Goal: Information Seeking & Learning: Learn about a topic

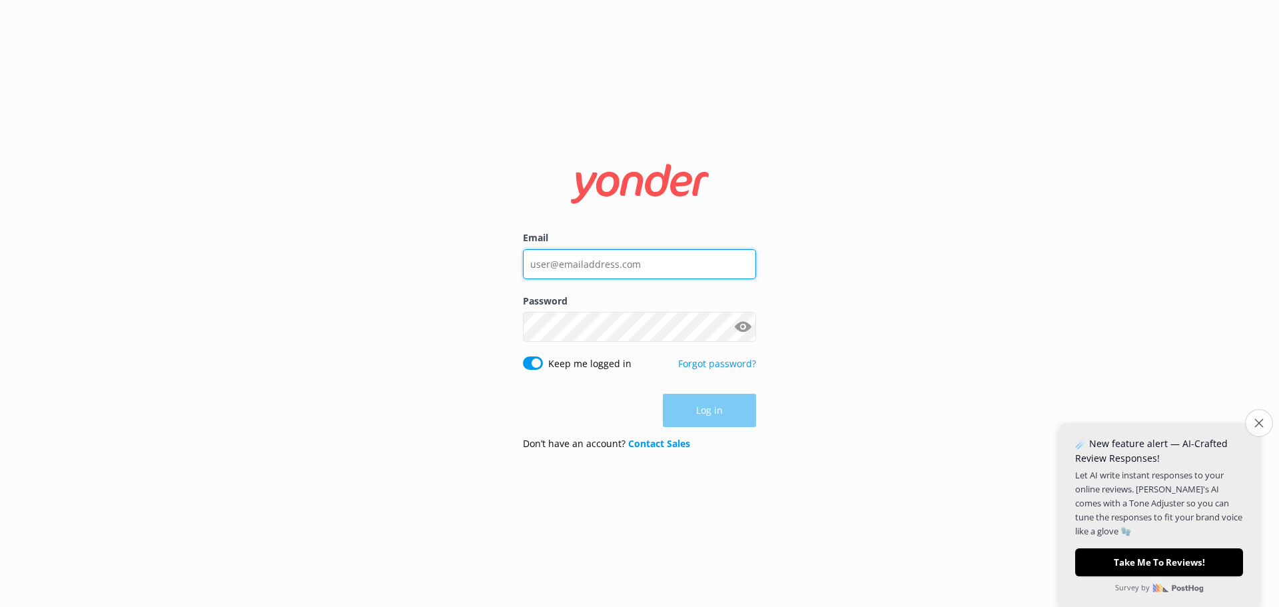
type input "[PERSON_NAME][EMAIL_ADDRESS][DOMAIN_NAME]"
click at [1260, 422] on icon "Close survey" at bounding box center [1258, 422] width 9 height 9
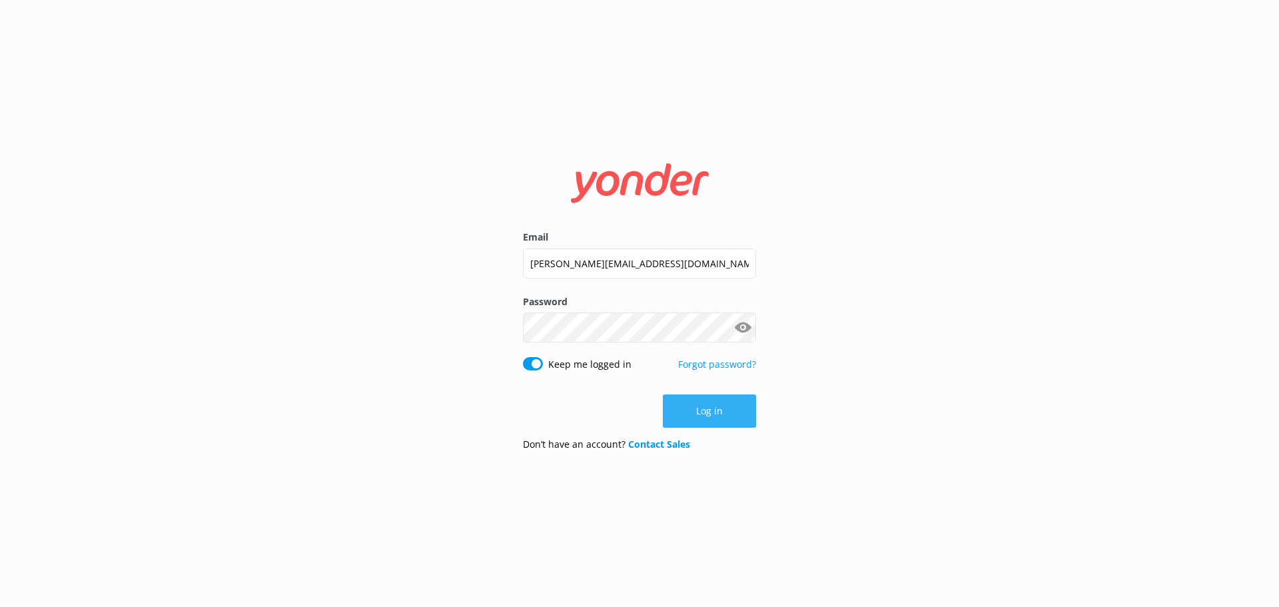
click at [719, 408] on button "Log in" at bounding box center [709, 410] width 93 height 33
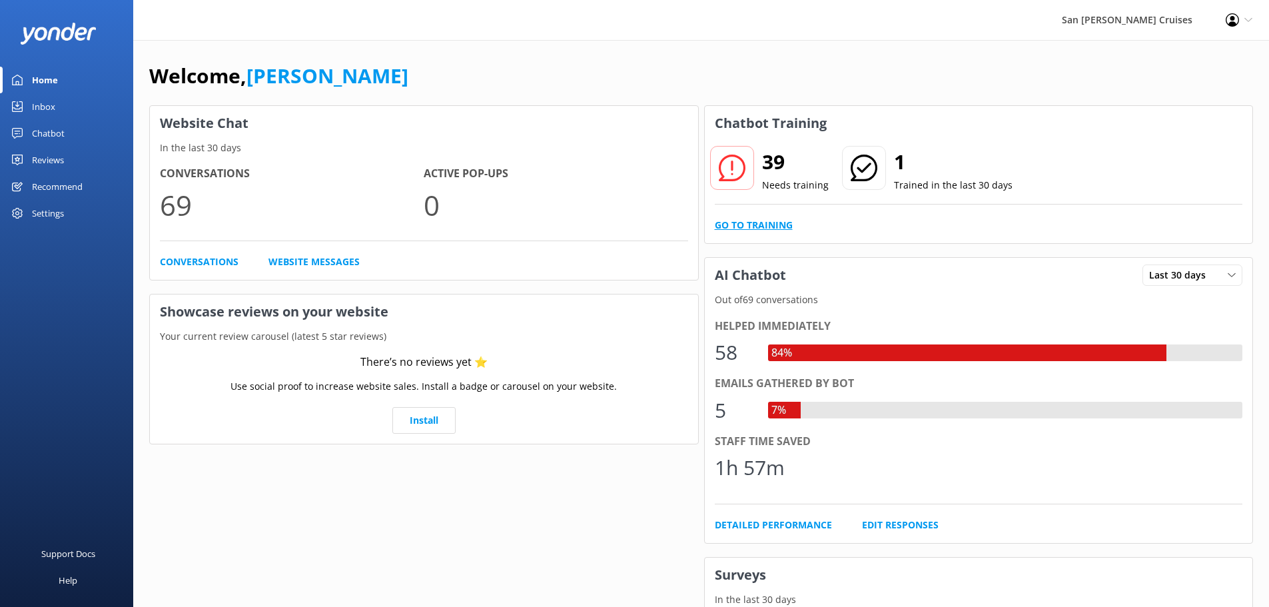
click at [753, 229] on link "Go to Training" at bounding box center [754, 225] width 78 height 15
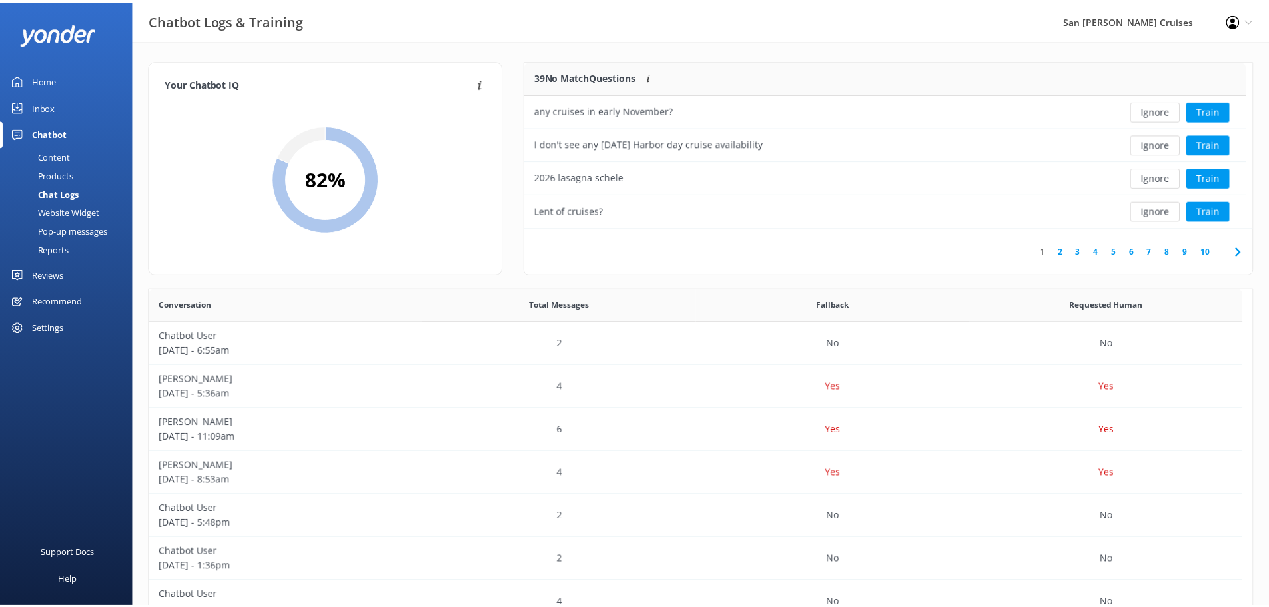
scroll to position [11, 11]
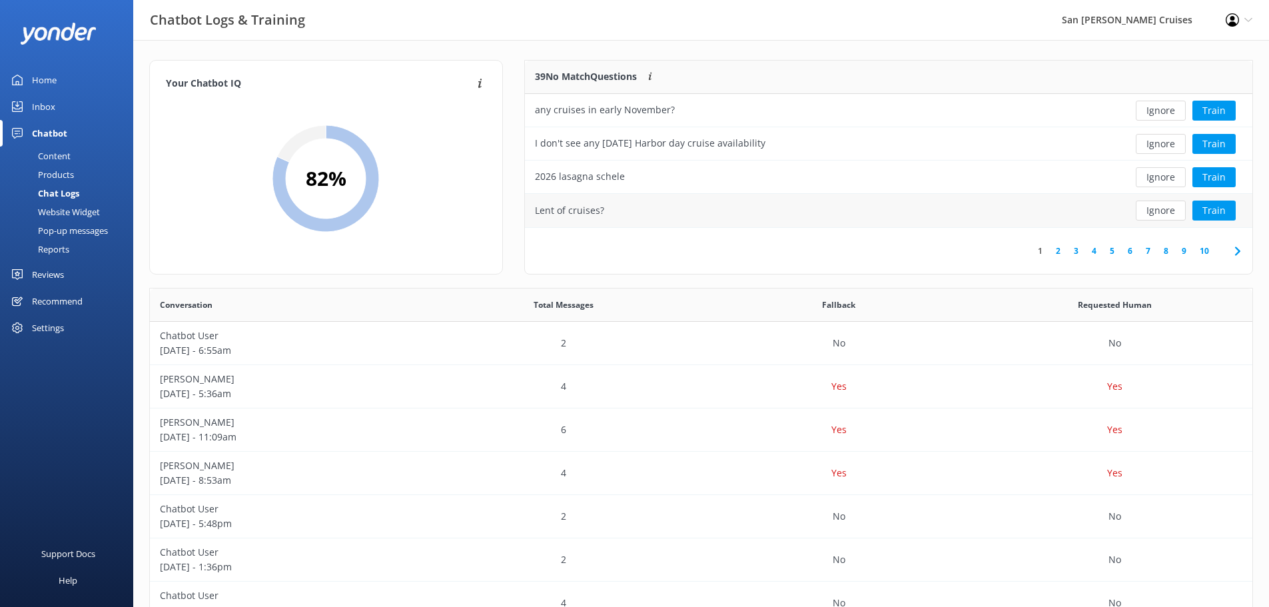
click at [605, 216] on div "Lent of cruises?" at bounding box center [814, 210] width 579 height 33
click at [1236, 250] on icon at bounding box center [1238, 251] width 16 height 16
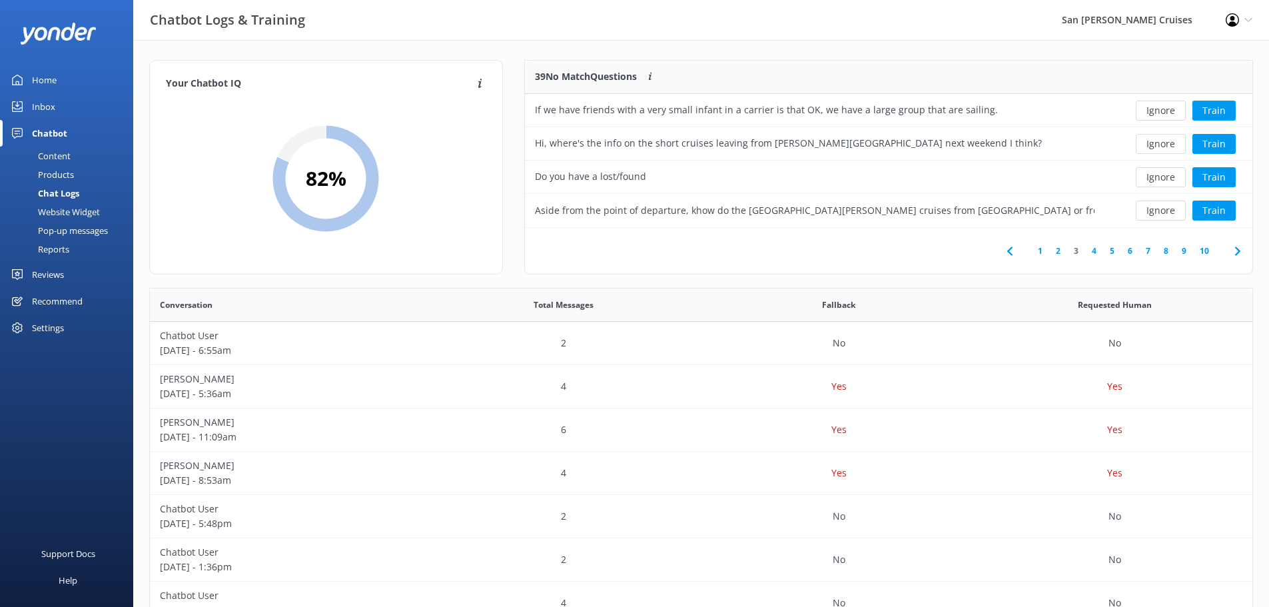
click at [1237, 251] on icon at bounding box center [1238, 251] width 16 height 16
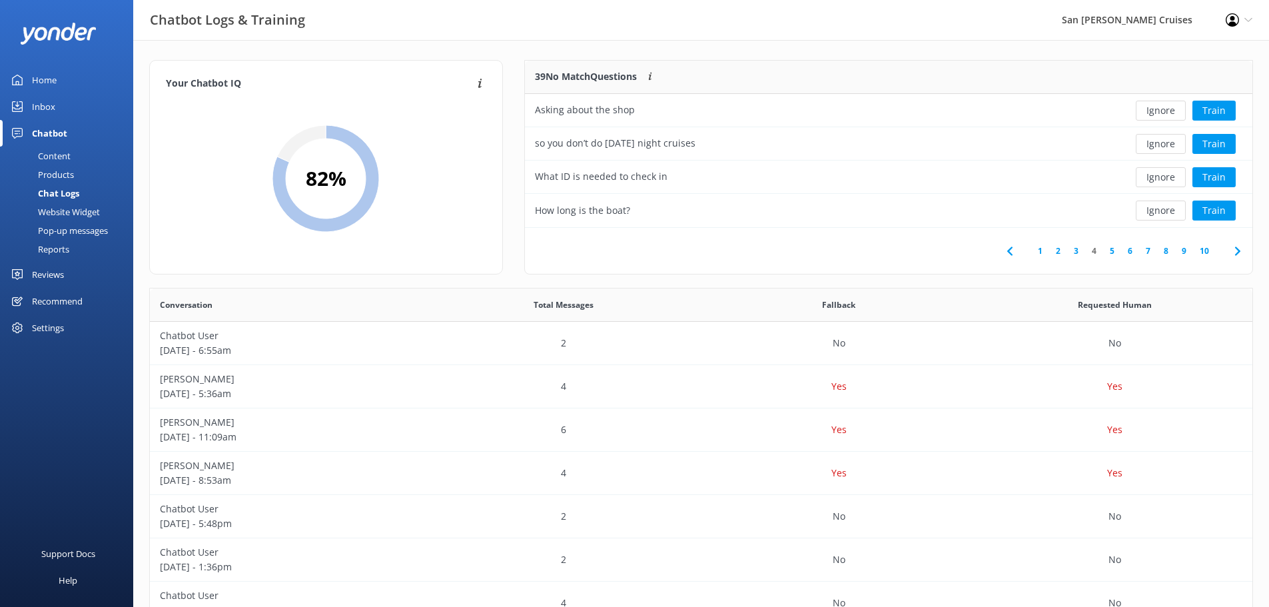
click at [1237, 246] on icon at bounding box center [1238, 251] width 16 height 16
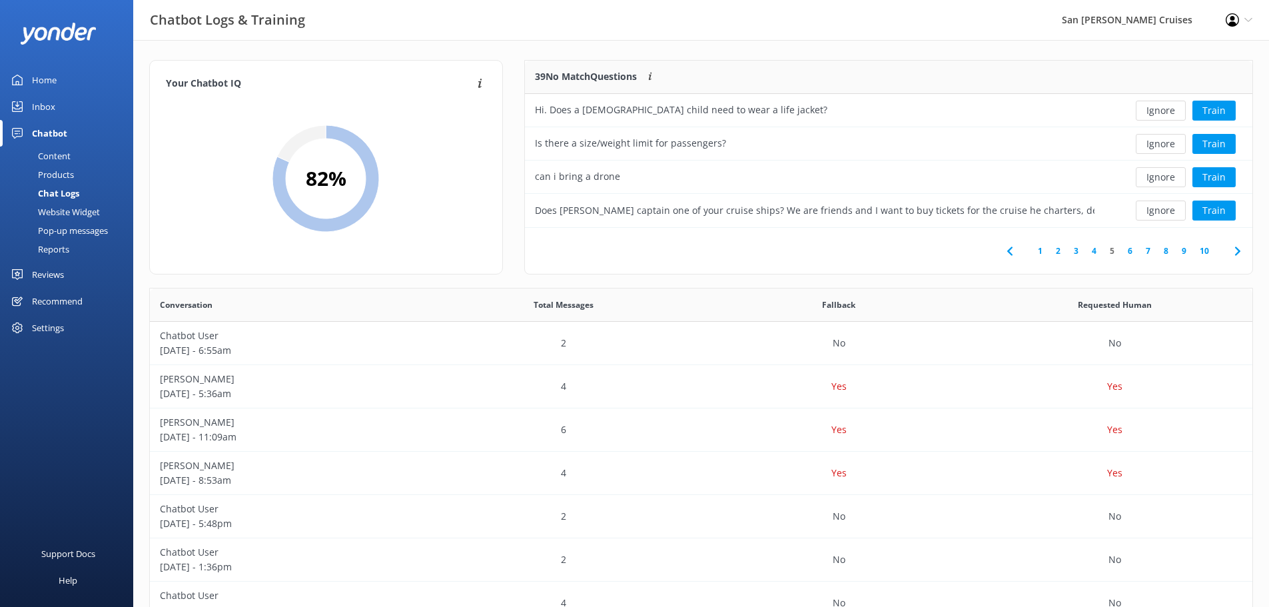
click at [1236, 252] on icon at bounding box center [1238, 251] width 16 height 16
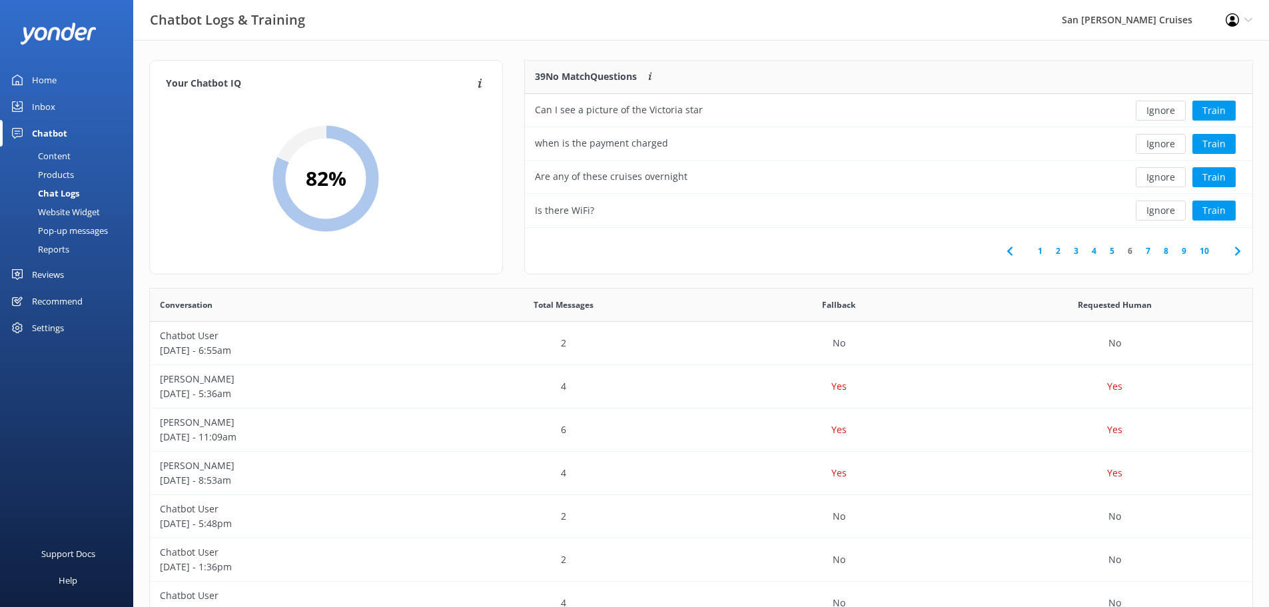
click at [1237, 250] on use at bounding box center [1236, 250] width 5 height 9
click at [1236, 249] on use at bounding box center [1236, 250] width 5 height 9
click at [1236, 252] on icon at bounding box center [1238, 251] width 16 height 16
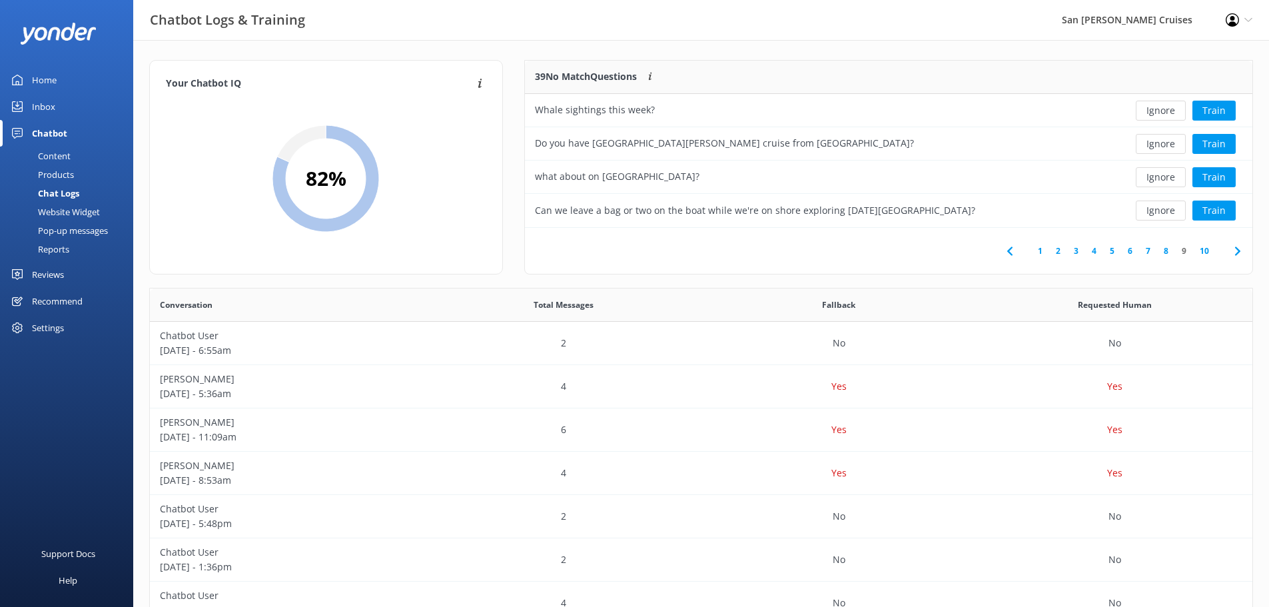
click at [1240, 249] on icon at bounding box center [1238, 251] width 16 height 16
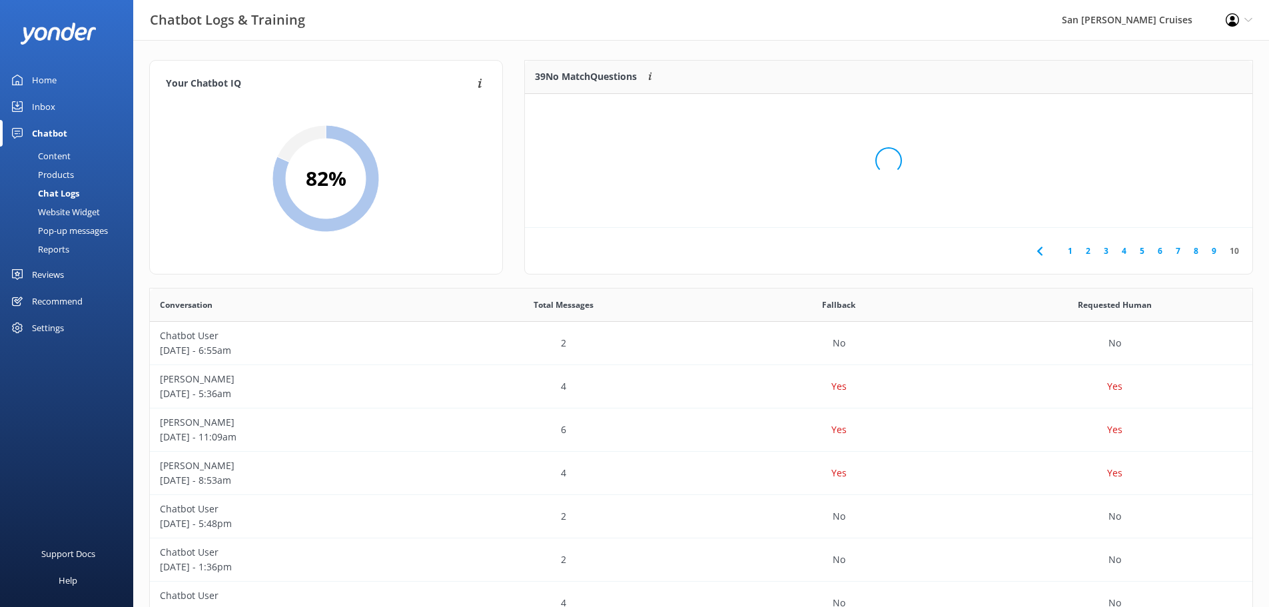
scroll to position [124, 717]
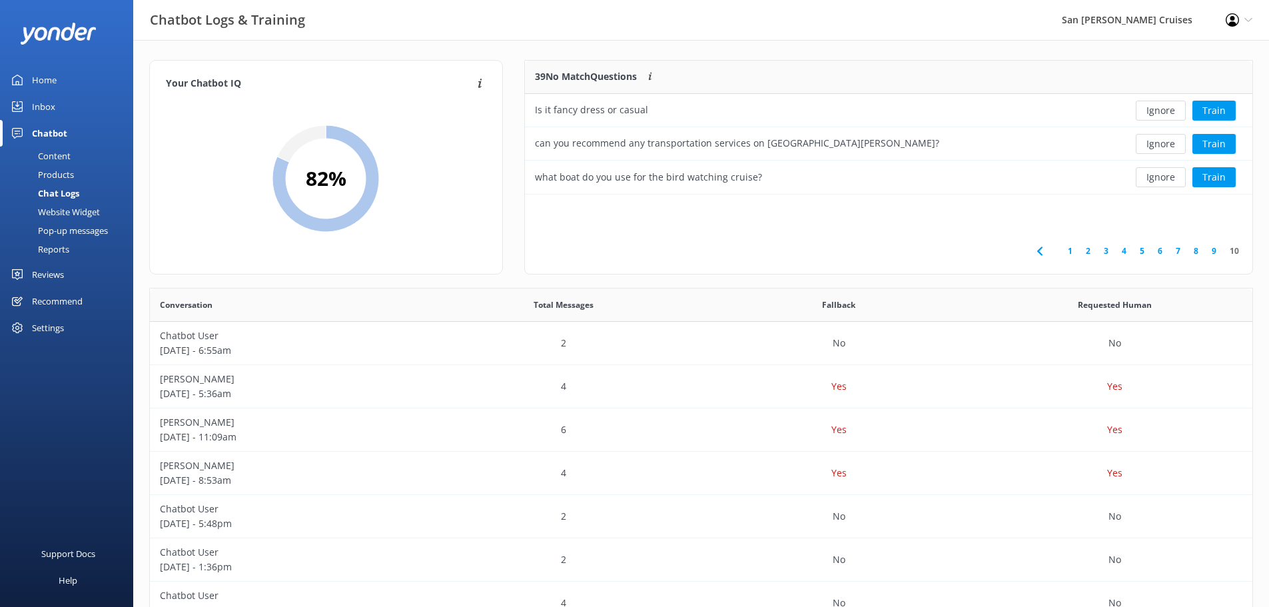
click at [1041, 250] on use at bounding box center [1038, 250] width 5 height 9
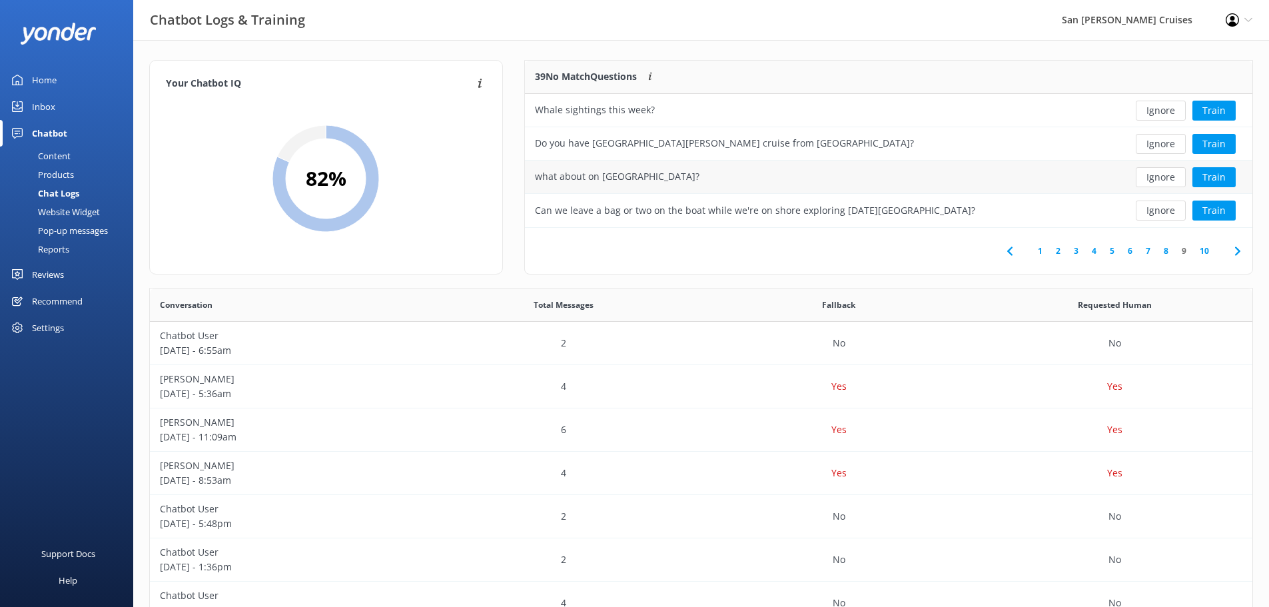
click at [587, 181] on div "what about on [GEOGRAPHIC_DATA]?" at bounding box center [617, 176] width 165 height 15
click at [1235, 249] on icon at bounding box center [1238, 251] width 16 height 16
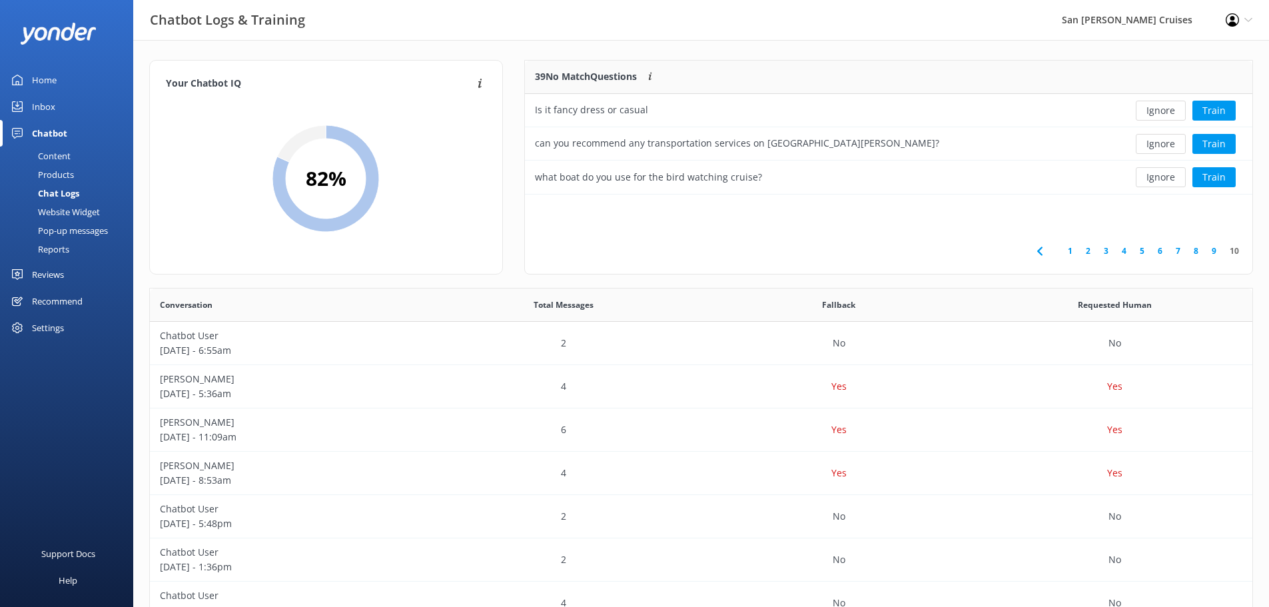
scroll to position [124, 717]
click at [63, 248] on div "Reports" at bounding box center [38, 249] width 61 height 19
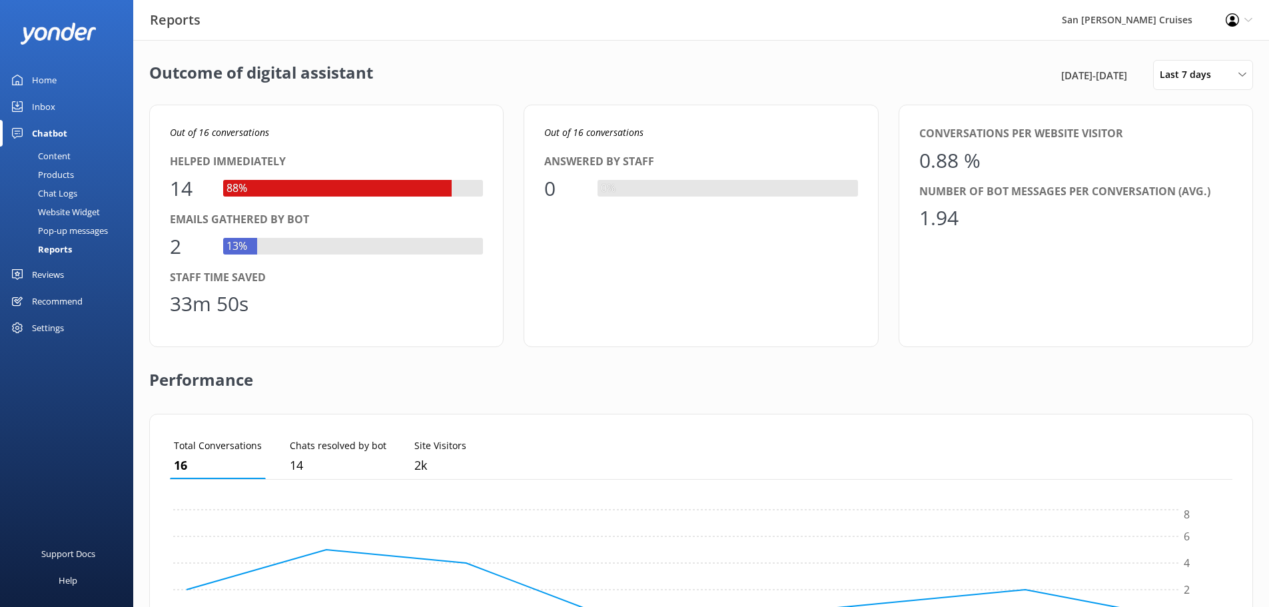
click at [66, 155] on div "Content" at bounding box center [39, 156] width 63 height 19
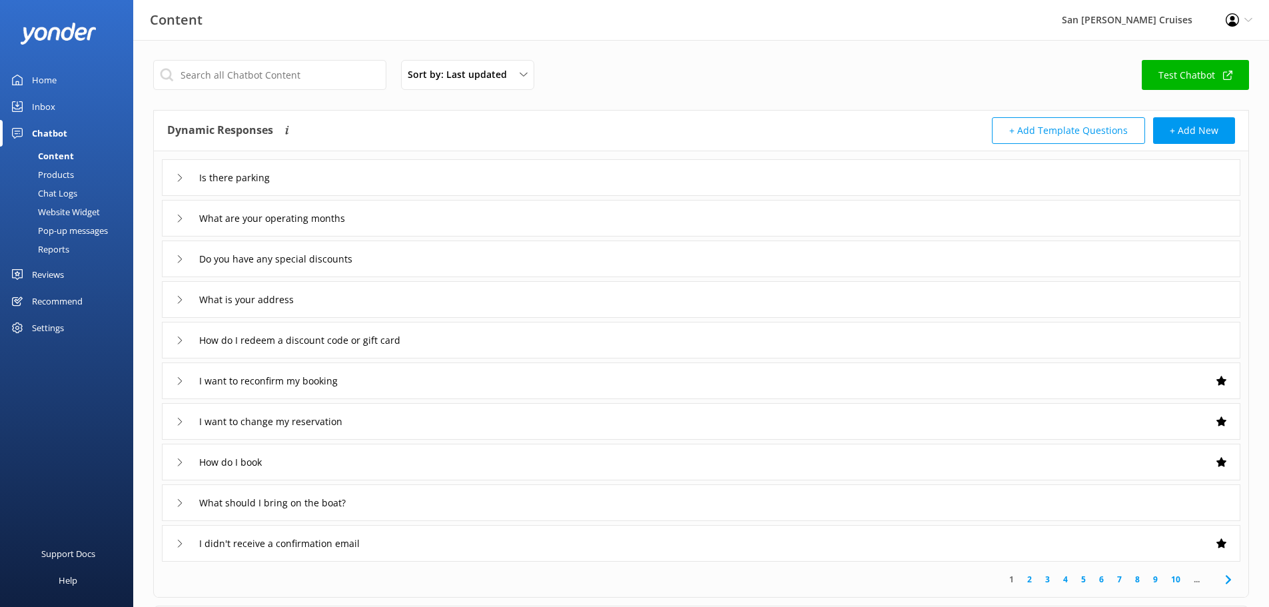
click at [73, 190] on div "Chat Logs" at bounding box center [42, 193] width 69 height 19
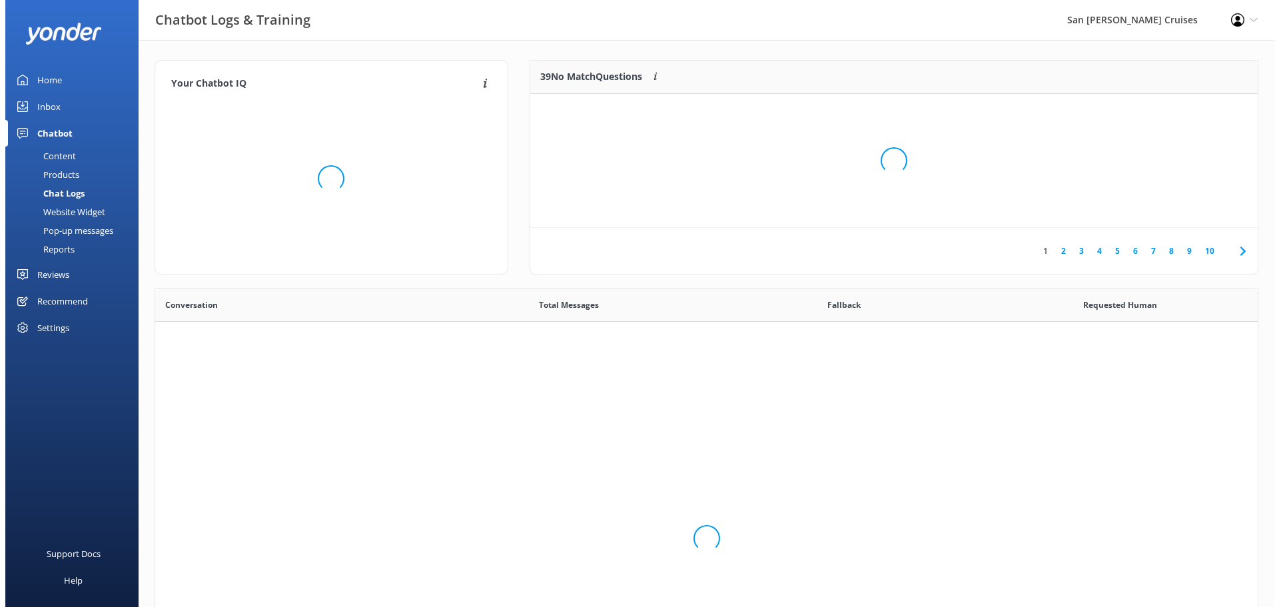
scroll to position [457, 1092]
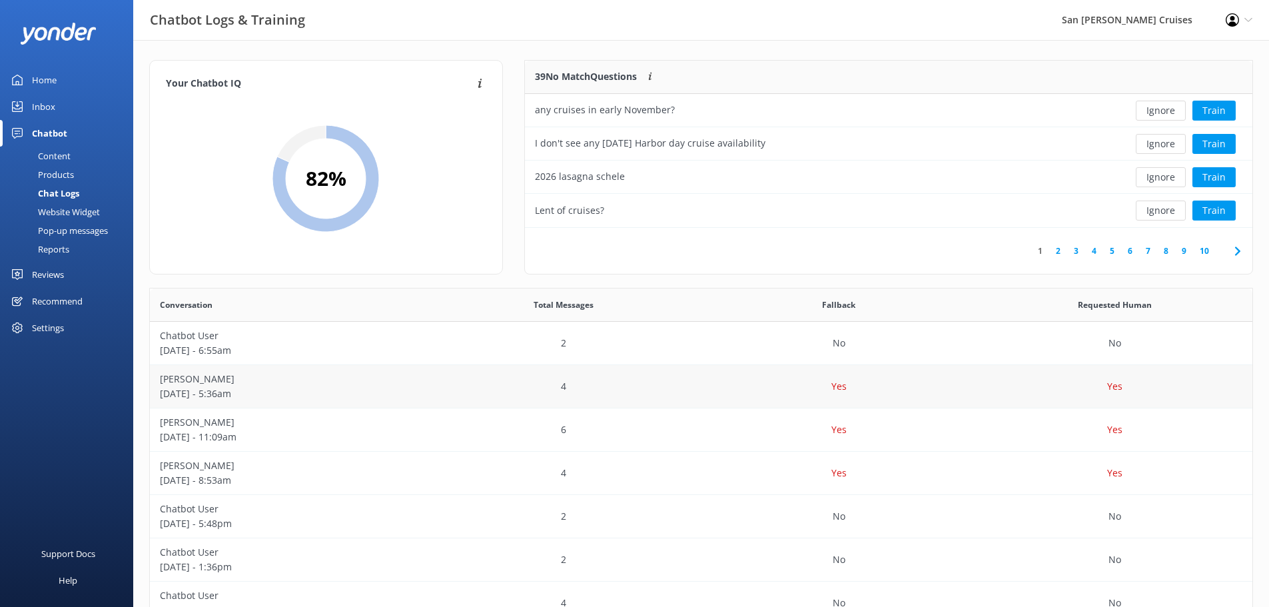
click at [421, 378] on div "[PERSON_NAME] [DATE] - 5:36am" at bounding box center [288, 386] width 276 height 43
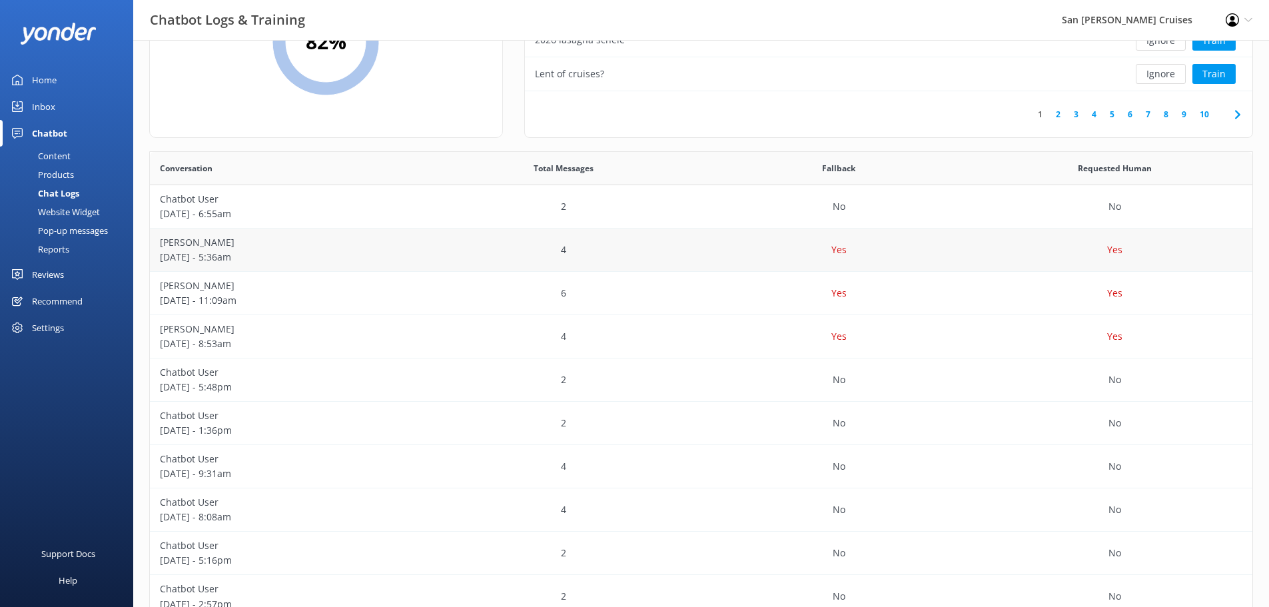
scroll to position [200, 0]
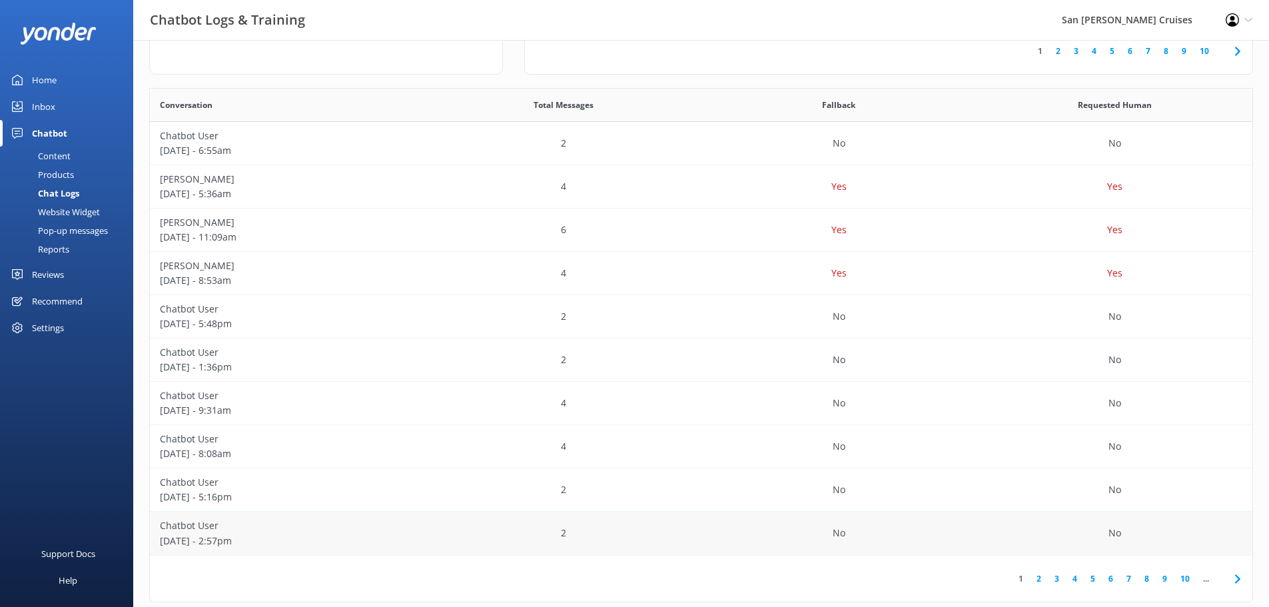
click at [428, 528] on div "2" at bounding box center [564, 533] width 276 height 43
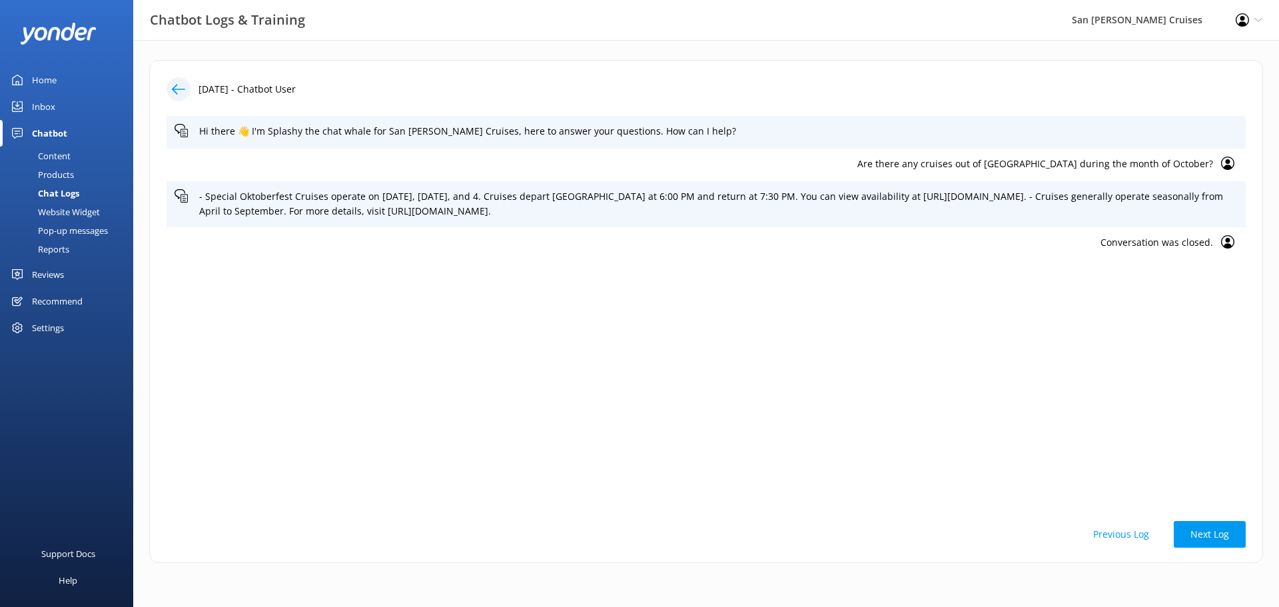
click at [178, 92] on icon at bounding box center [178, 89] width 13 height 13
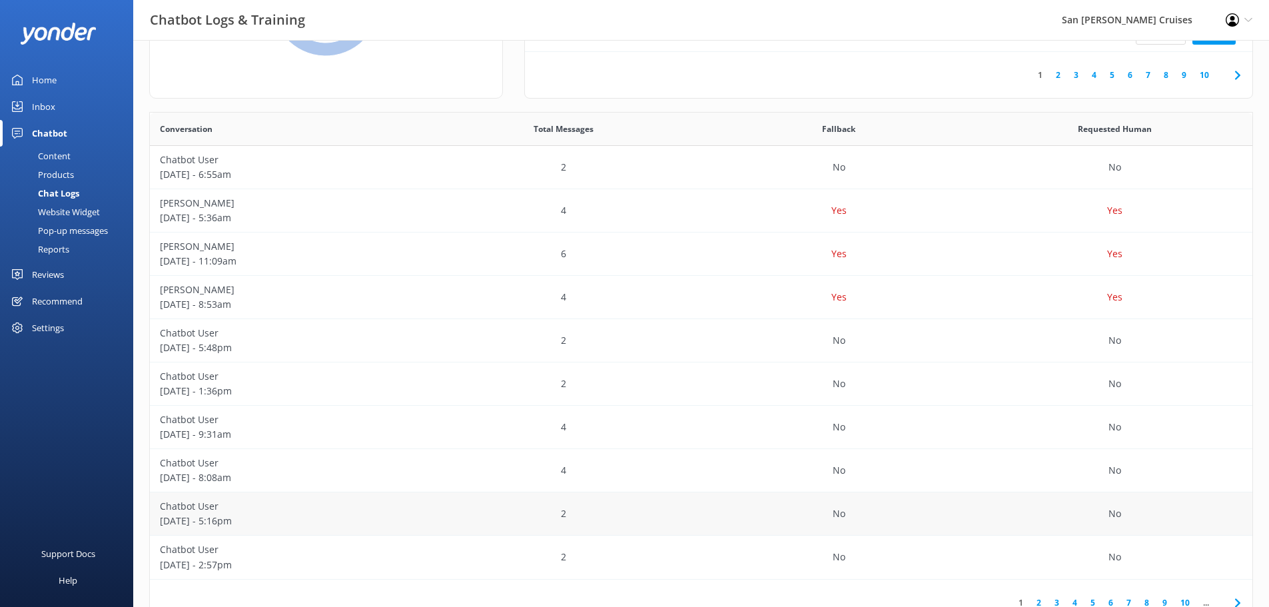
scroll to position [222, 0]
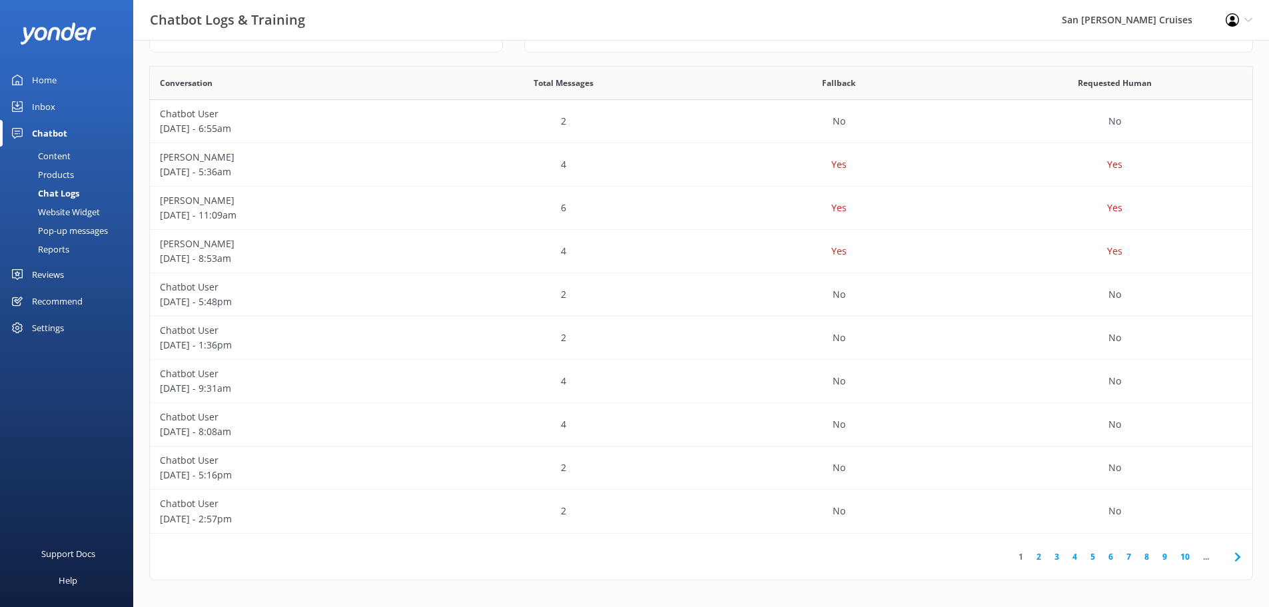
click at [1052, 555] on link "3" at bounding box center [1057, 556] width 18 height 13
click at [805, 507] on div "Yes" at bounding box center [839, 511] width 276 height 43
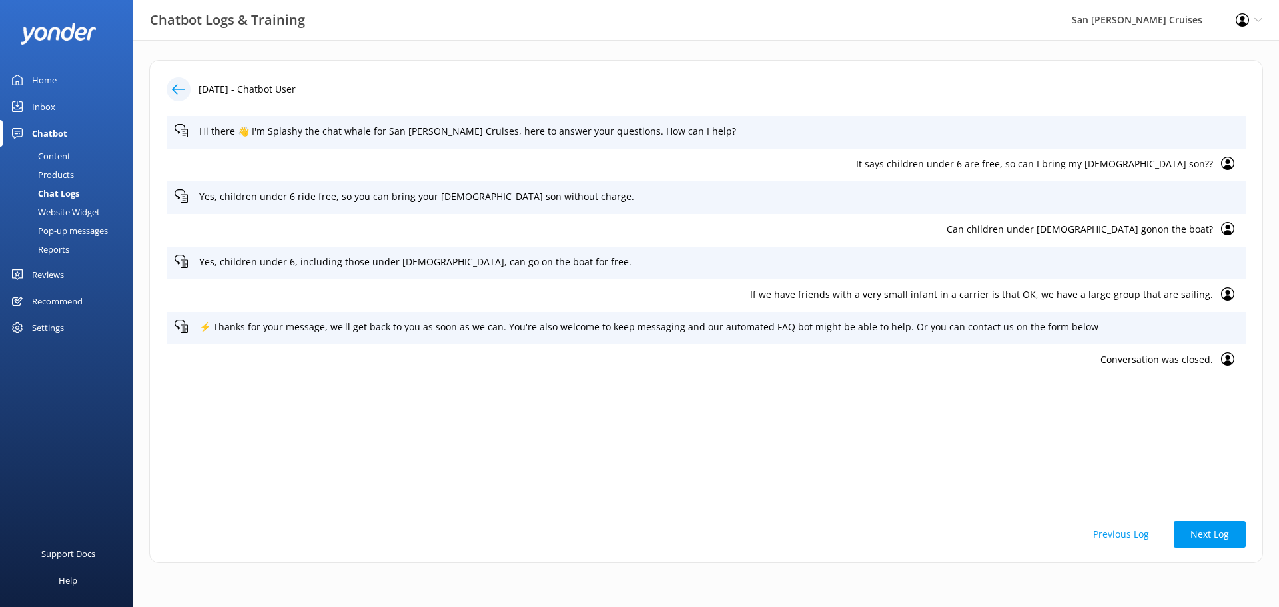
click at [181, 91] on icon at bounding box center [178, 89] width 13 height 13
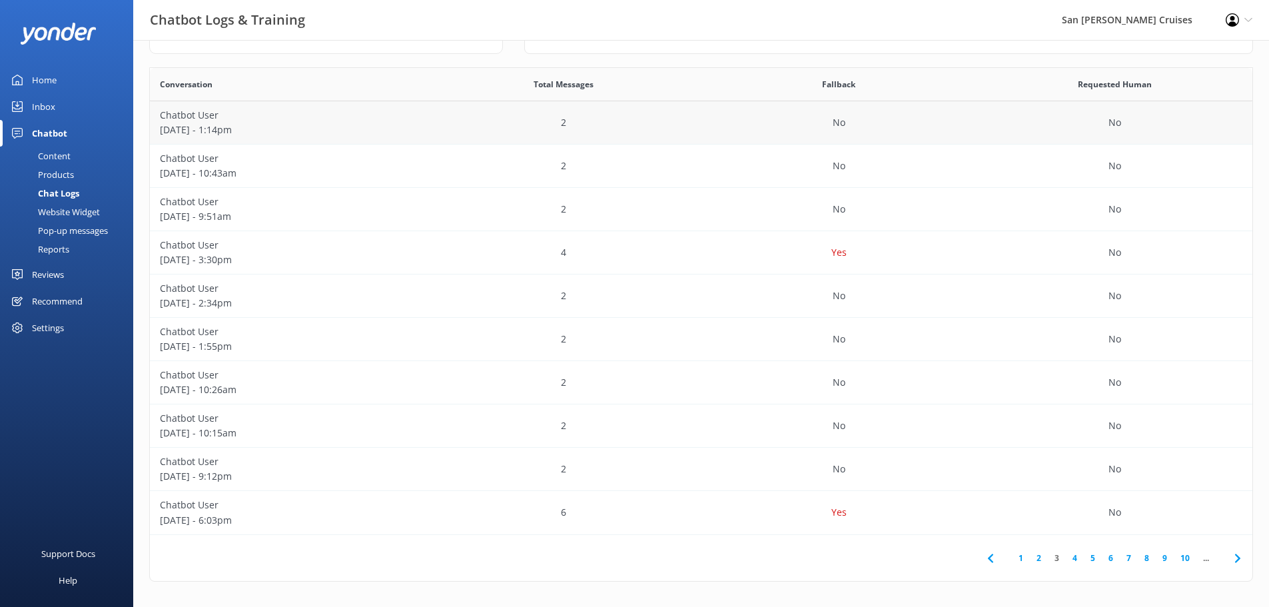
scroll to position [222, 0]
click at [526, 251] on div "4" at bounding box center [564, 251] width 276 height 43
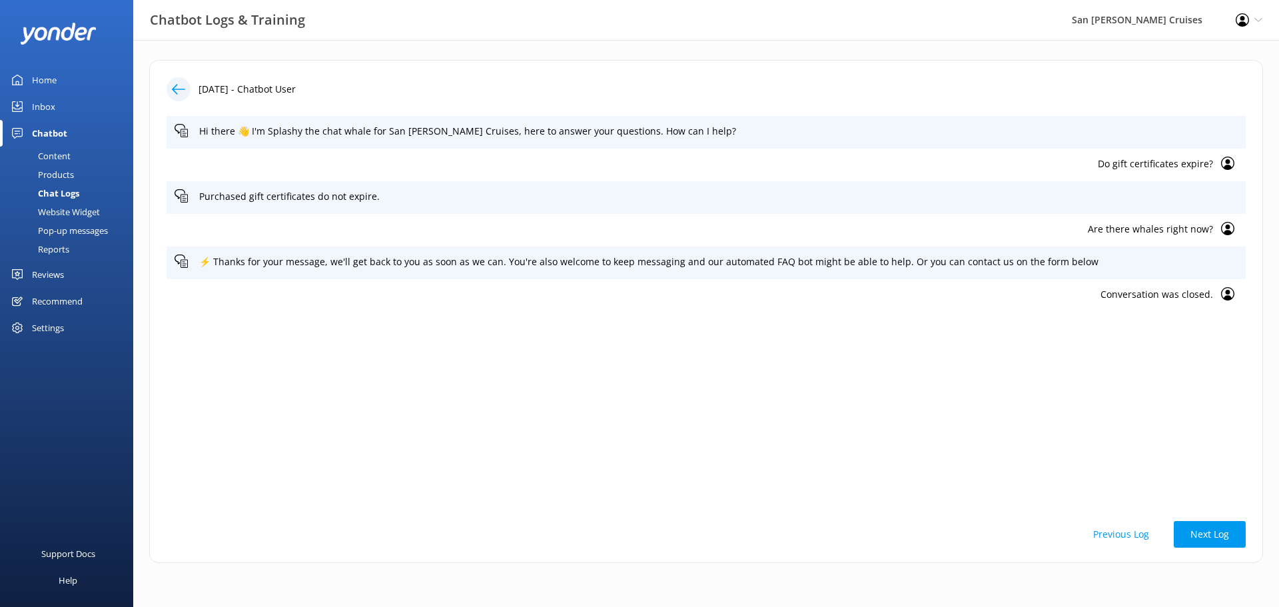
click at [179, 91] on icon at bounding box center [178, 89] width 13 height 13
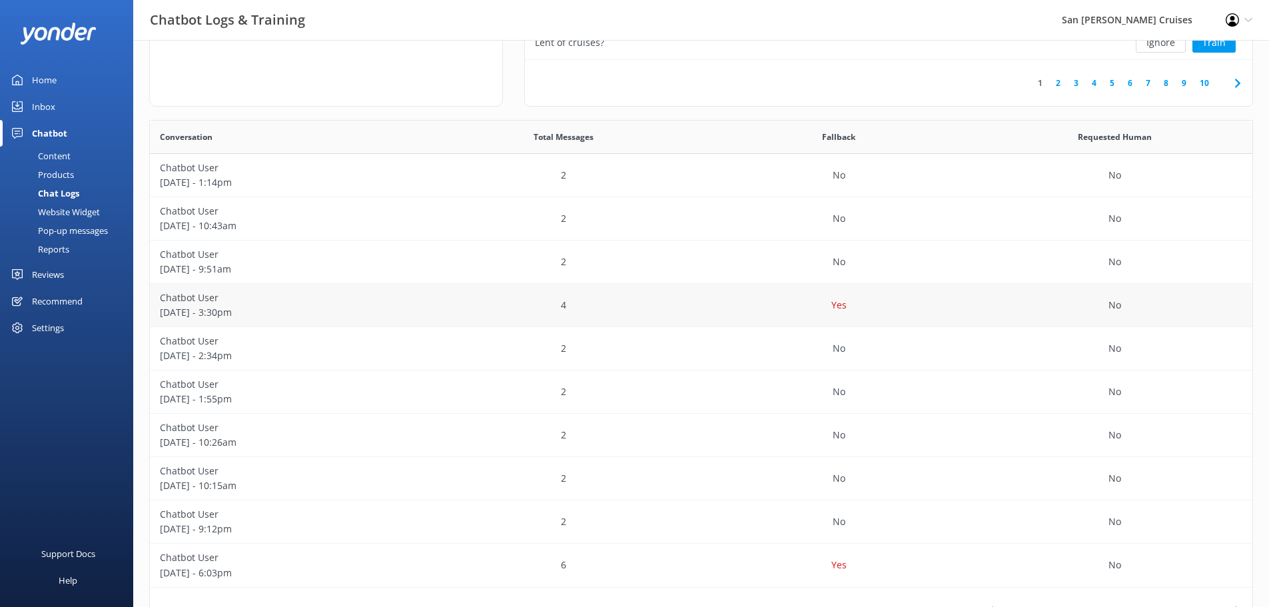
scroll to position [222, 0]
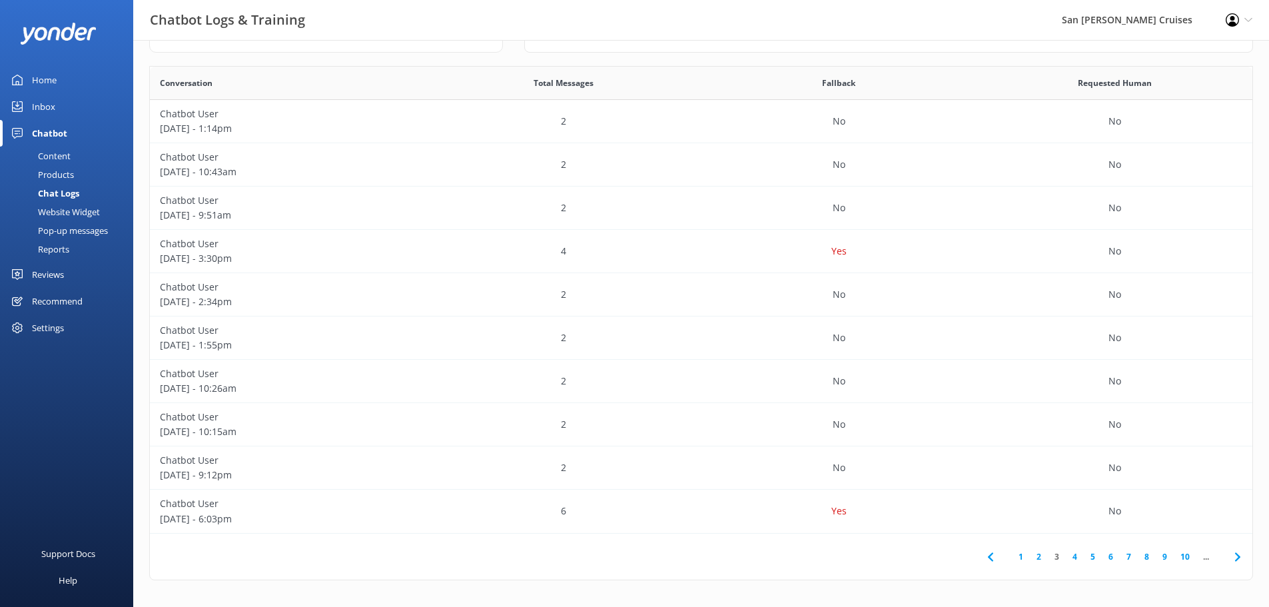
click at [1237, 556] on icon at bounding box center [1238, 557] width 16 height 16
click at [482, 426] on div "4" at bounding box center [564, 424] width 276 height 43
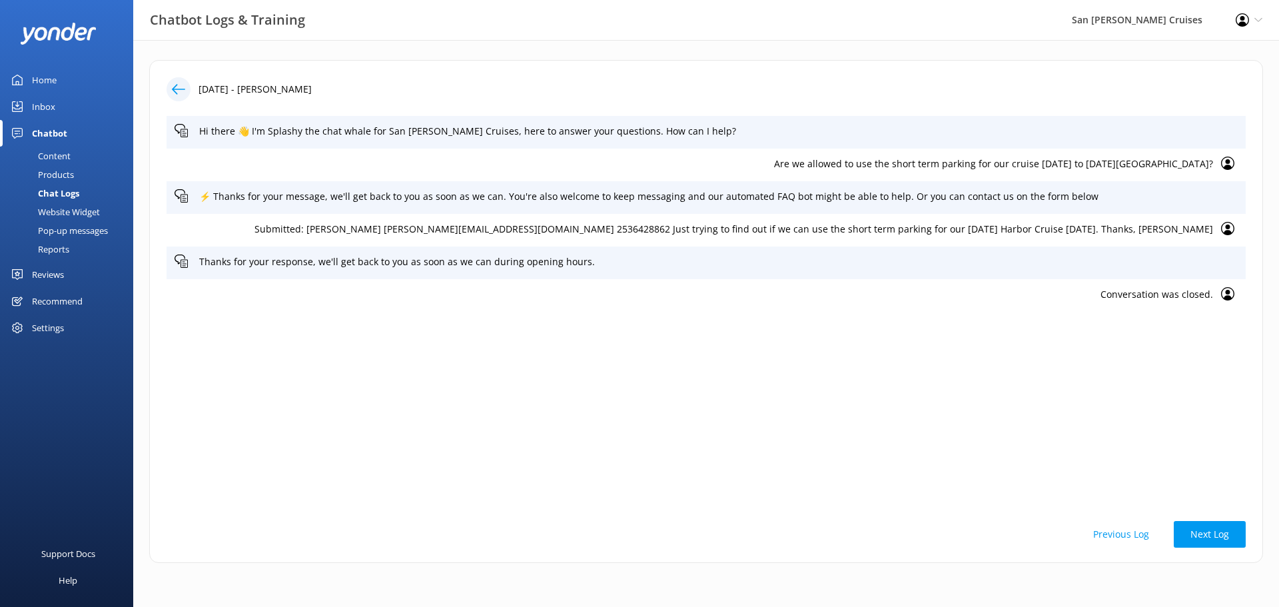
click at [177, 93] on use at bounding box center [178, 89] width 13 height 10
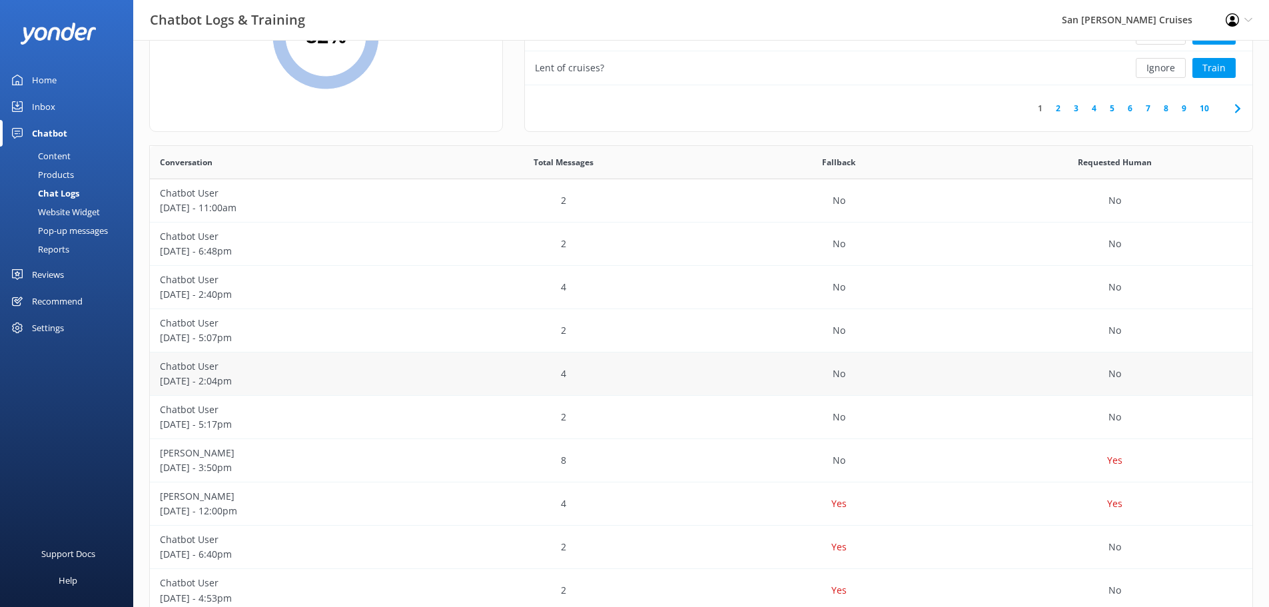
scroll to position [222, 0]
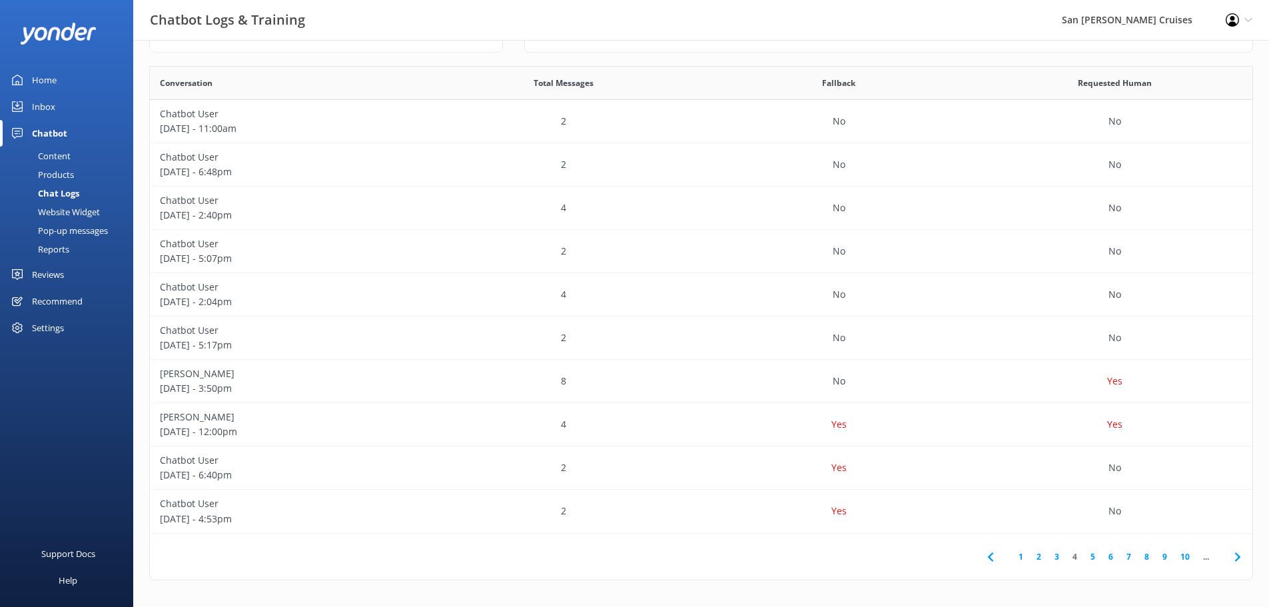
click at [1094, 556] on link "5" at bounding box center [1093, 556] width 18 height 13
click at [244, 206] on p "[PERSON_NAME]" at bounding box center [288, 200] width 256 height 15
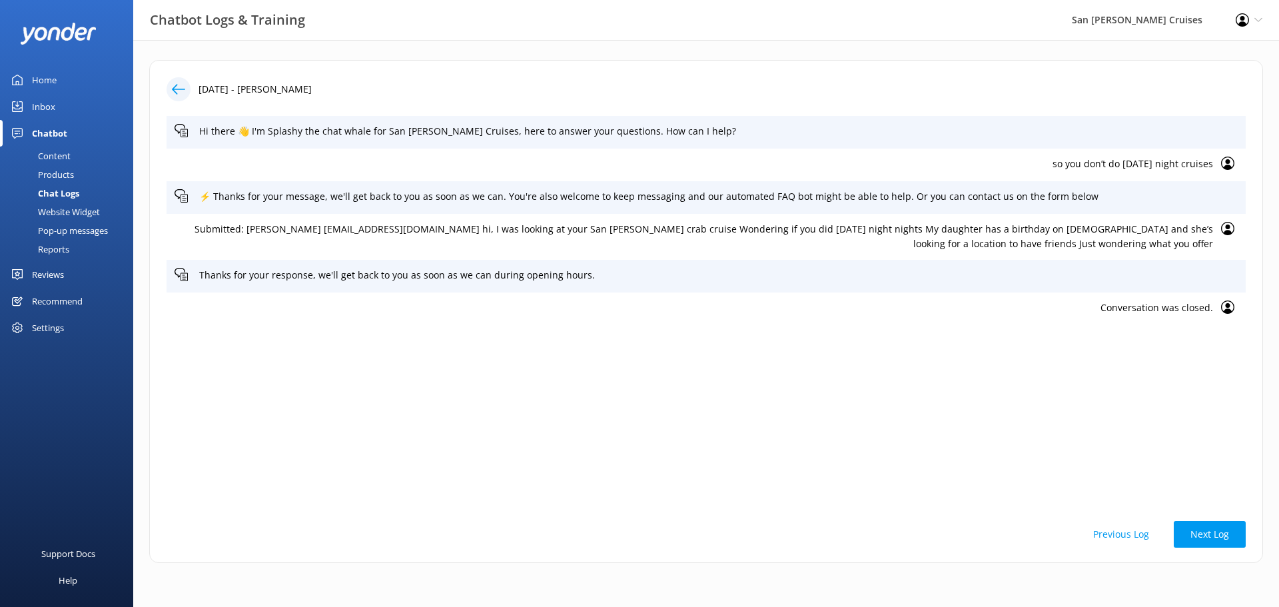
click at [186, 89] on div at bounding box center [179, 89] width 24 height 24
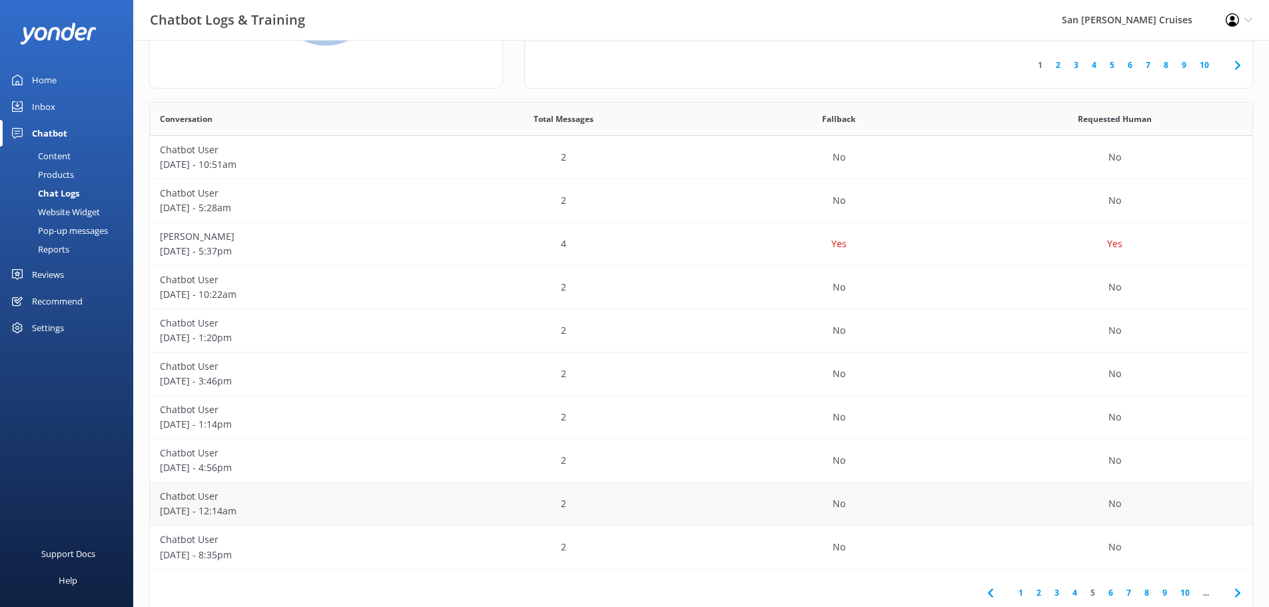
scroll to position [222, 0]
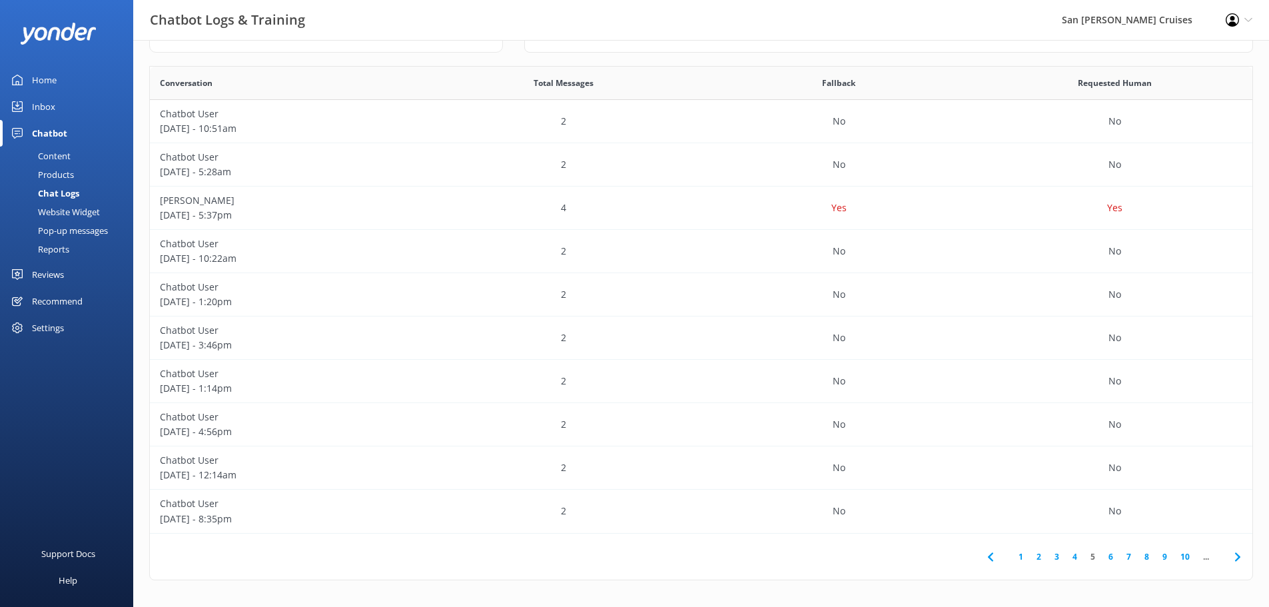
click at [1240, 557] on use at bounding box center [1236, 556] width 5 height 9
click at [492, 161] on div "2" at bounding box center [564, 164] width 276 height 43
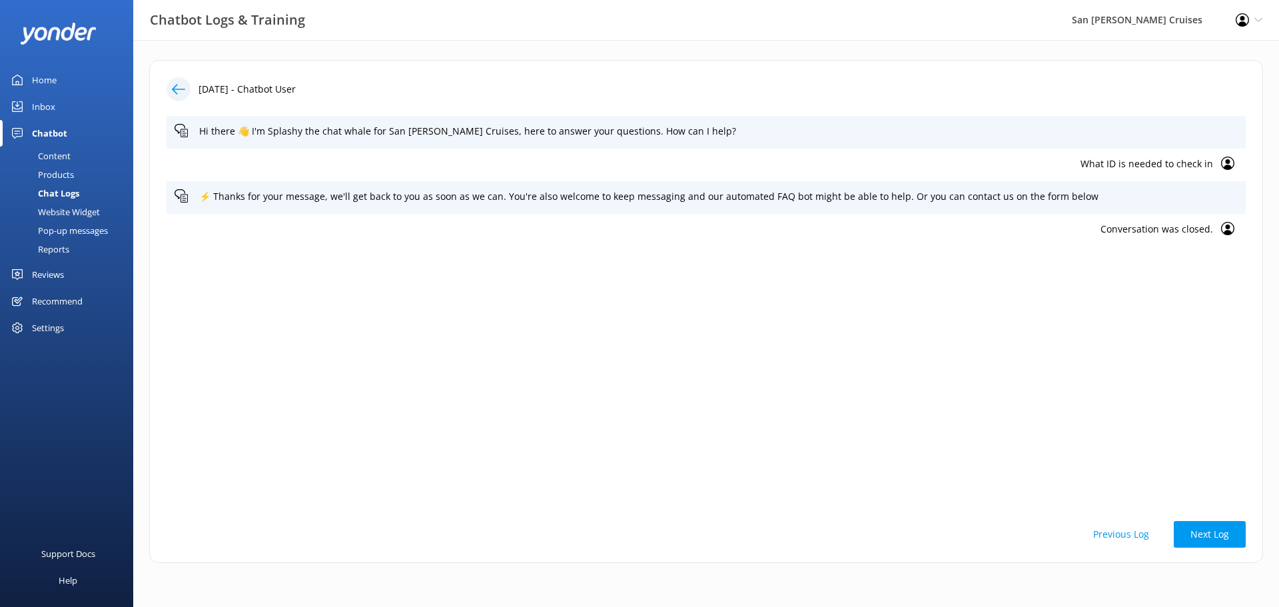
click at [176, 85] on use at bounding box center [178, 89] width 13 height 10
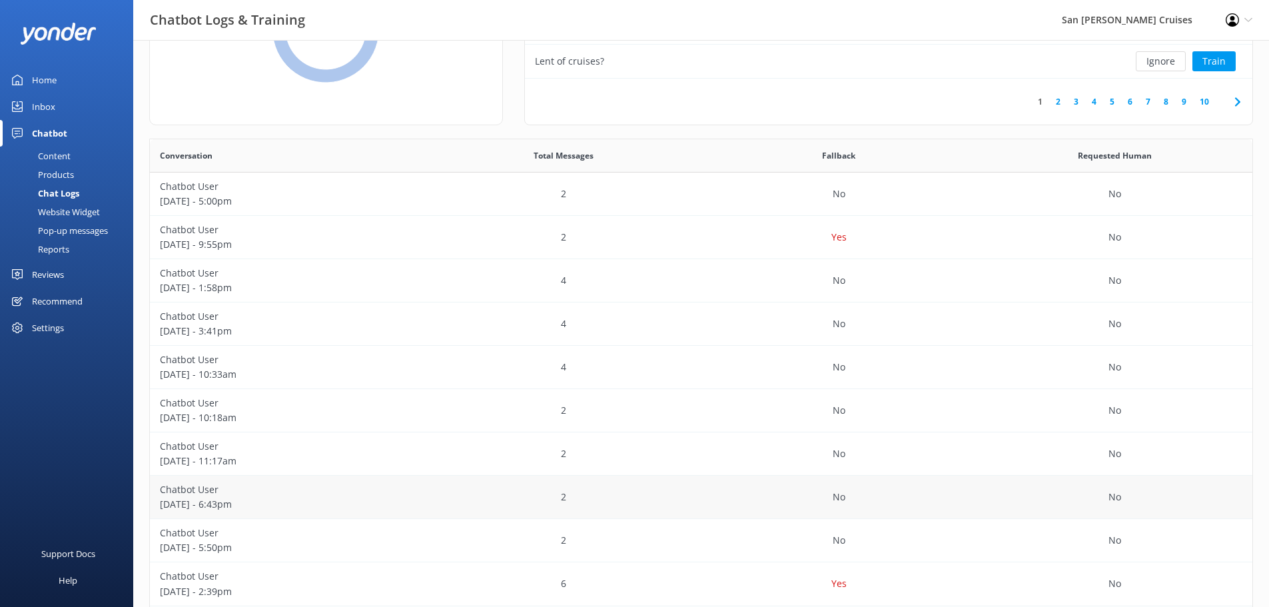
scroll to position [222, 0]
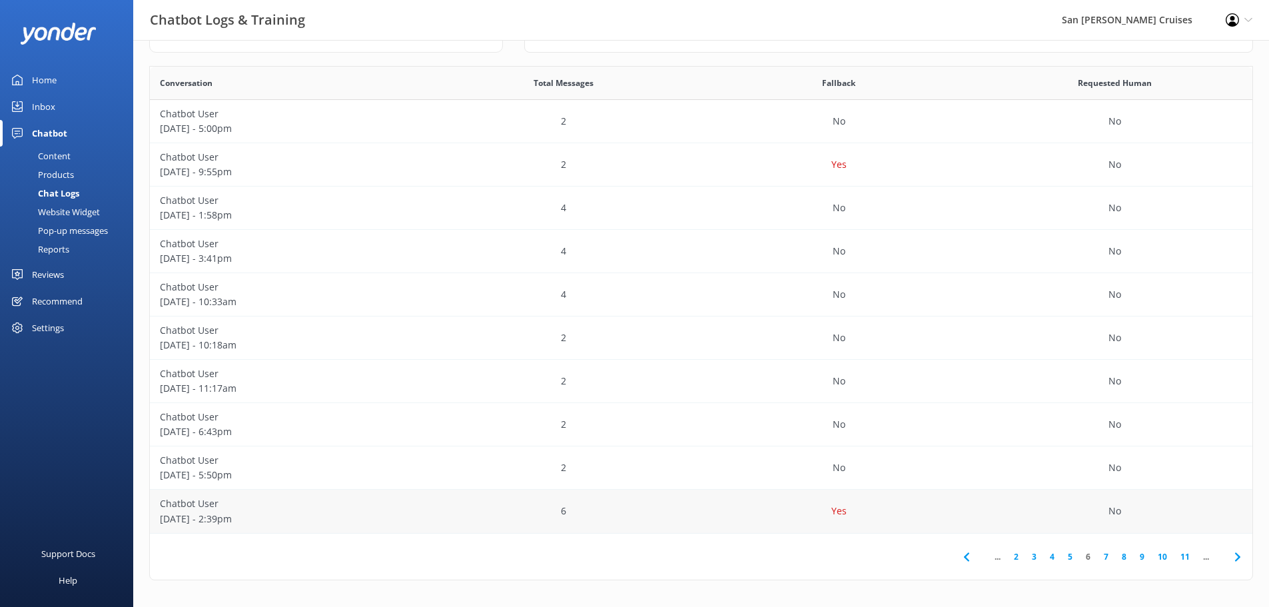
click at [789, 506] on div "Yes" at bounding box center [839, 511] width 276 height 43
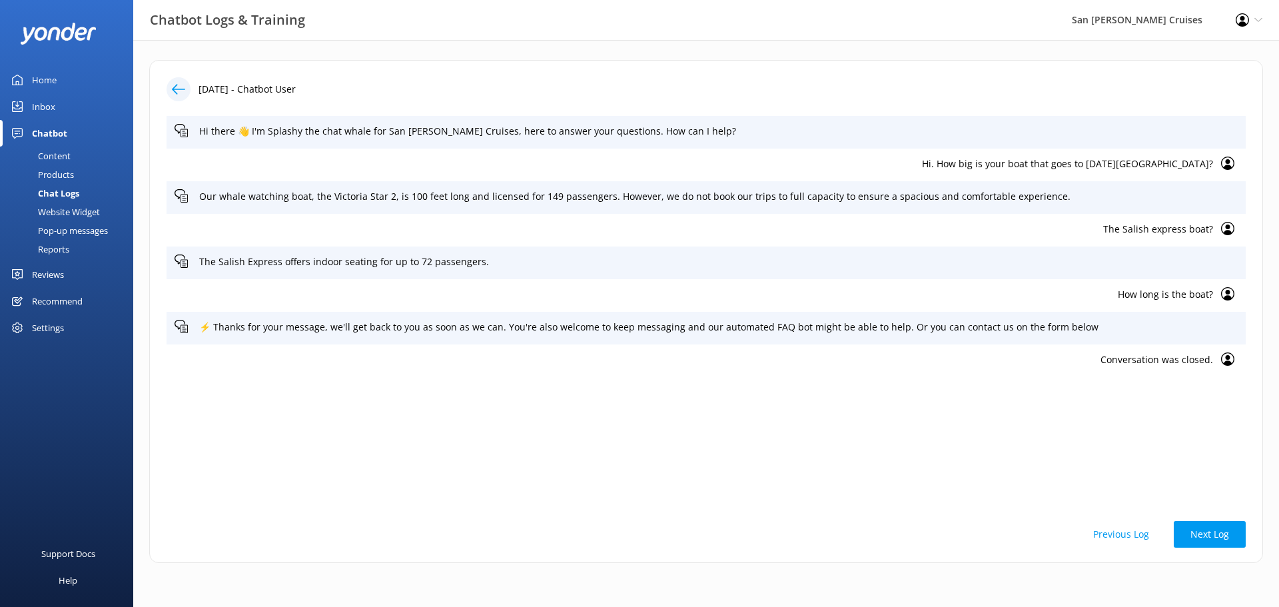
click at [181, 91] on icon at bounding box center [178, 89] width 13 height 13
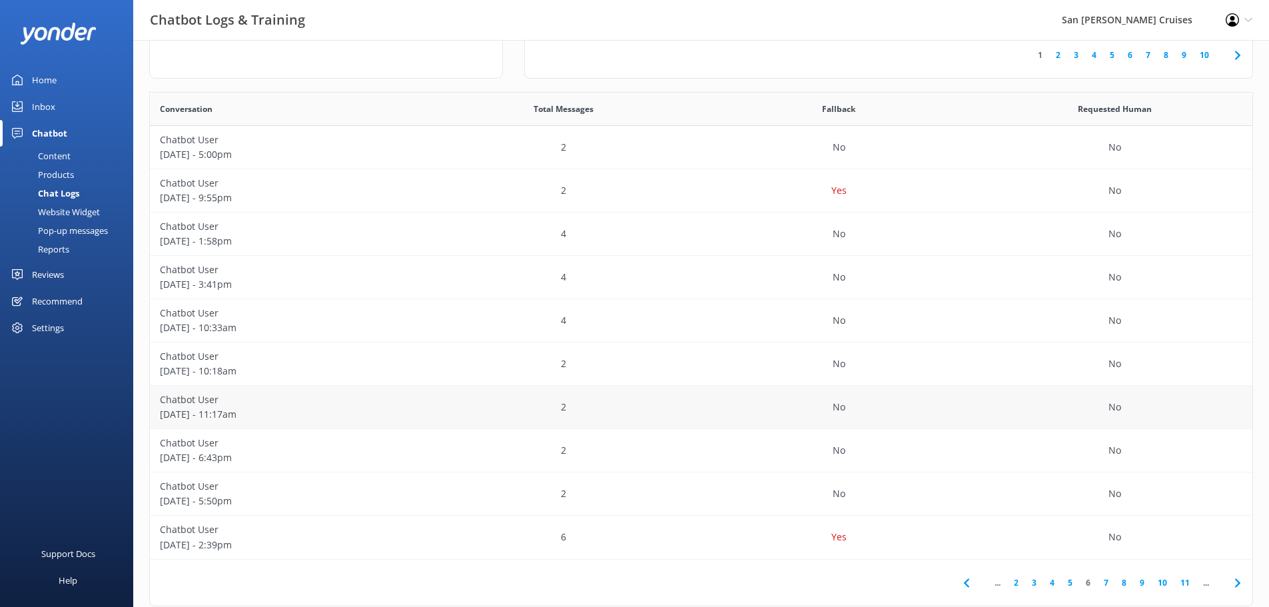
scroll to position [222, 0]
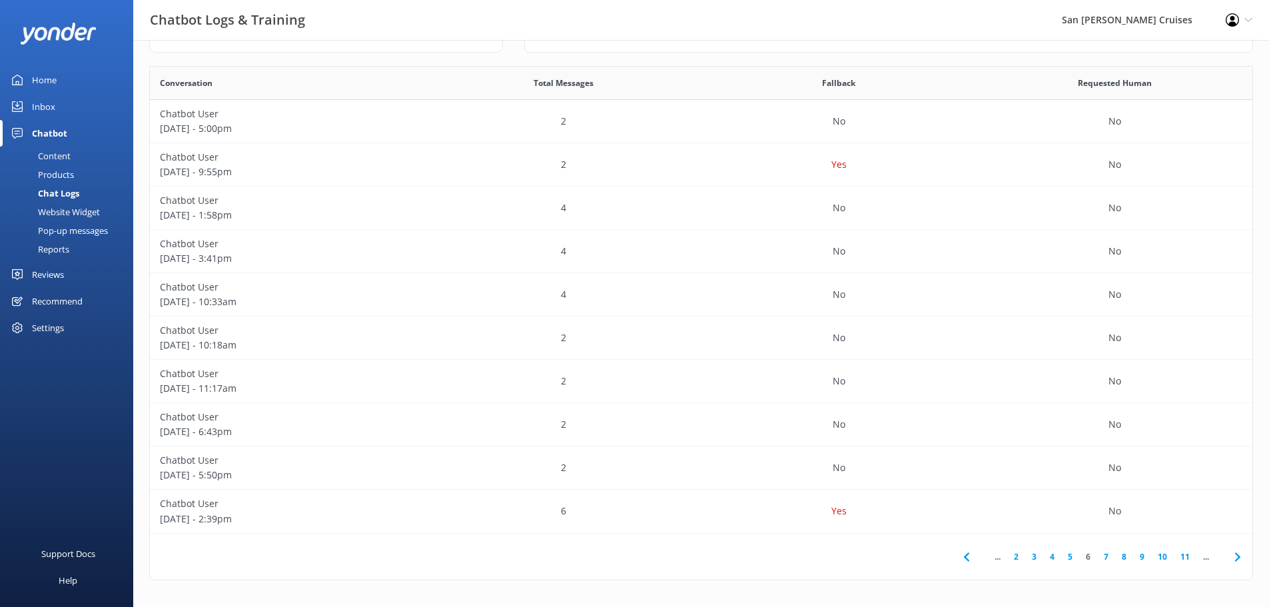
click at [1237, 554] on use at bounding box center [1236, 556] width 5 height 9
click at [1240, 556] on icon at bounding box center [1238, 557] width 16 height 16
click at [308, 517] on p "[DATE] - 8:30am" at bounding box center [288, 519] width 256 height 15
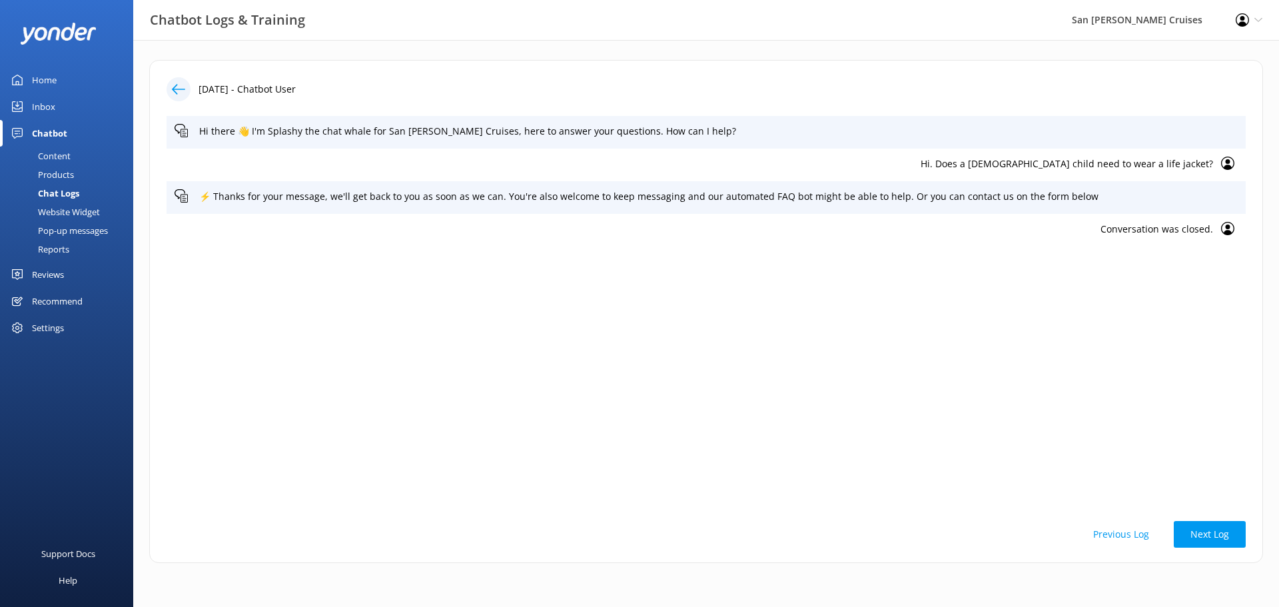
click at [175, 95] on icon at bounding box center [178, 89] width 13 height 13
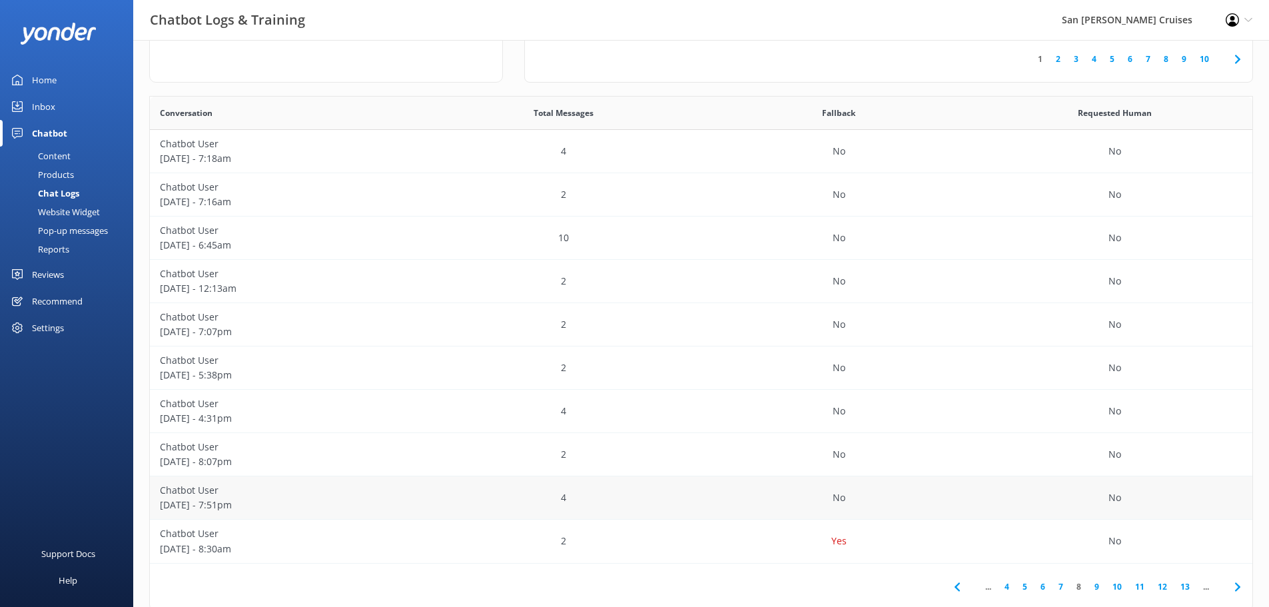
scroll to position [222, 0]
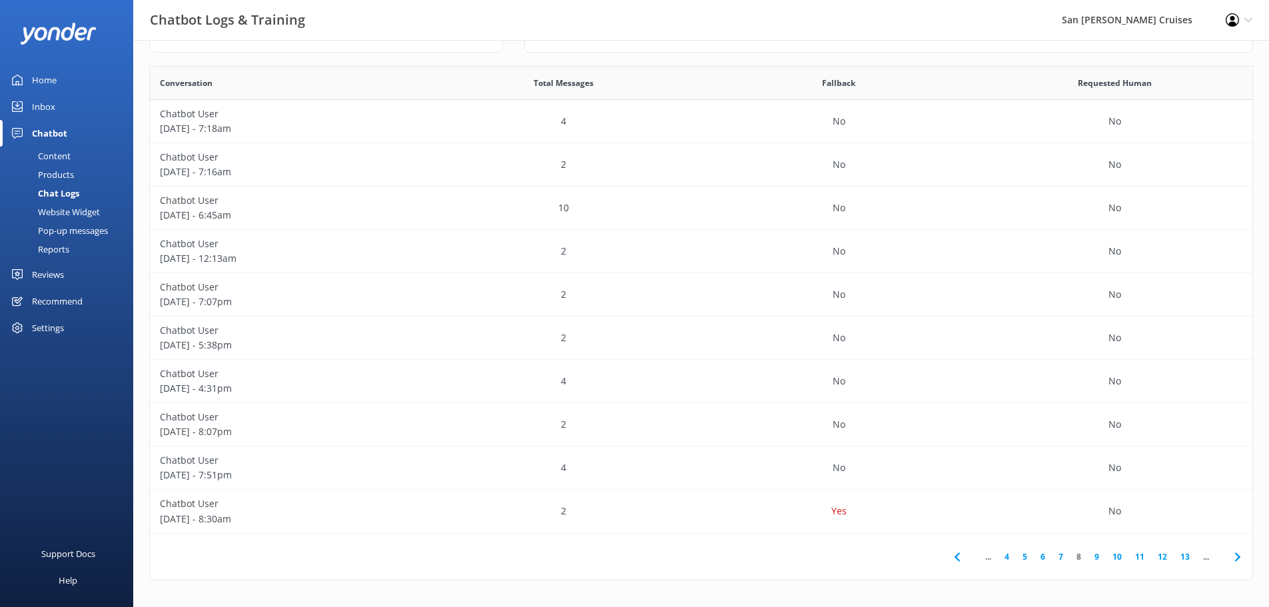
click at [1232, 555] on icon at bounding box center [1238, 557] width 16 height 16
click at [685, 223] on div "4" at bounding box center [564, 207] width 276 height 43
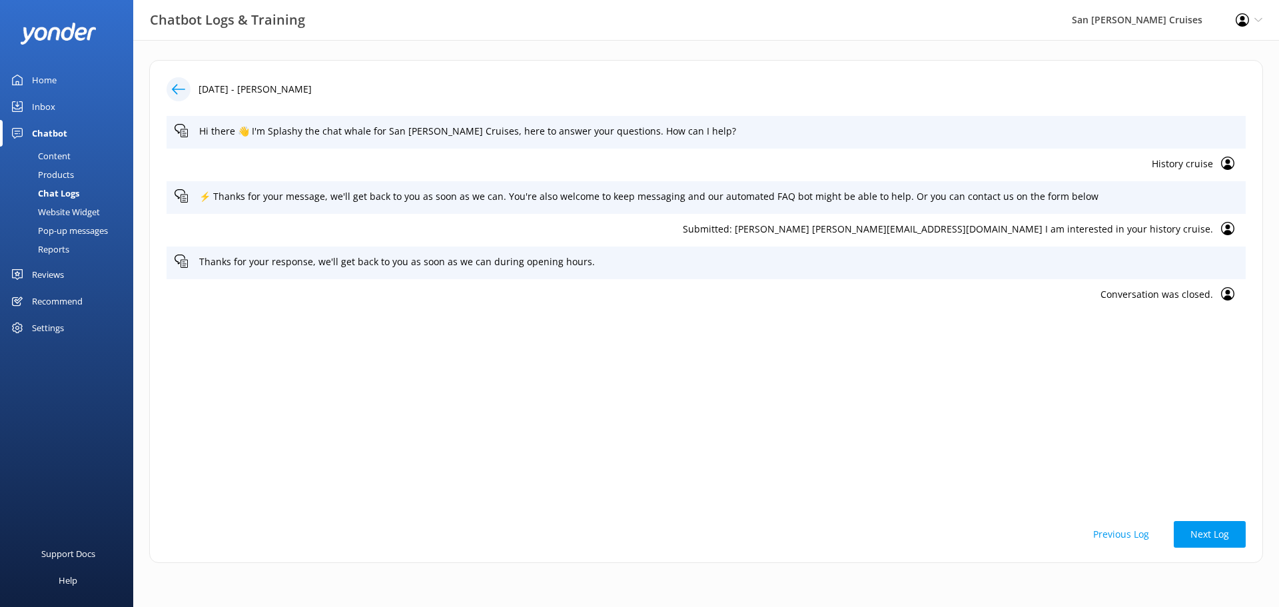
click at [176, 89] on icon at bounding box center [178, 89] width 13 height 13
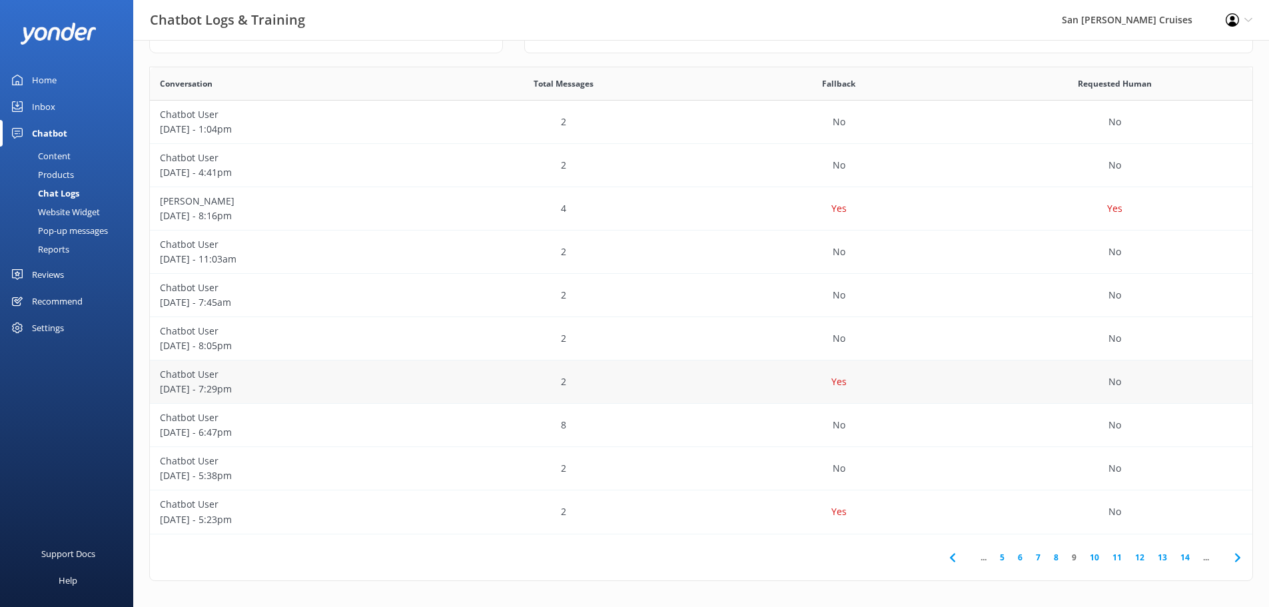
scroll to position [222, 0]
click at [697, 389] on div "2" at bounding box center [564, 381] width 276 height 43
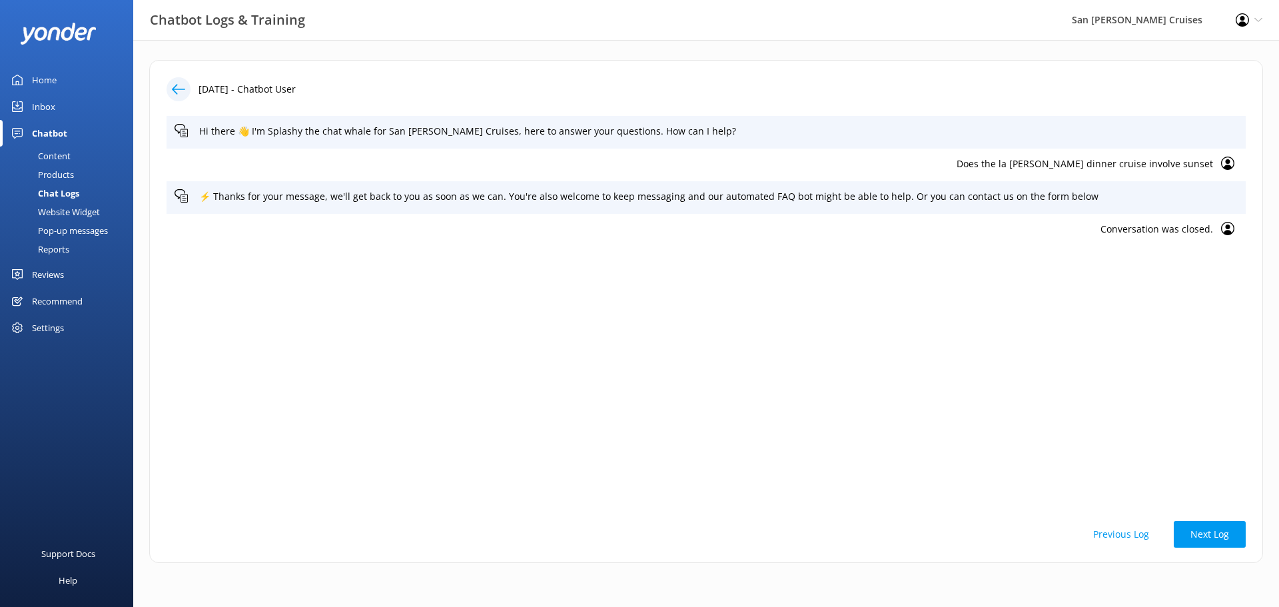
click at [189, 89] on div at bounding box center [179, 89] width 24 height 24
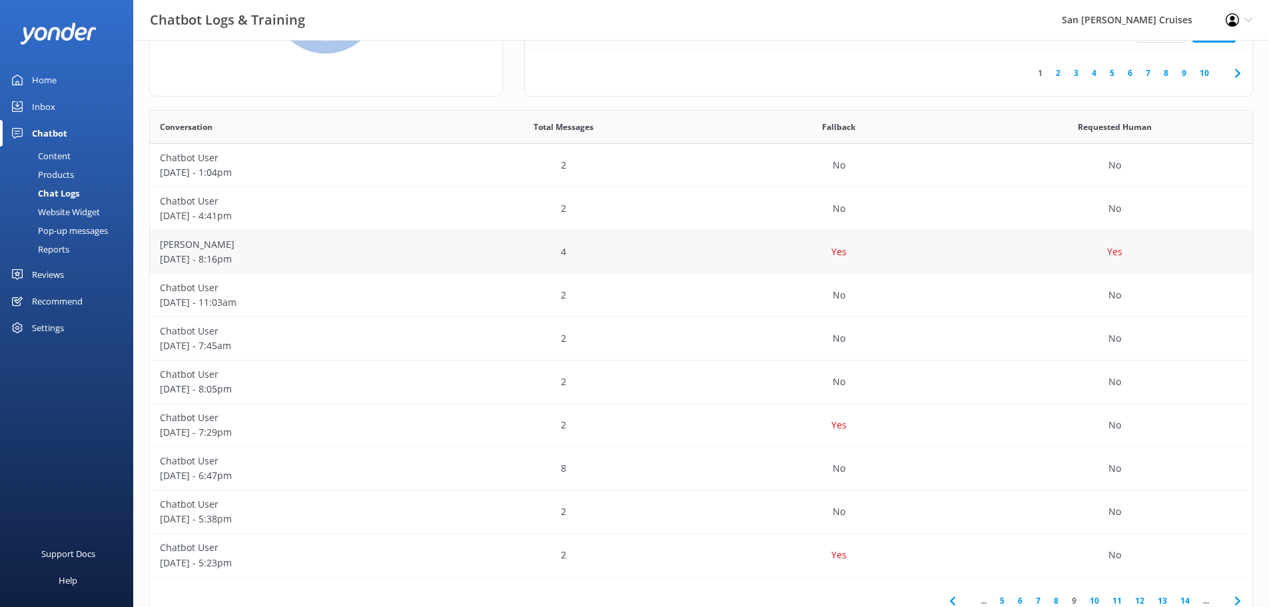
scroll to position [222, 0]
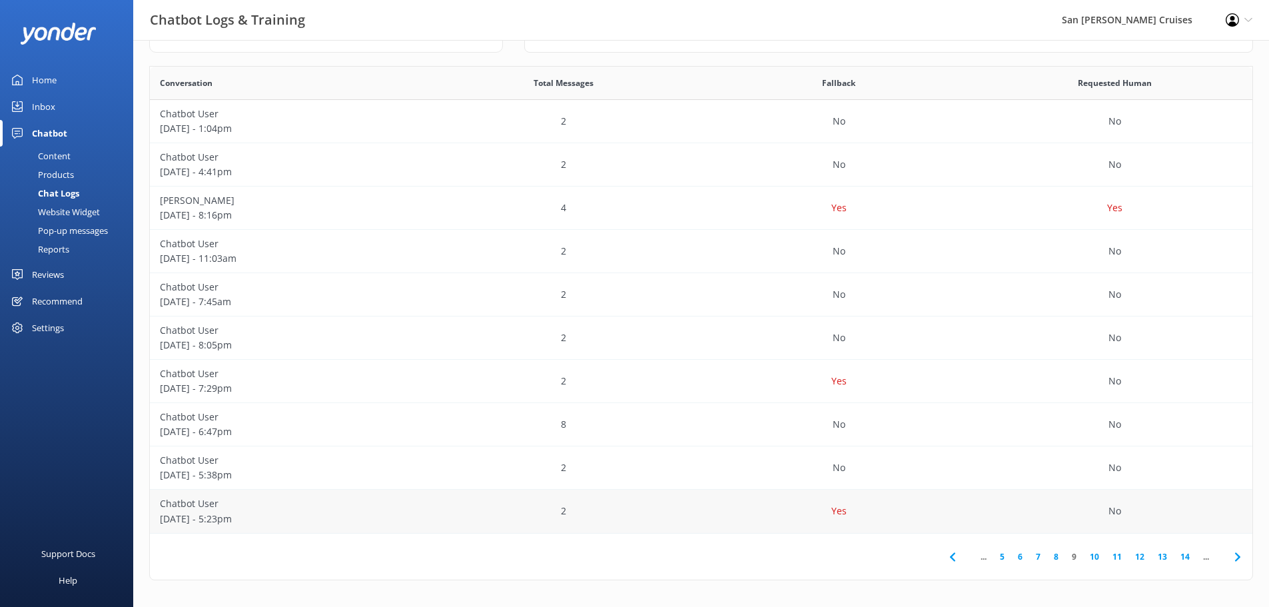
click at [640, 508] on div "2" at bounding box center [564, 511] width 276 height 43
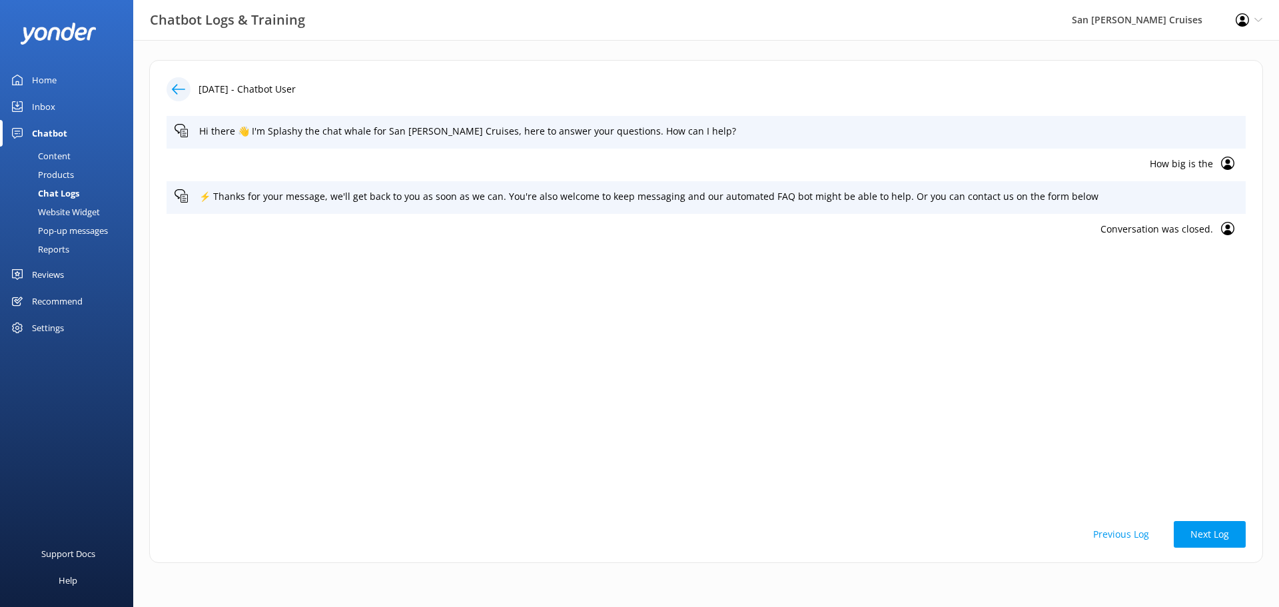
click at [183, 89] on icon at bounding box center [178, 89] width 13 height 13
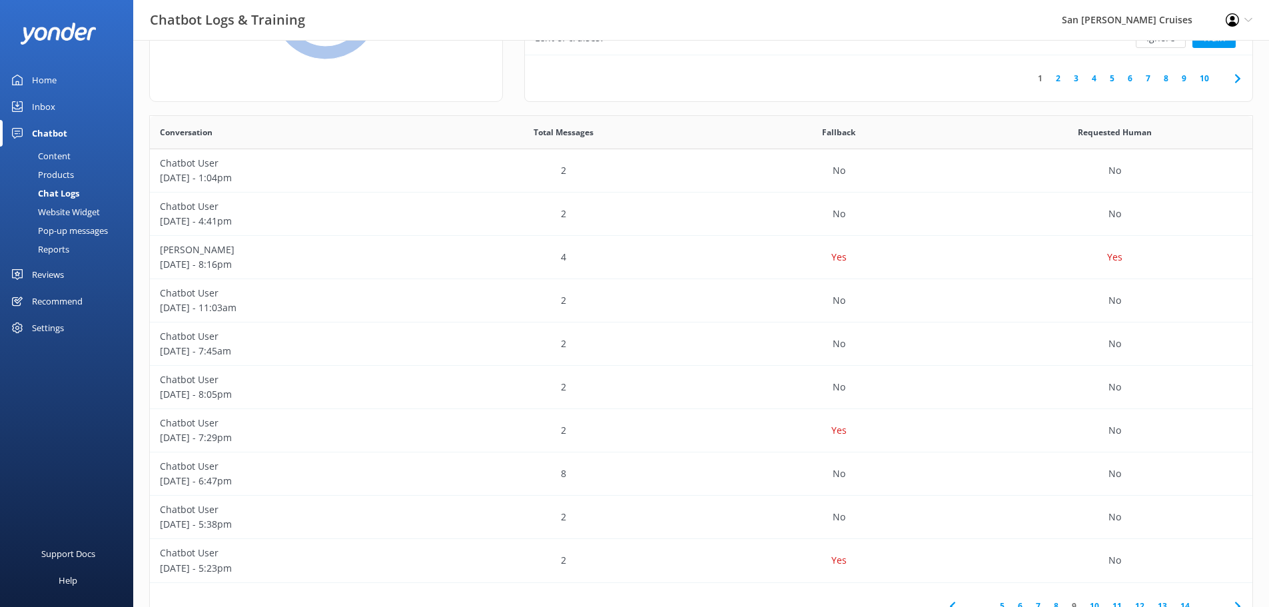
scroll to position [222, 0]
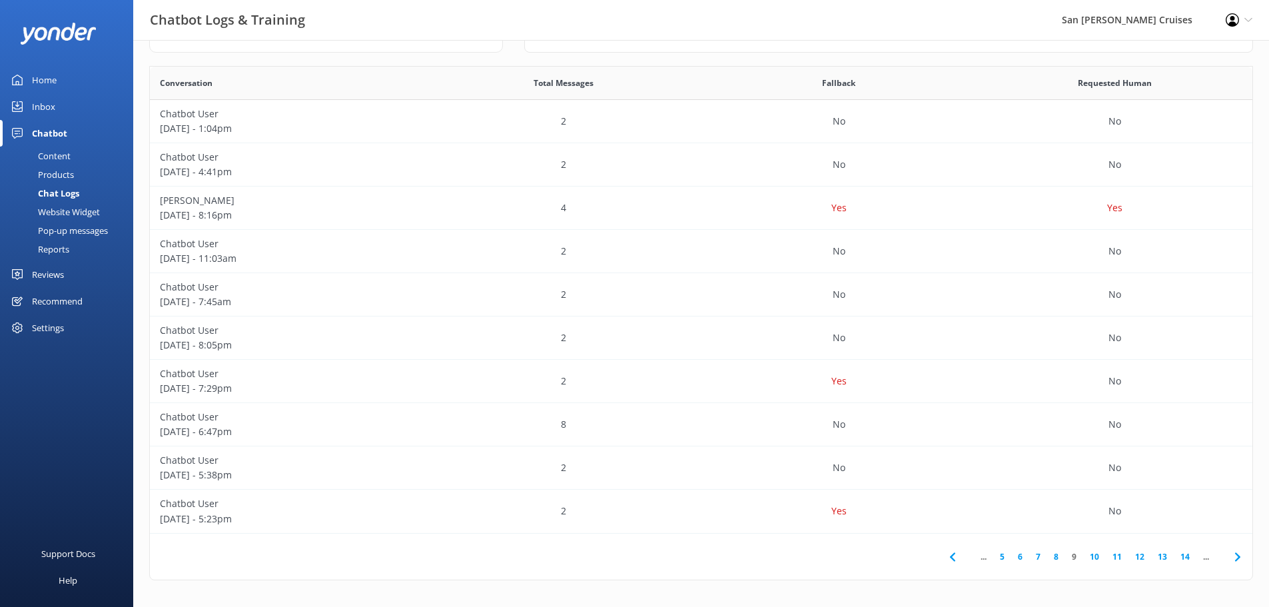
click at [1238, 553] on icon at bounding box center [1238, 557] width 16 height 16
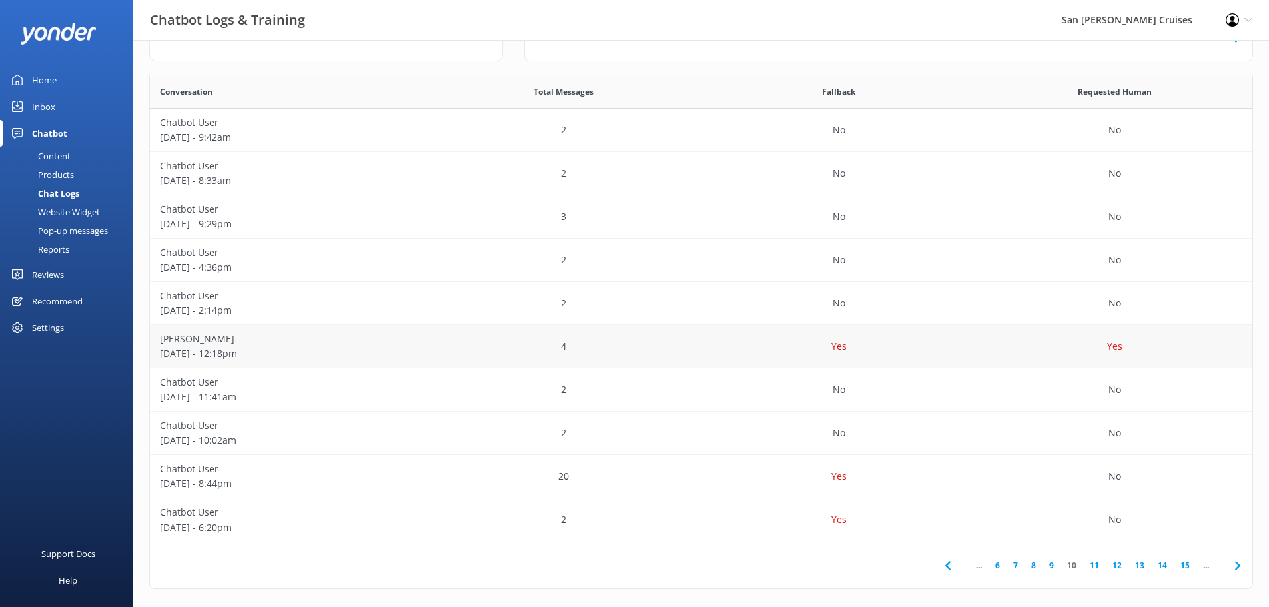
scroll to position [222, 0]
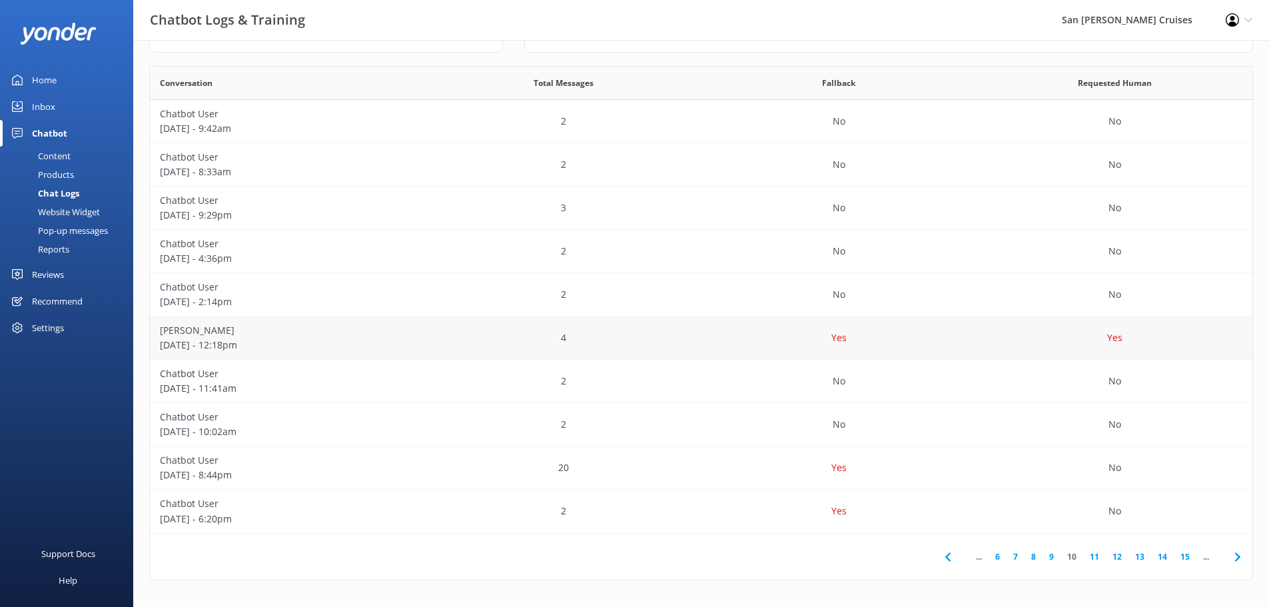
click at [751, 333] on div "Yes" at bounding box center [839, 337] width 276 height 43
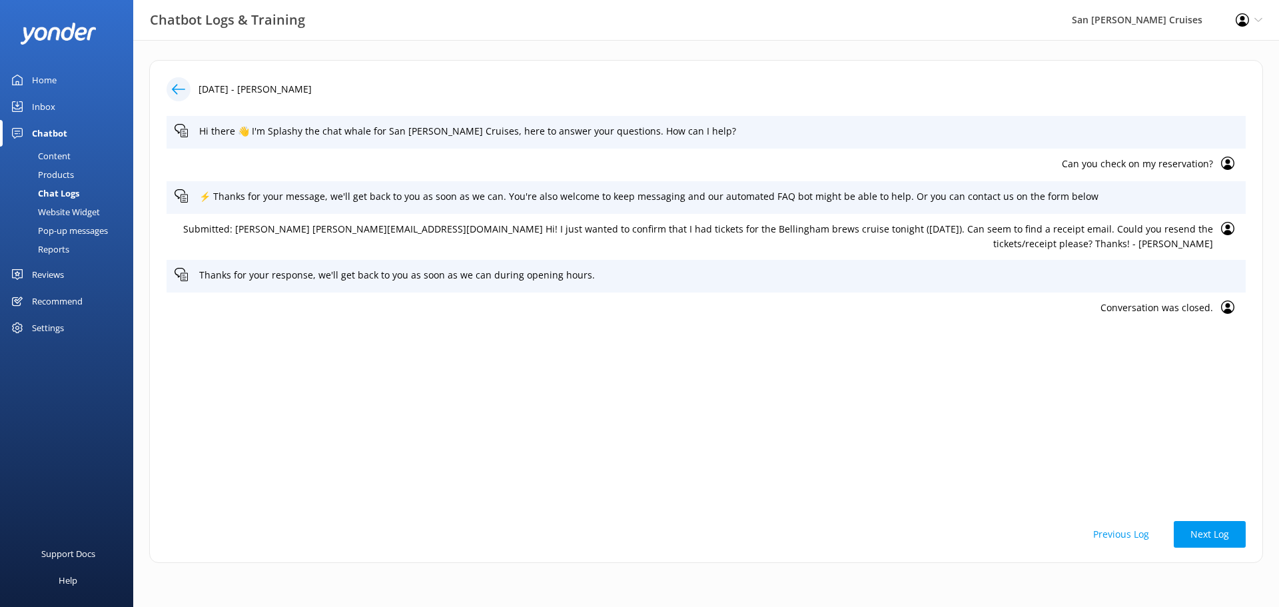
click at [179, 95] on icon at bounding box center [178, 89] width 13 height 13
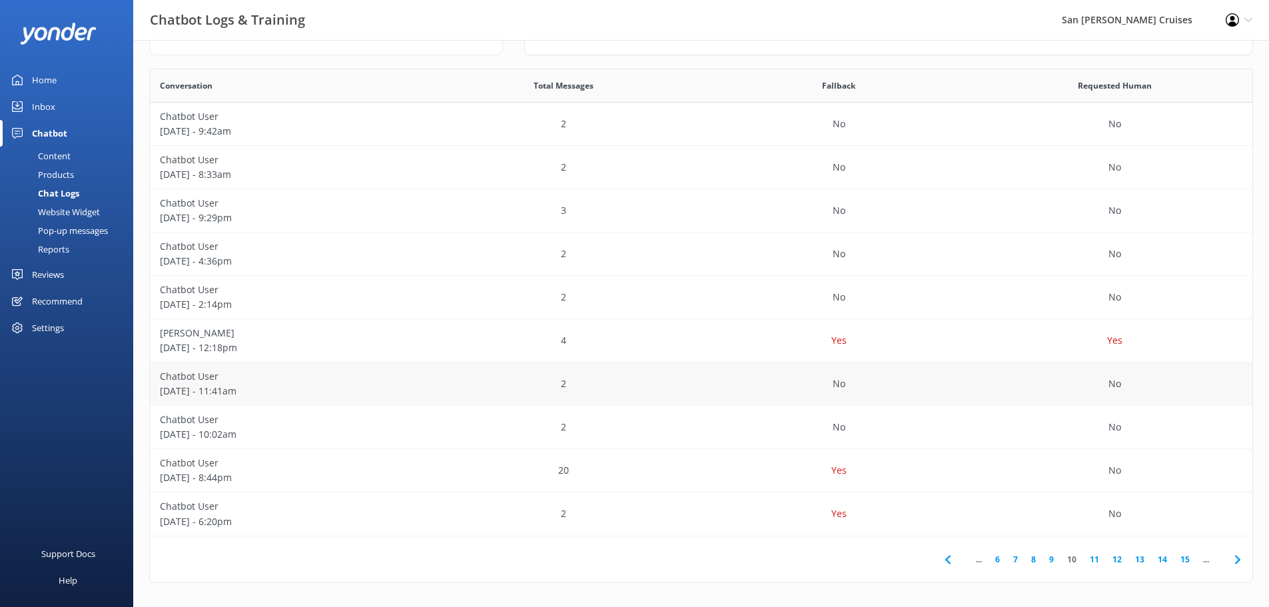
scroll to position [222, 0]
click at [753, 508] on div "Yes" at bounding box center [839, 511] width 276 height 43
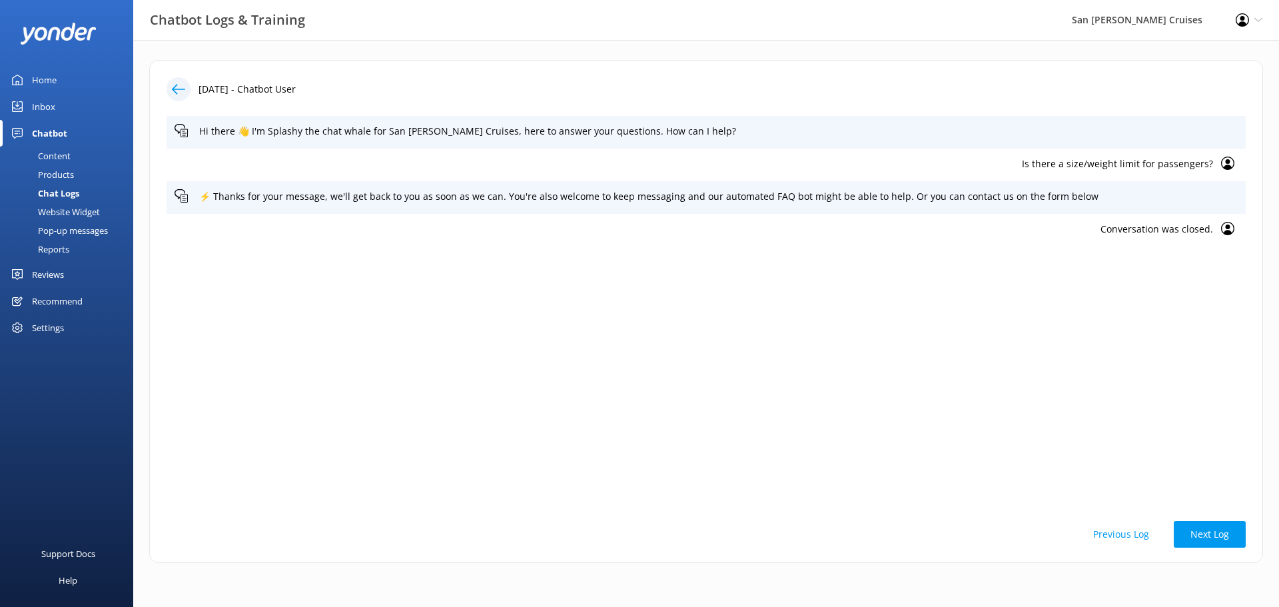
click at [175, 95] on icon at bounding box center [178, 89] width 13 height 13
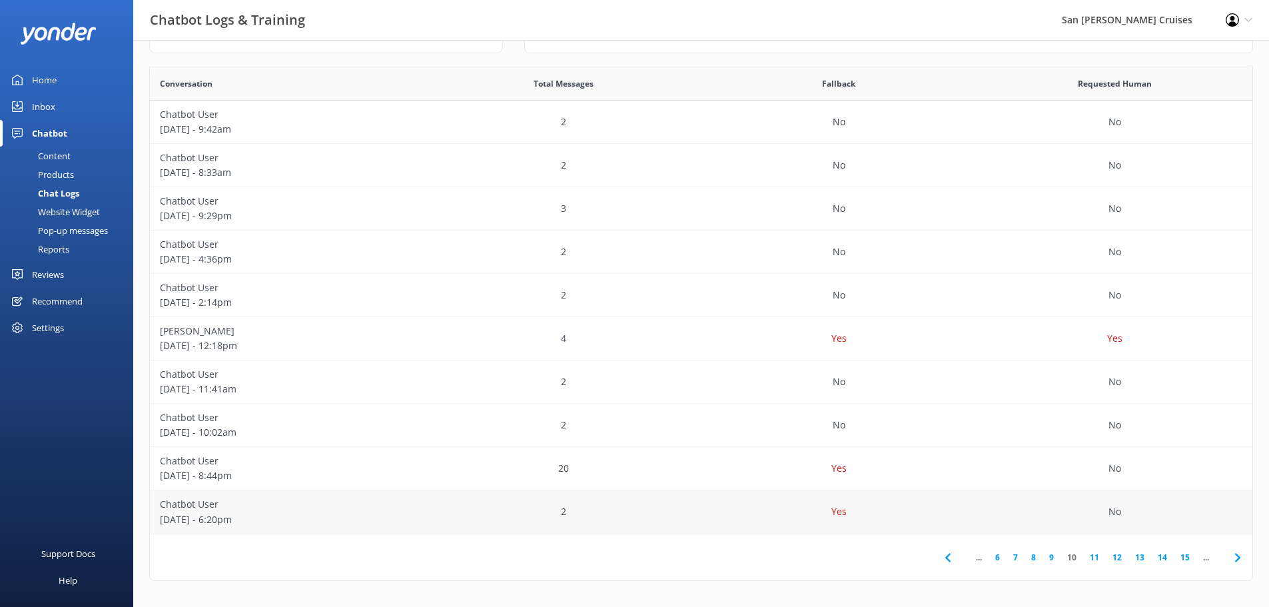
scroll to position [222, 0]
click at [1236, 554] on use at bounding box center [1236, 556] width 5 height 9
click at [745, 185] on div "Yes" at bounding box center [839, 164] width 276 height 43
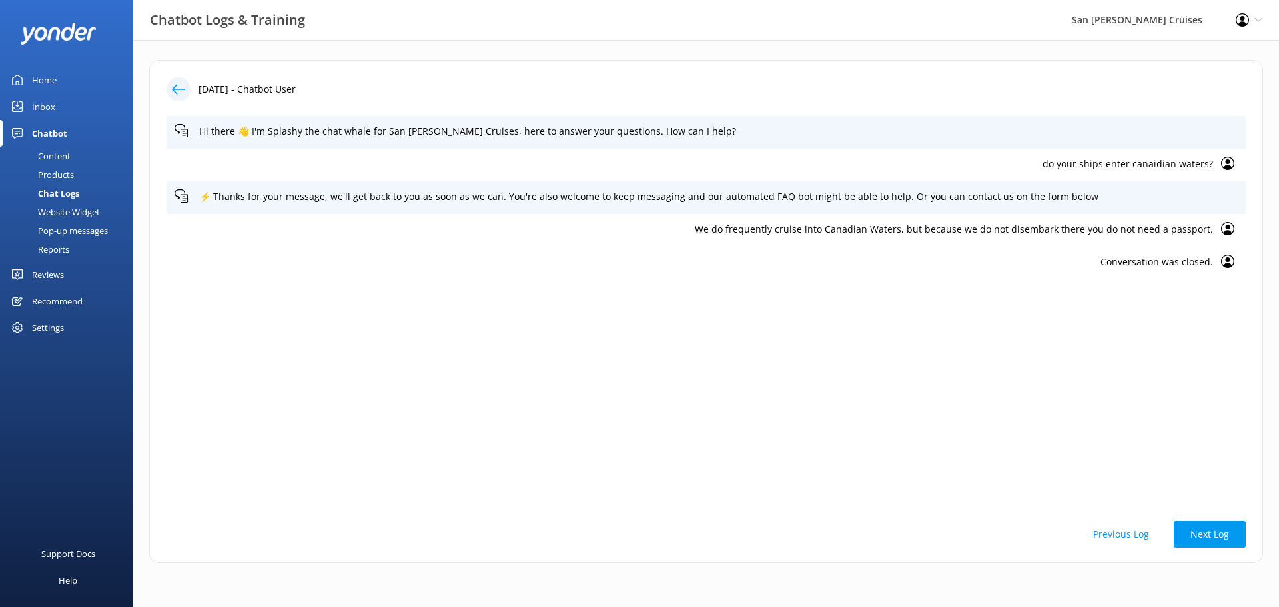
click at [1230, 230] on icon at bounding box center [1227, 228] width 13 height 13
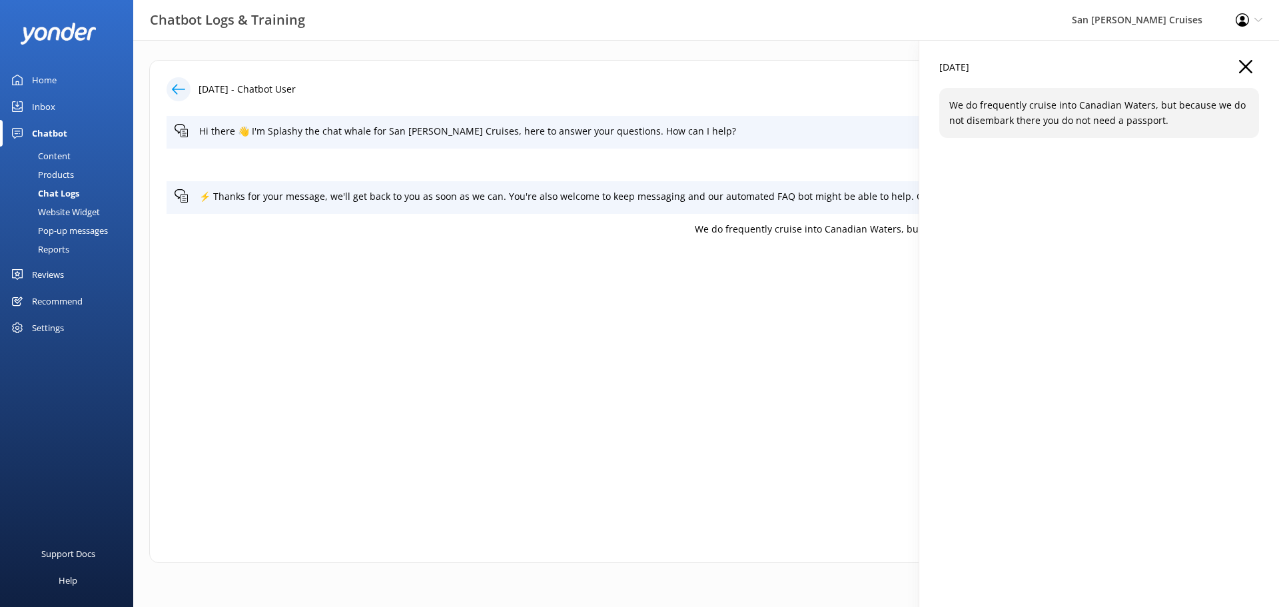
click at [1248, 67] on icon "button" at bounding box center [1245, 66] width 13 height 13
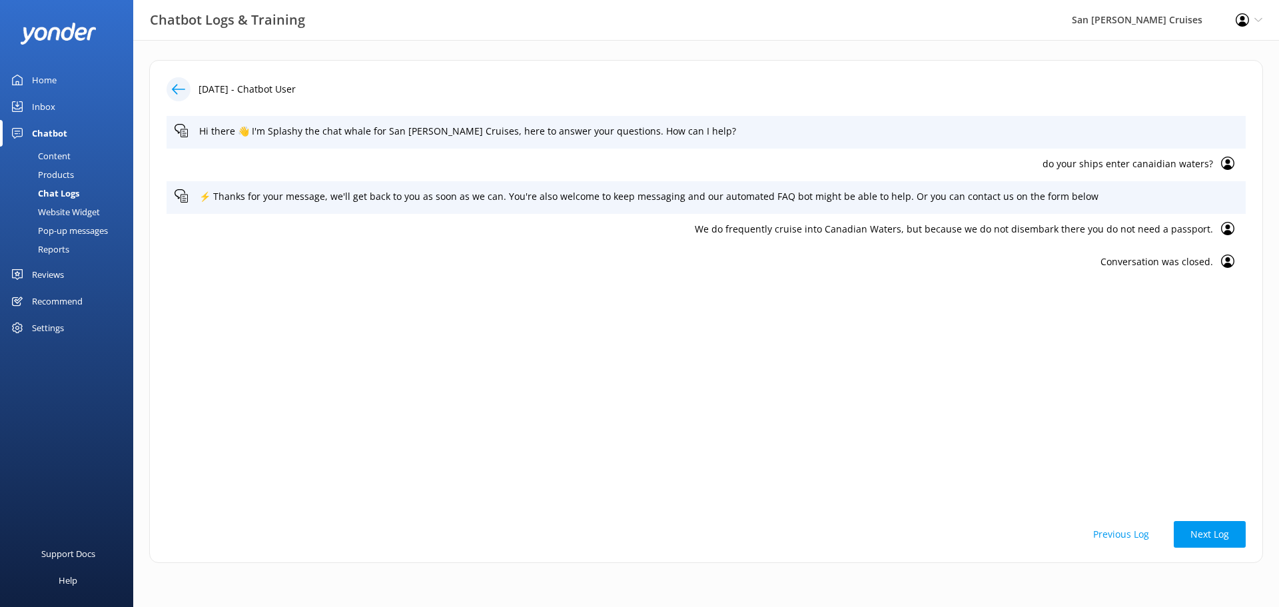
click at [180, 89] on icon at bounding box center [178, 89] width 13 height 13
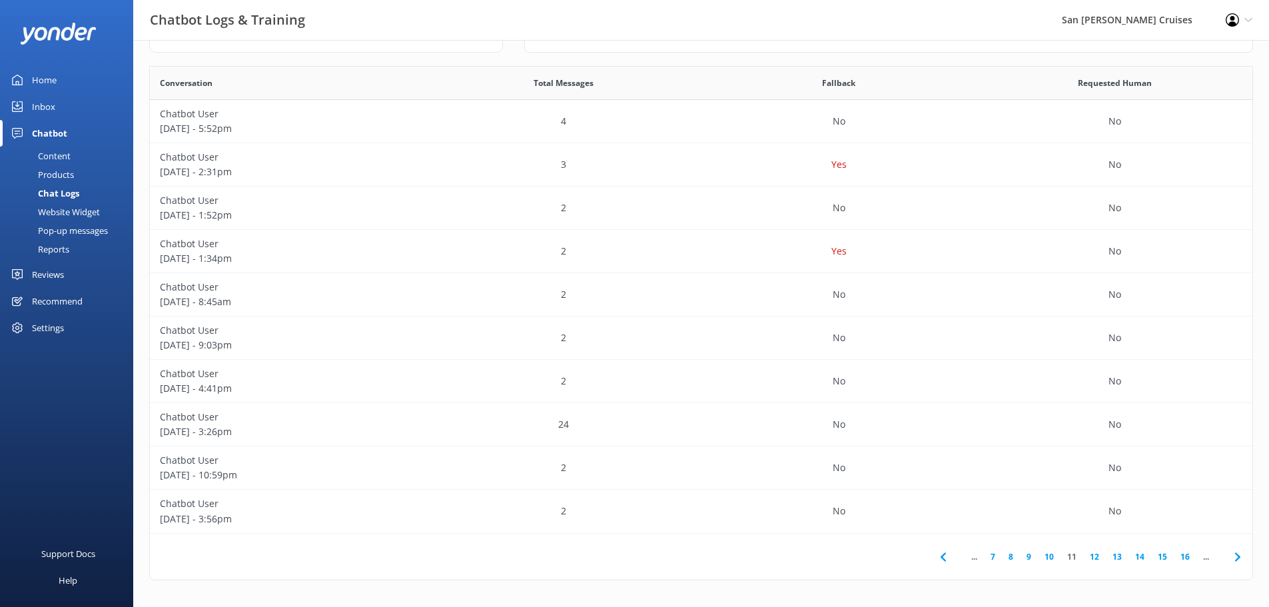
click at [1238, 554] on use at bounding box center [1236, 556] width 5 height 9
click at [668, 122] on div "4" at bounding box center [564, 121] width 276 height 43
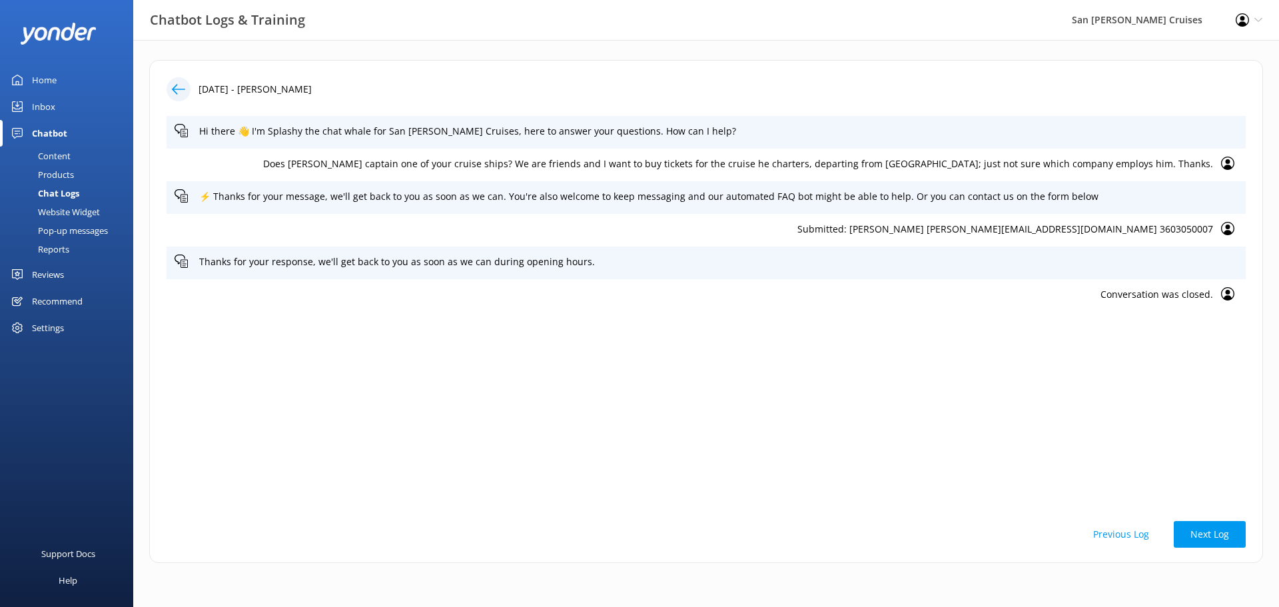
click at [183, 92] on icon at bounding box center [178, 89] width 13 height 13
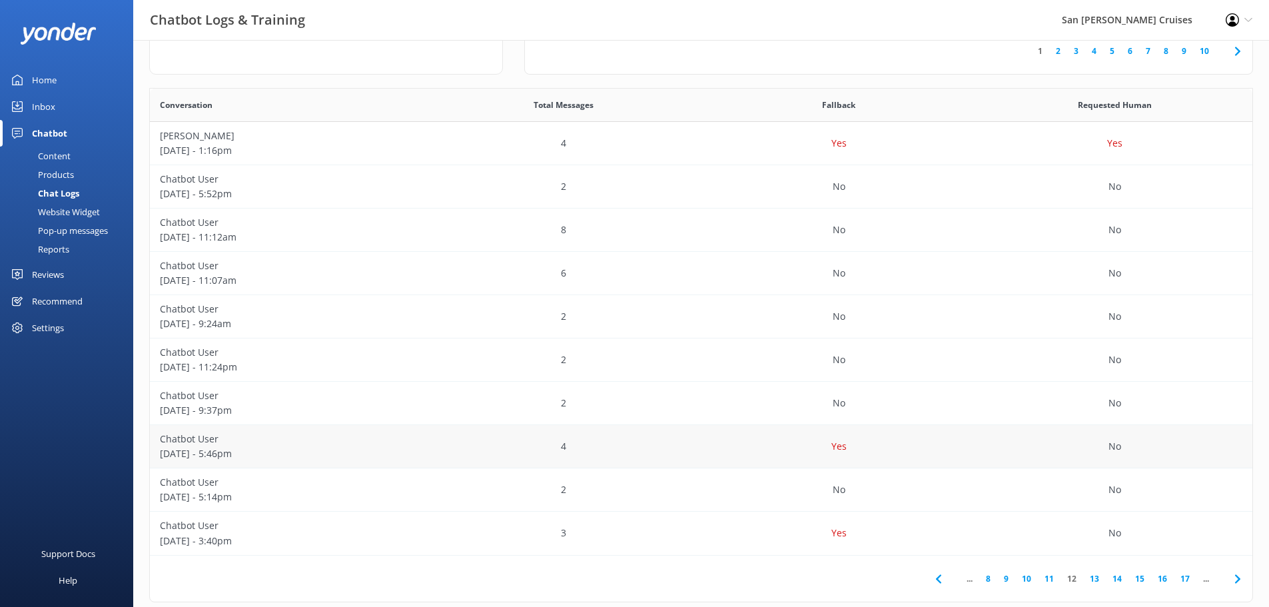
click at [870, 445] on div "Yes" at bounding box center [839, 446] width 276 height 43
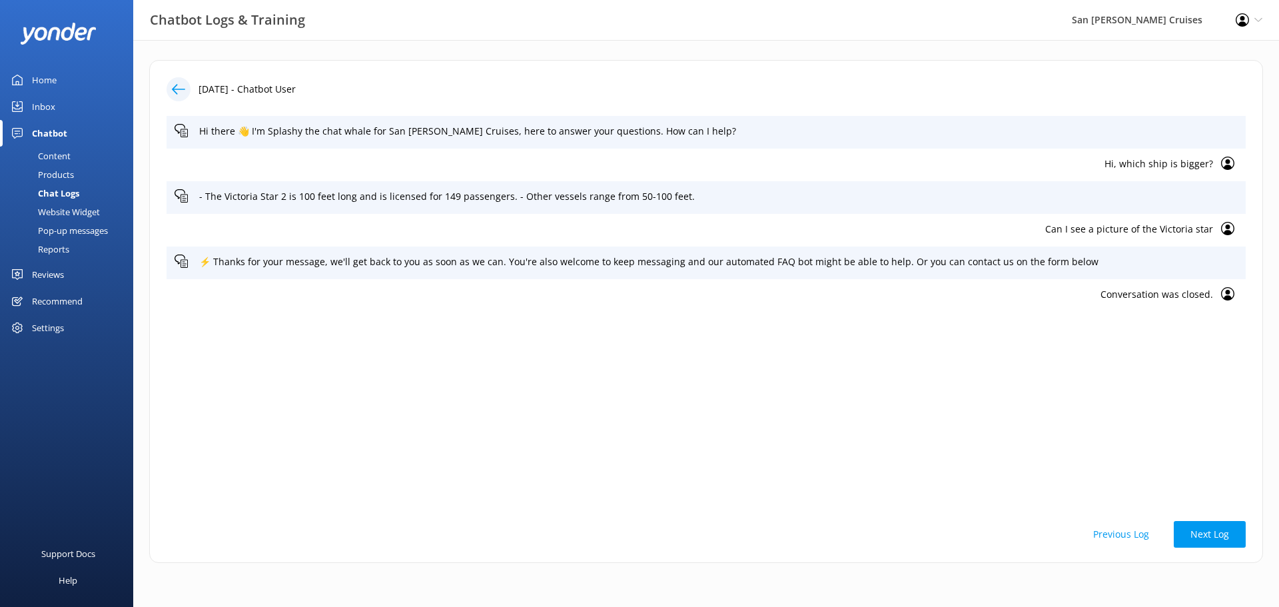
click at [177, 90] on icon at bounding box center [178, 89] width 13 height 13
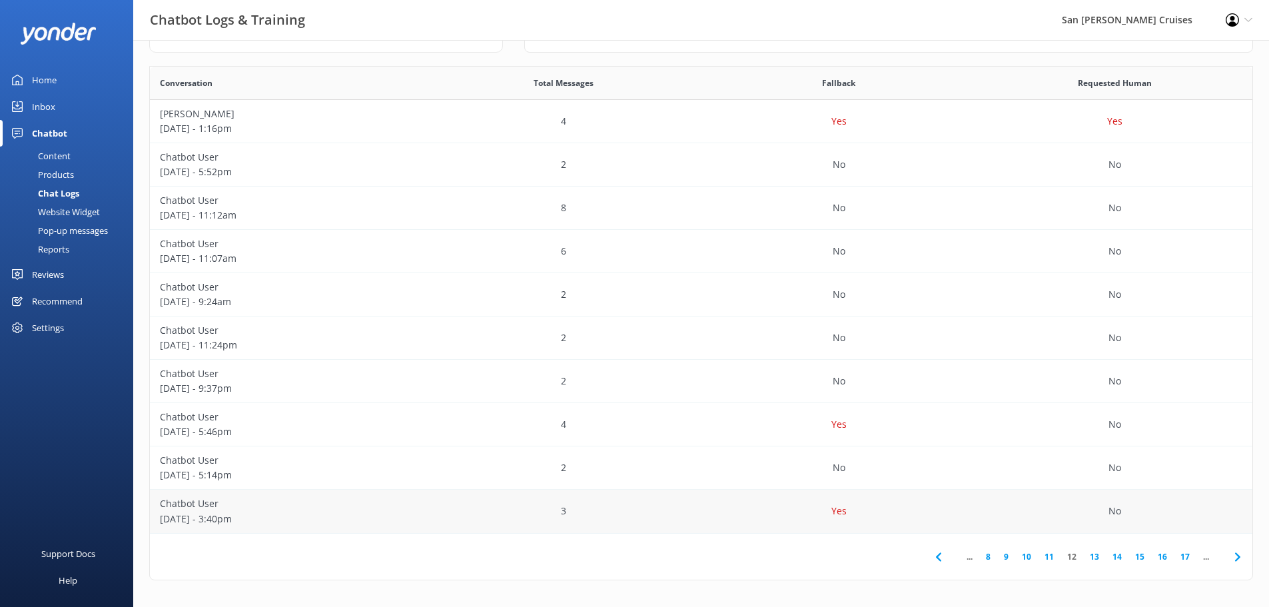
click at [767, 505] on div "Yes" at bounding box center [839, 511] width 276 height 43
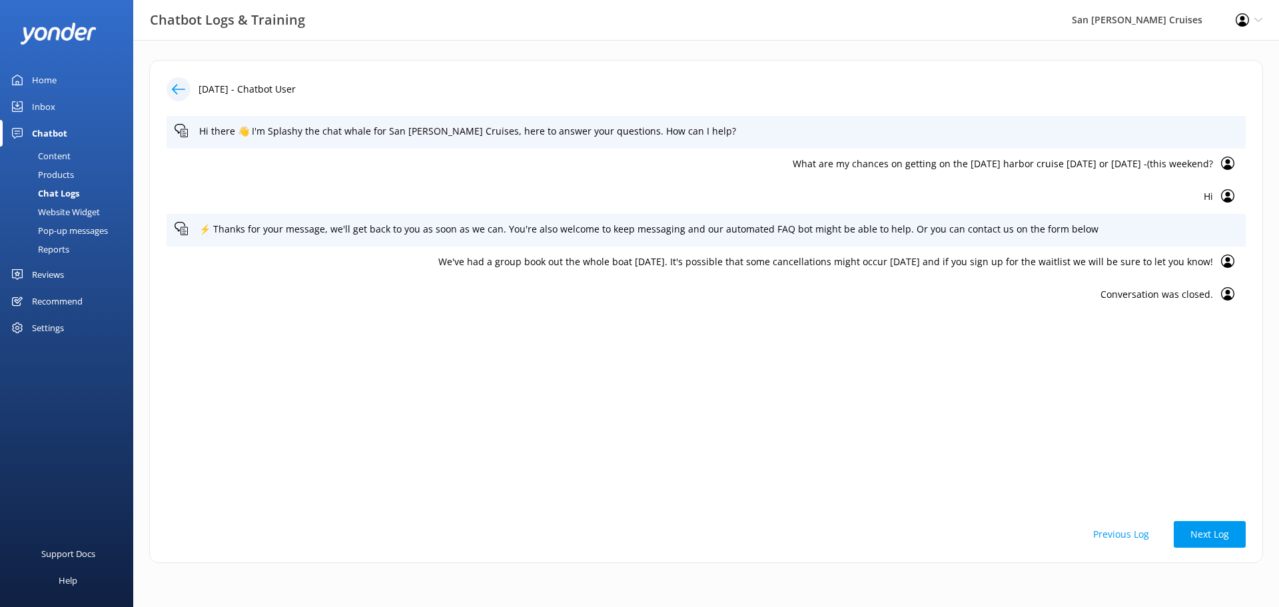
click at [186, 97] on div at bounding box center [179, 89] width 24 height 24
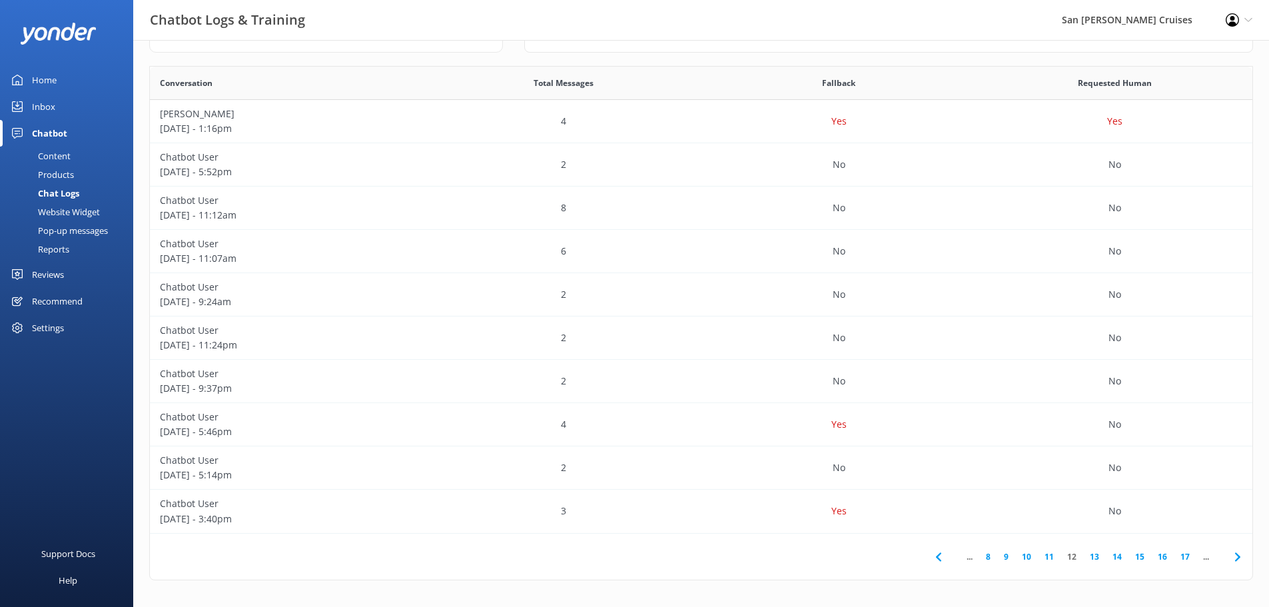
click at [1236, 556] on icon at bounding box center [1238, 557] width 16 height 16
click at [758, 130] on div "Yes" at bounding box center [839, 121] width 276 height 43
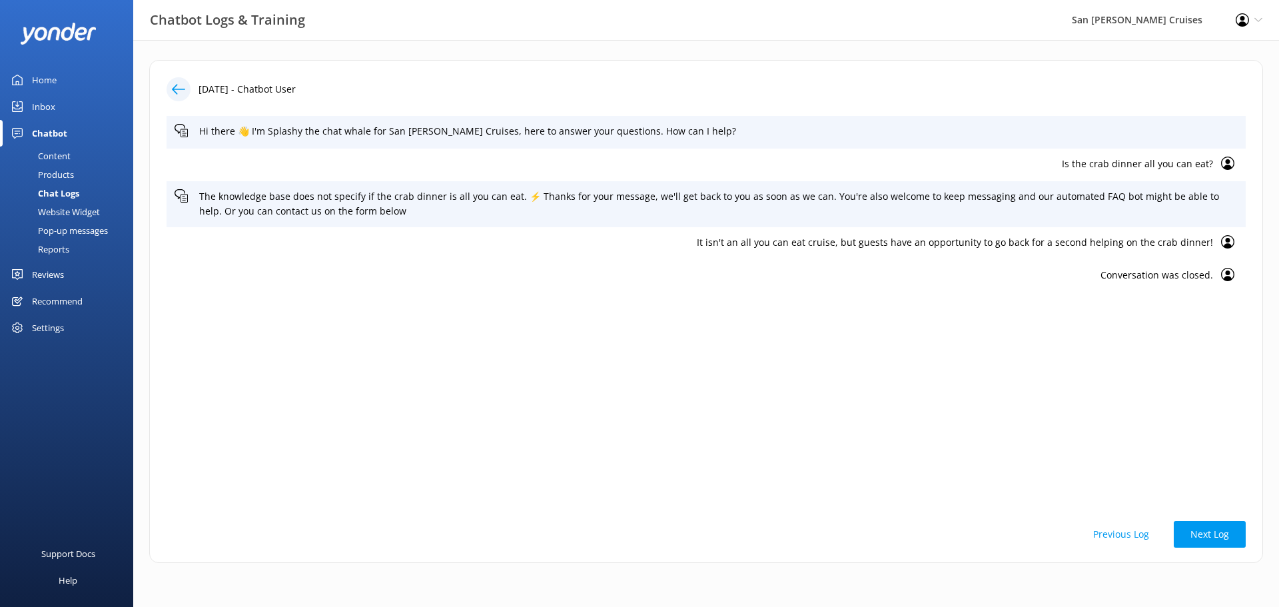
click at [177, 89] on icon at bounding box center [178, 89] width 13 height 13
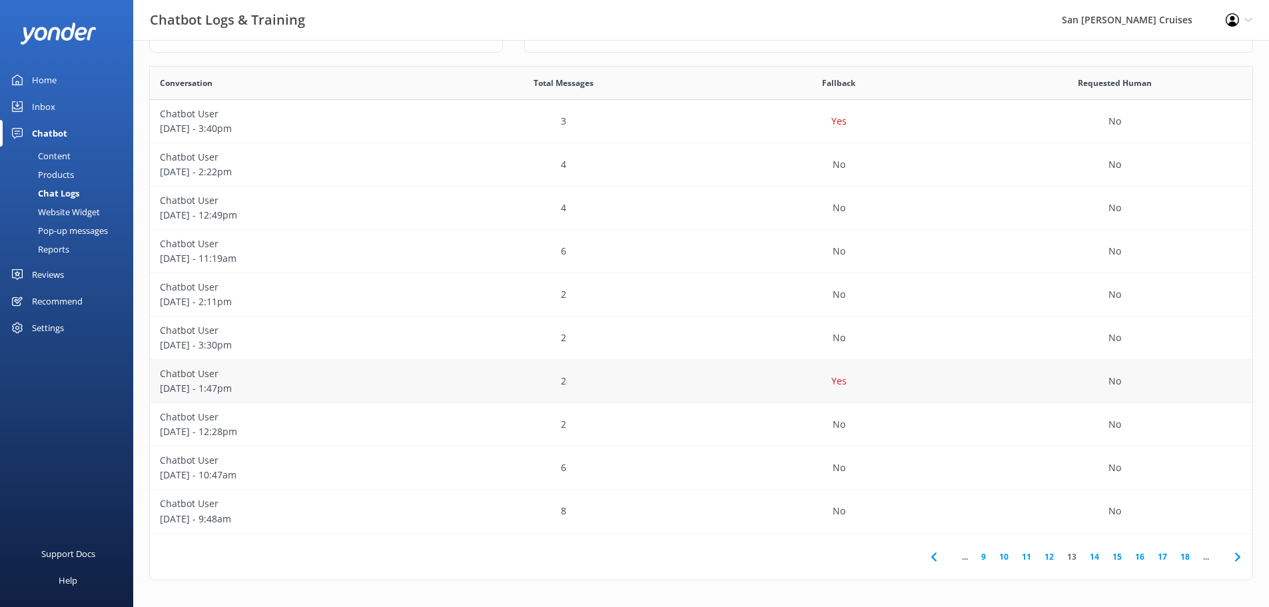
click at [793, 385] on div "Yes" at bounding box center [839, 381] width 276 height 43
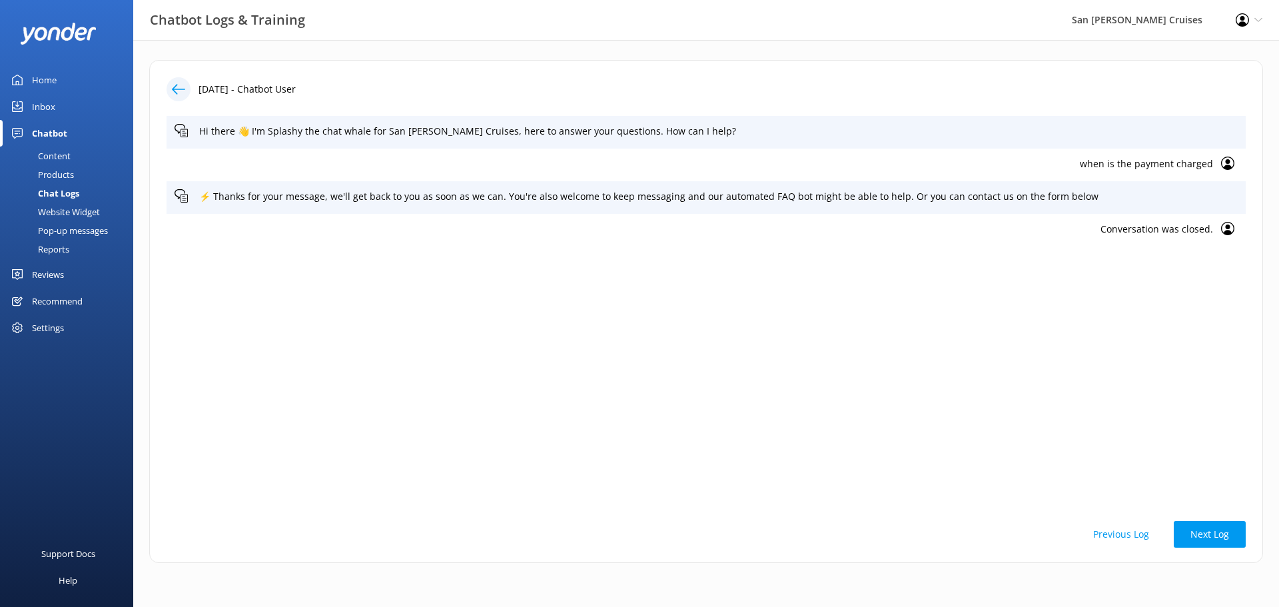
click at [183, 95] on icon at bounding box center [178, 89] width 13 height 13
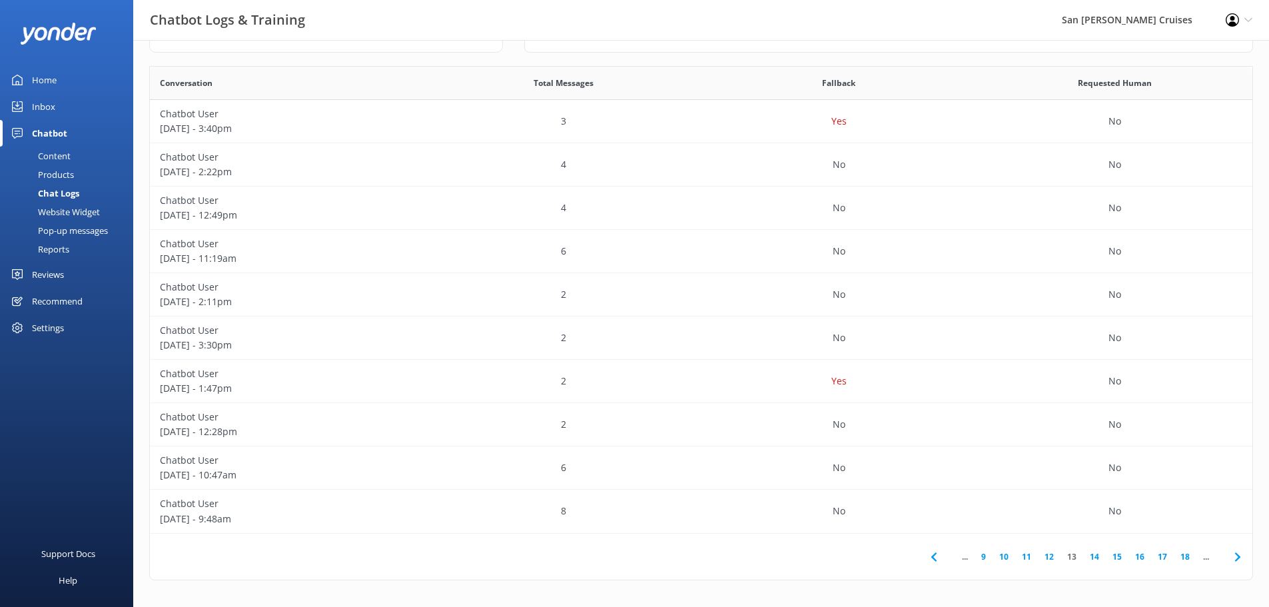
click at [1236, 555] on icon at bounding box center [1238, 557] width 16 height 16
click at [745, 126] on div "Yes" at bounding box center [839, 121] width 276 height 43
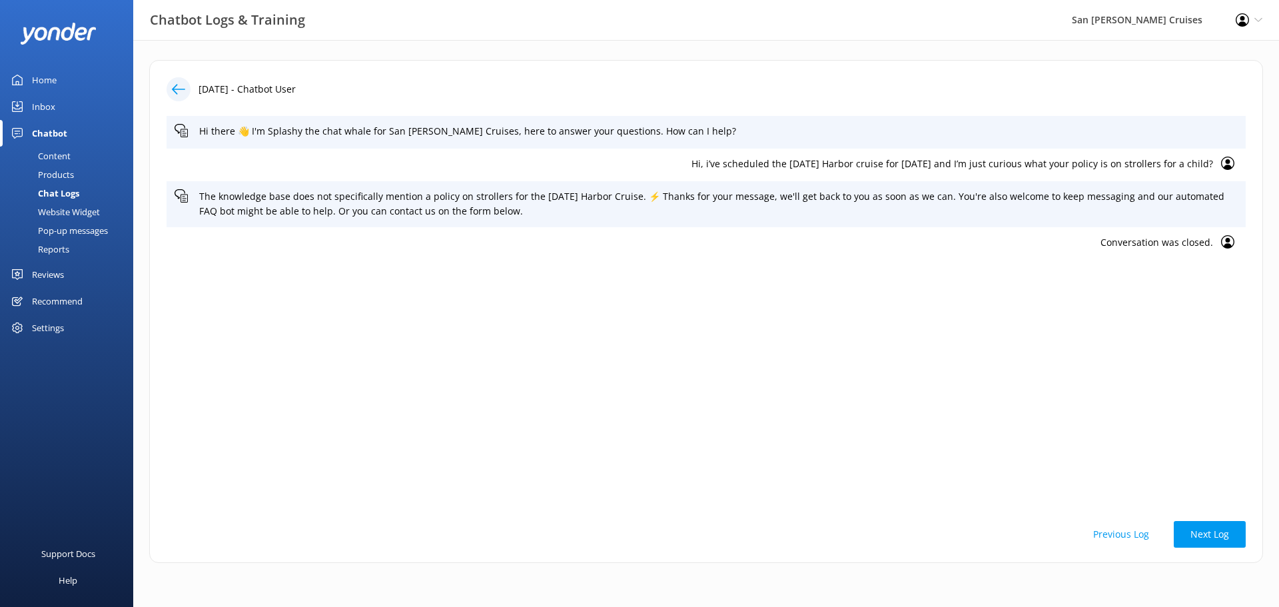
click at [178, 92] on icon at bounding box center [178, 89] width 13 height 13
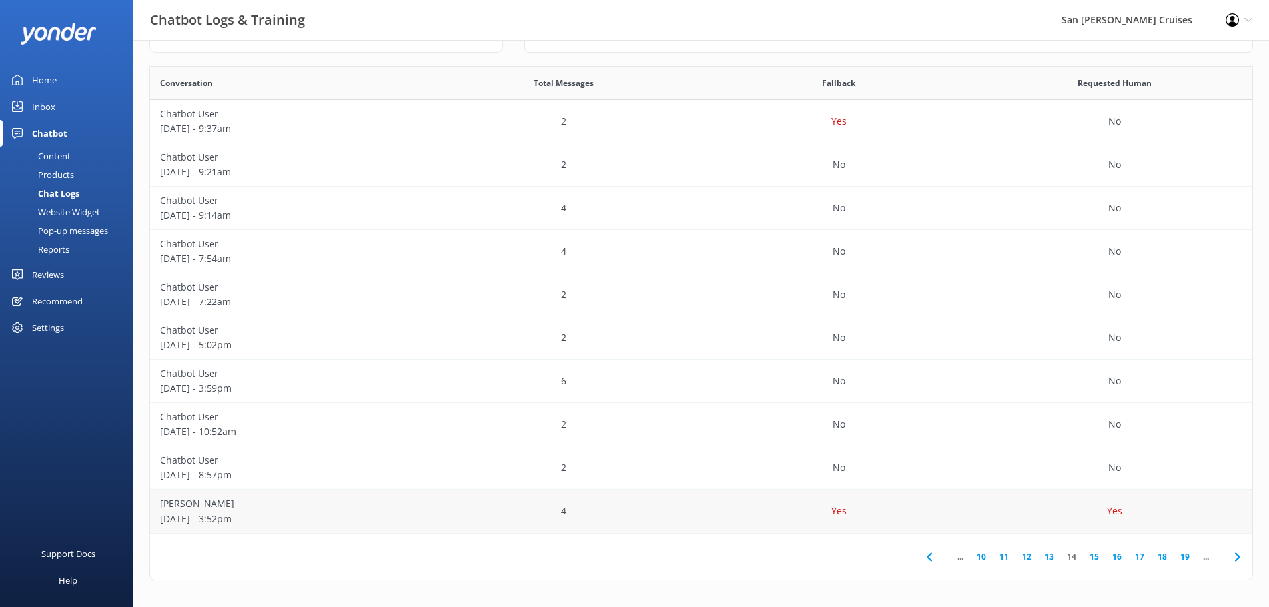
click at [929, 500] on div "Yes" at bounding box center [839, 511] width 276 height 43
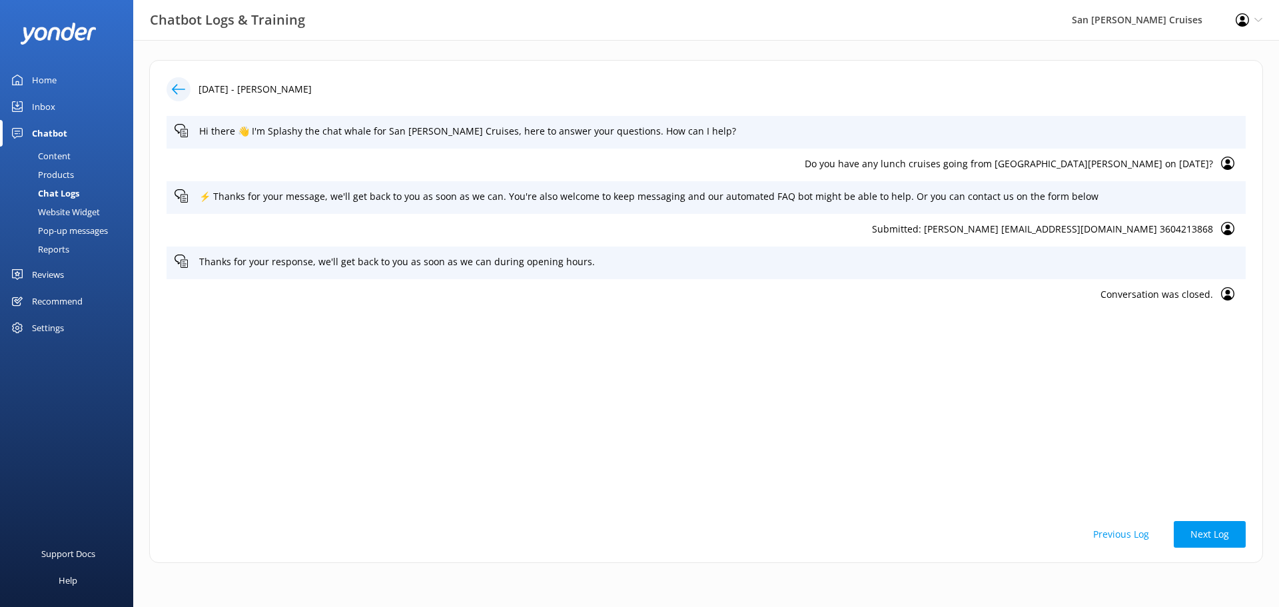
click at [176, 89] on icon at bounding box center [178, 89] width 13 height 13
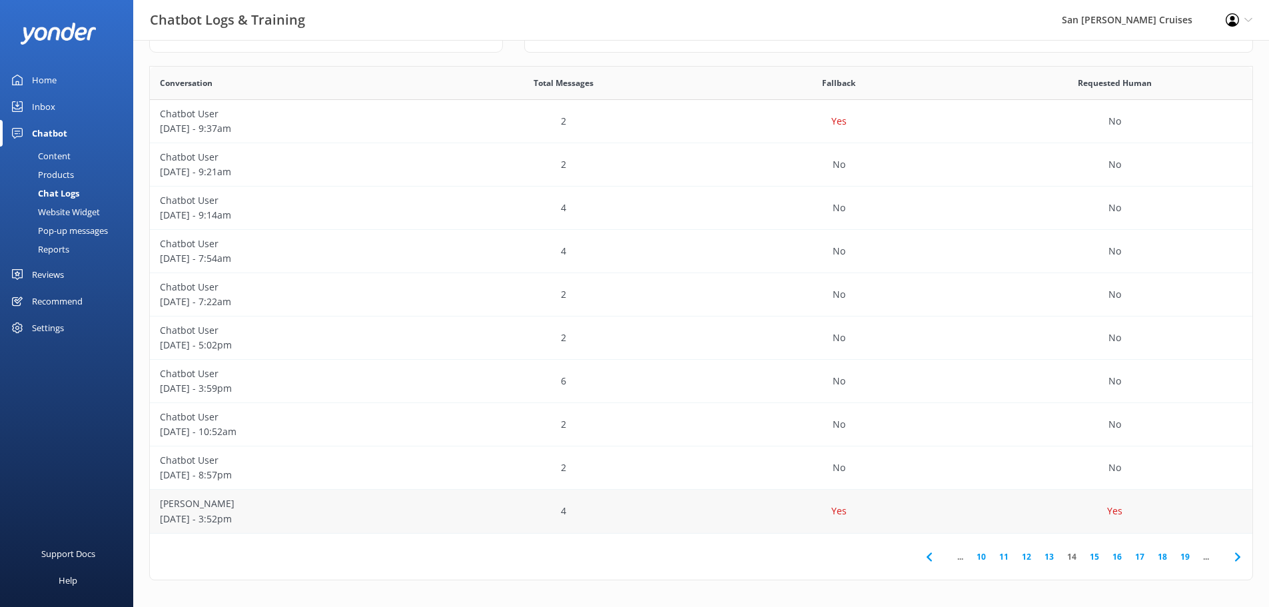
click at [714, 512] on div "Yes" at bounding box center [839, 511] width 276 height 43
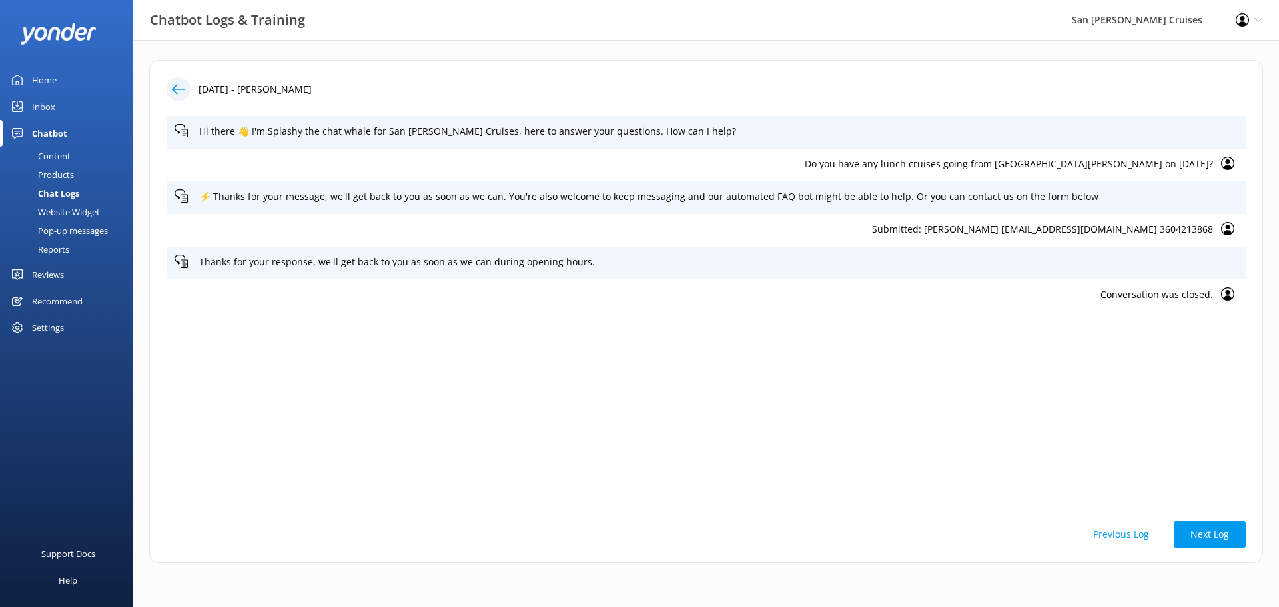
click at [175, 95] on icon at bounding box center [178, 89] width 13 height 13
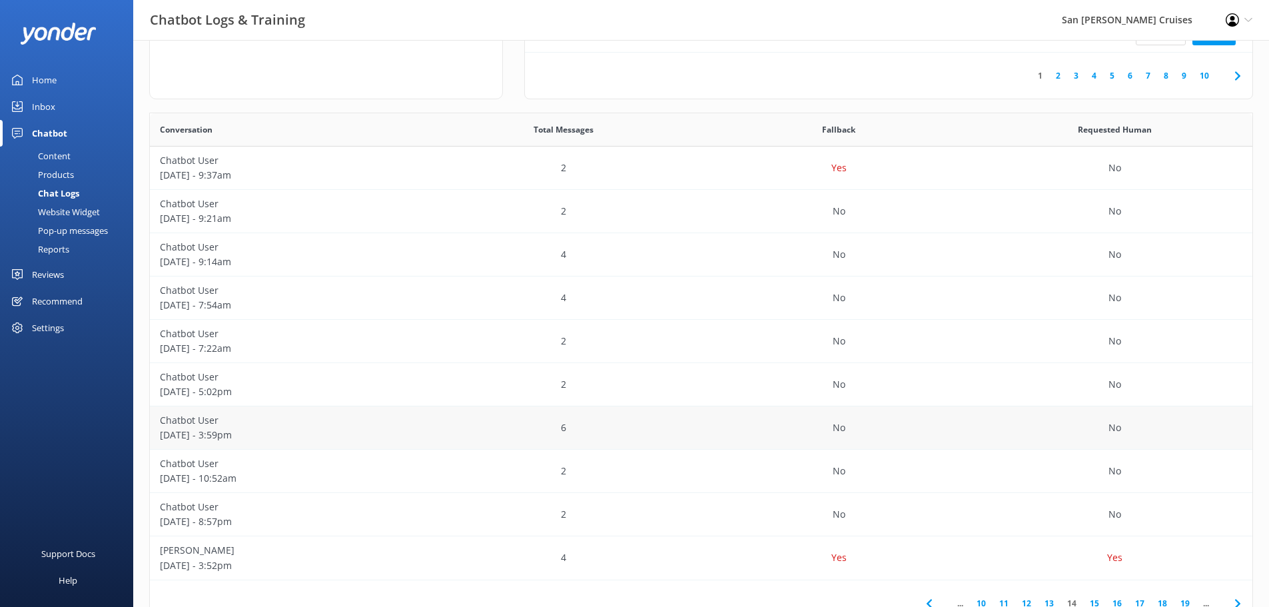
scroll to position [222, 0]
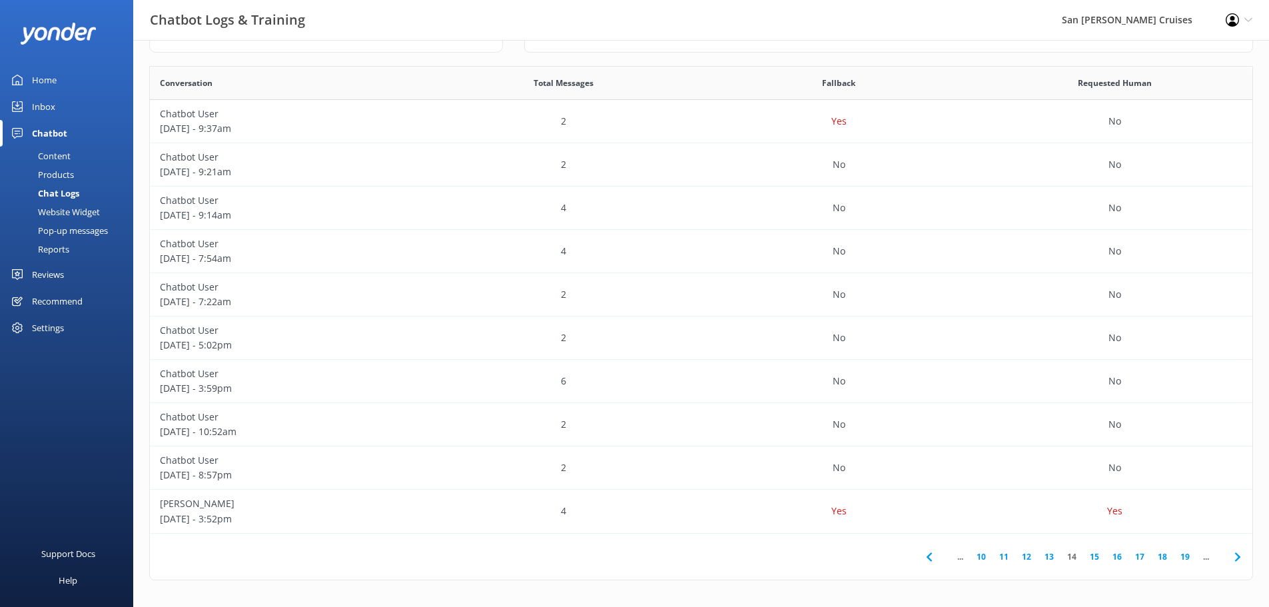
click at [1238, 556] on use at bounding box center [1236, 556] width 5 height 9
click at [600, 250] on div "4" at bounding box center [564, 251] width 276 height 43
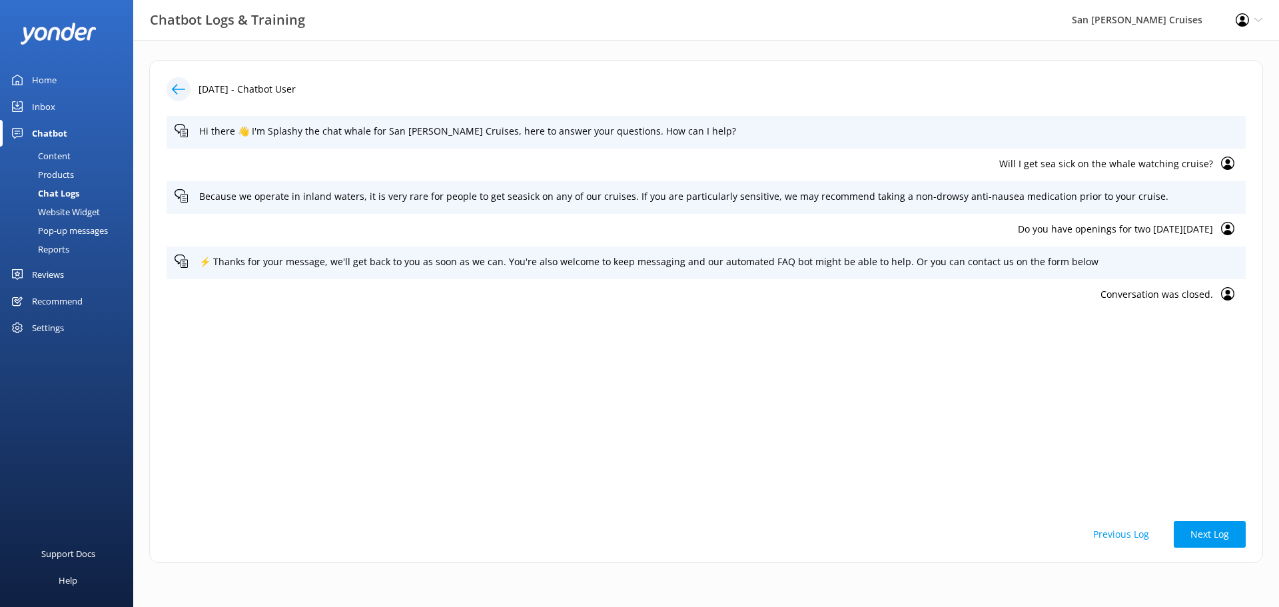
click at [182, 87] on icon at bounding box center [178, 89] width 13 height 13
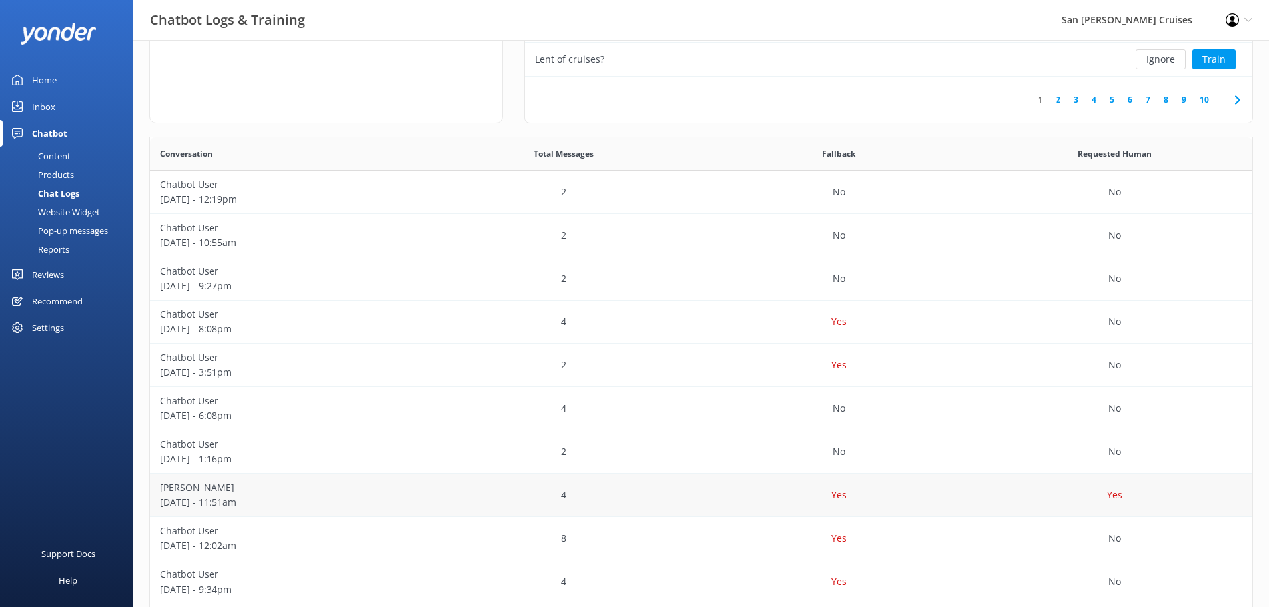
scroll to position [200, 0]
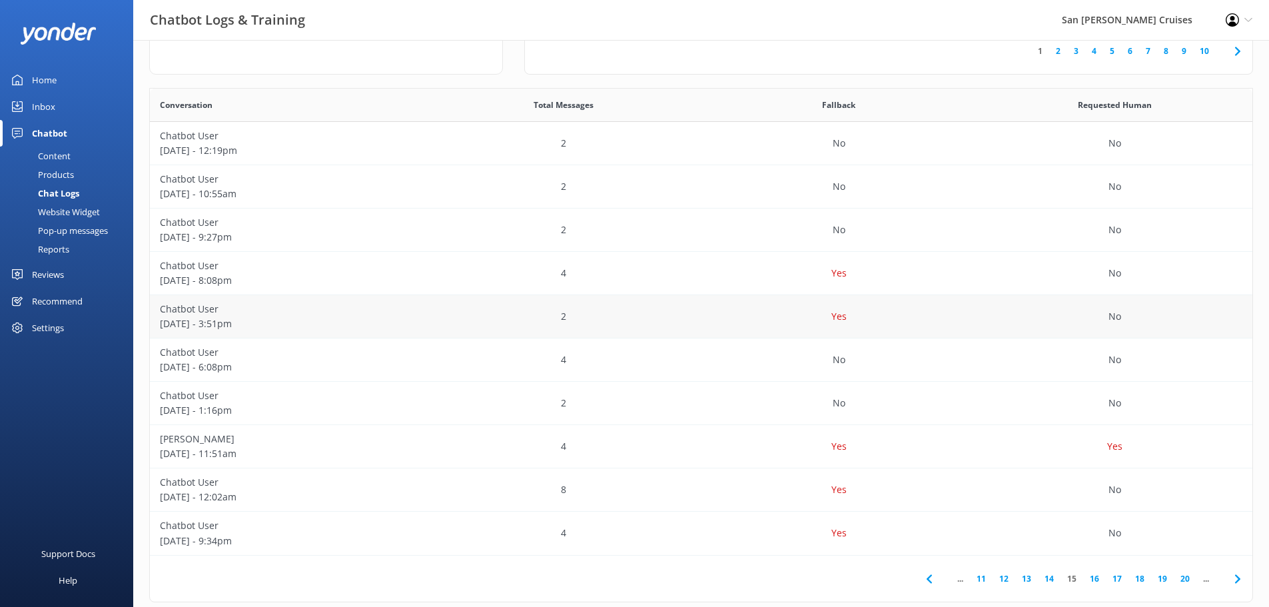
click at [783, 334] on div "Yes" at bounding box center [839, 316] width 276 height 43
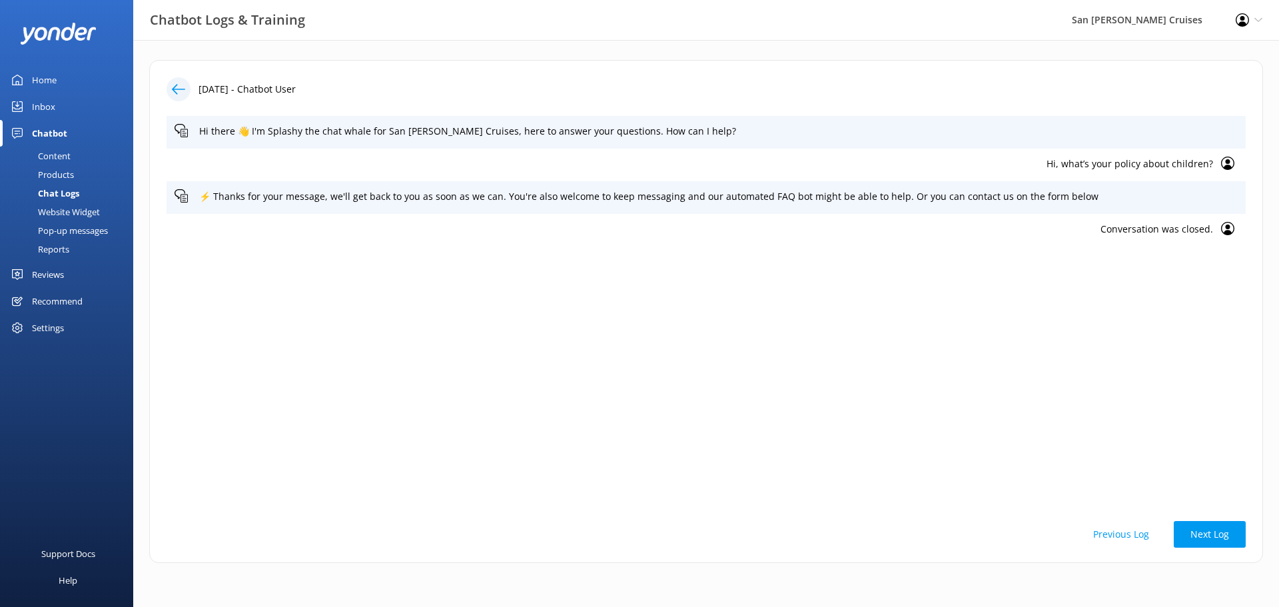
click at [183, 89] on icon at bounding box center [178, 89] width 13 height 13
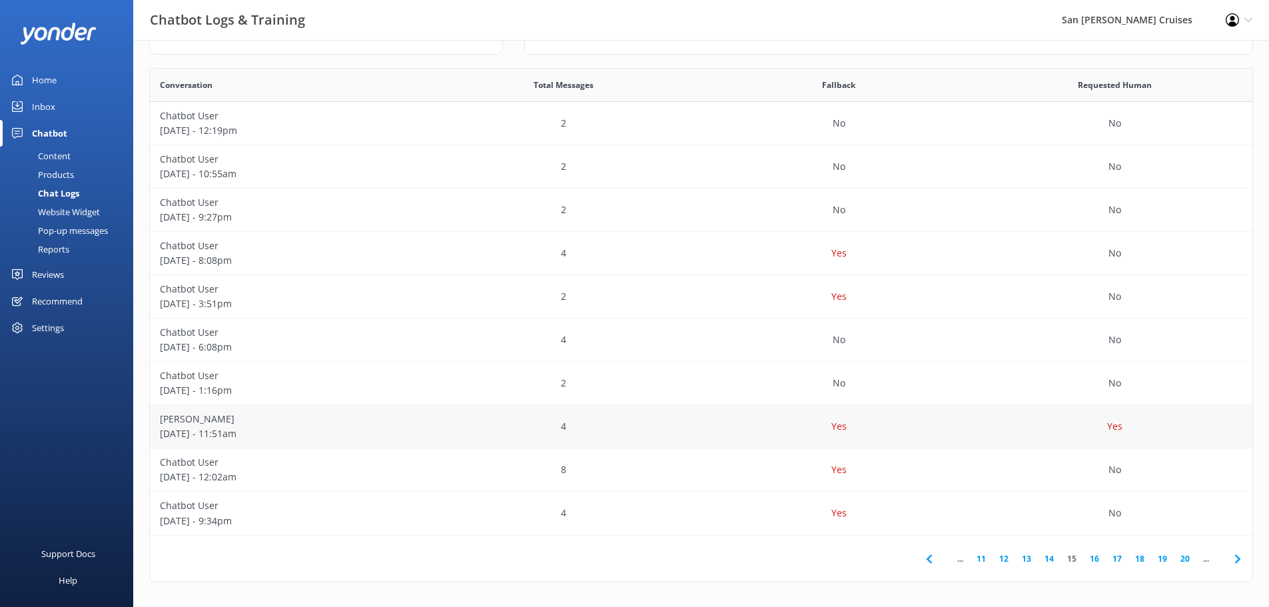
scroll to position [222, 0]
click at [813, 436] on div "Yes" at bounding box center [839, 424] width 276 height 43
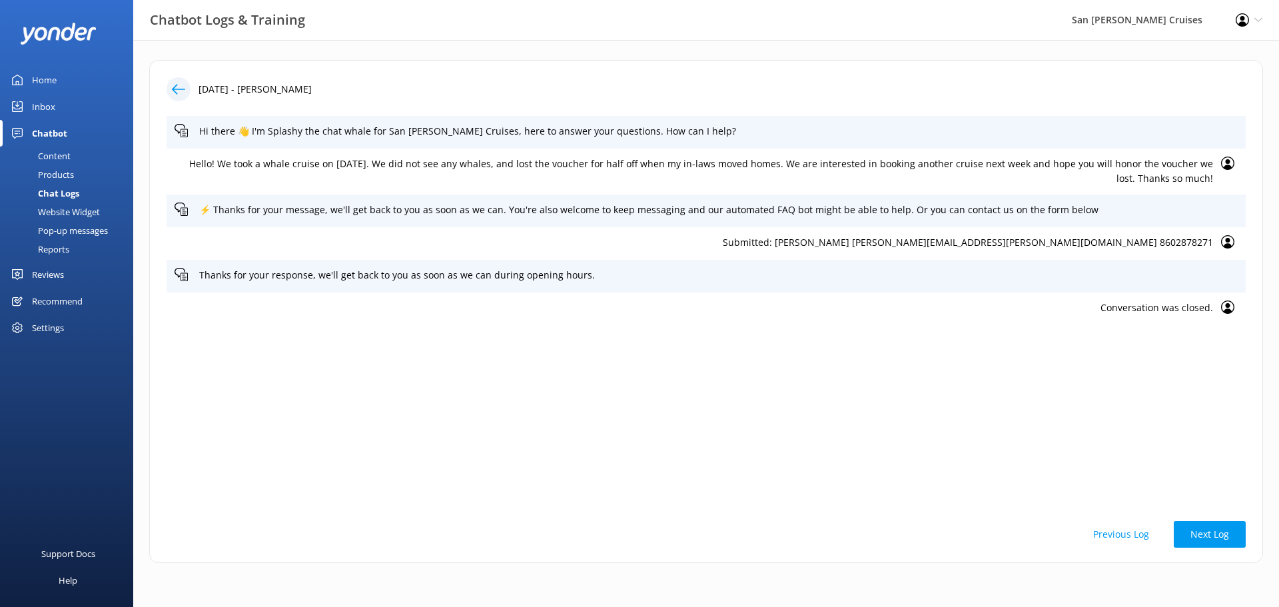
click at [183, 85] on icon at bounding box center [178, 89] width 13 height 13
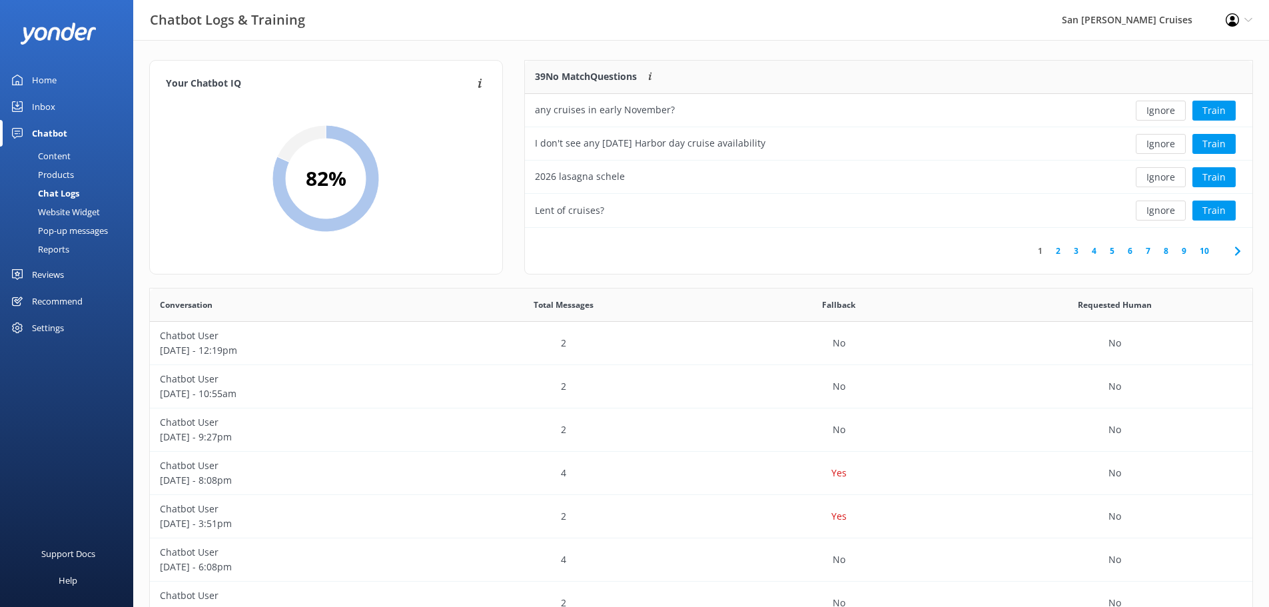
scroll to position [457, 1092]
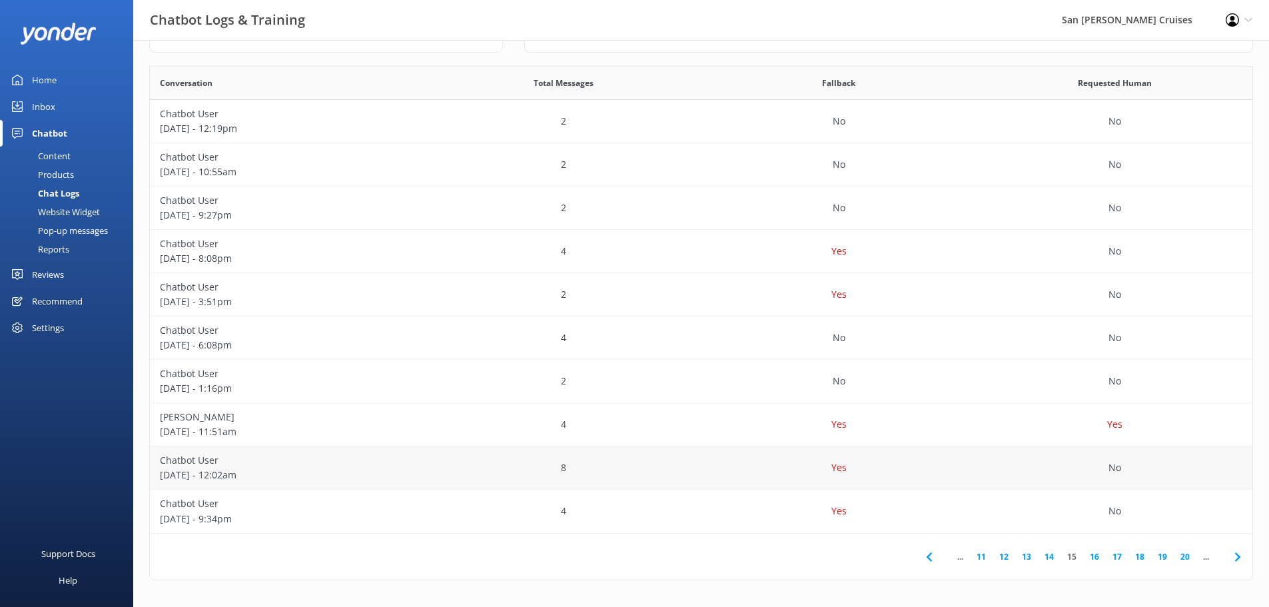
click at [697, 464] on div "8" at bounding box center [564, 467] width 276 height 43
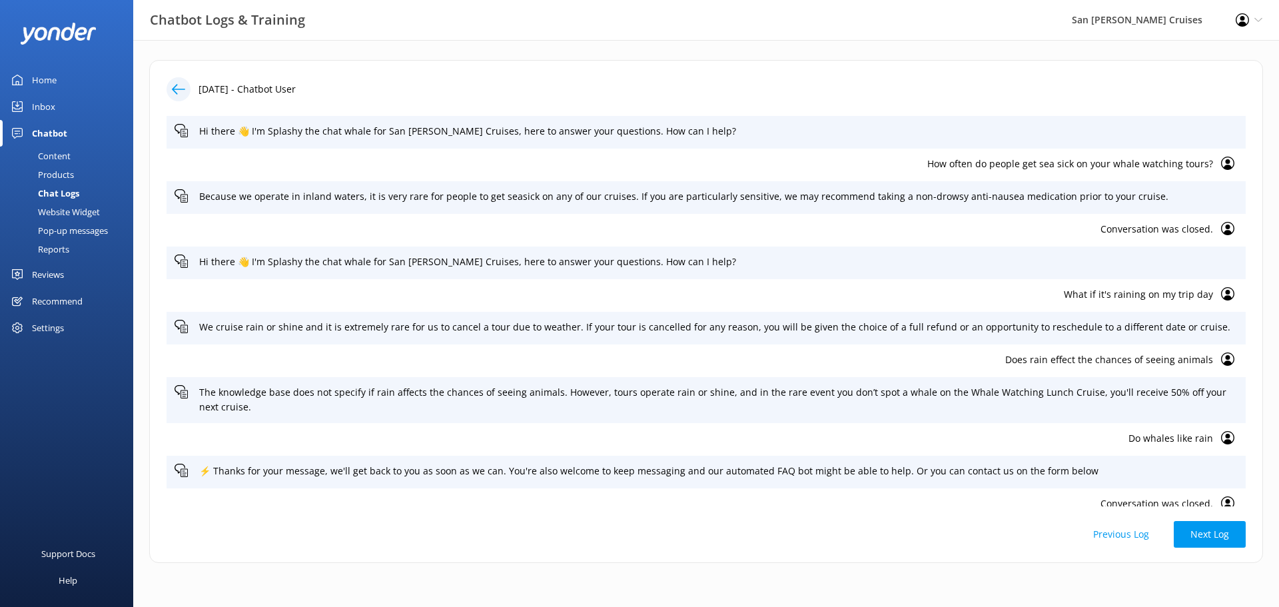
click at [185, 91] on div at bounding box center [179, 89] width 24 height 24
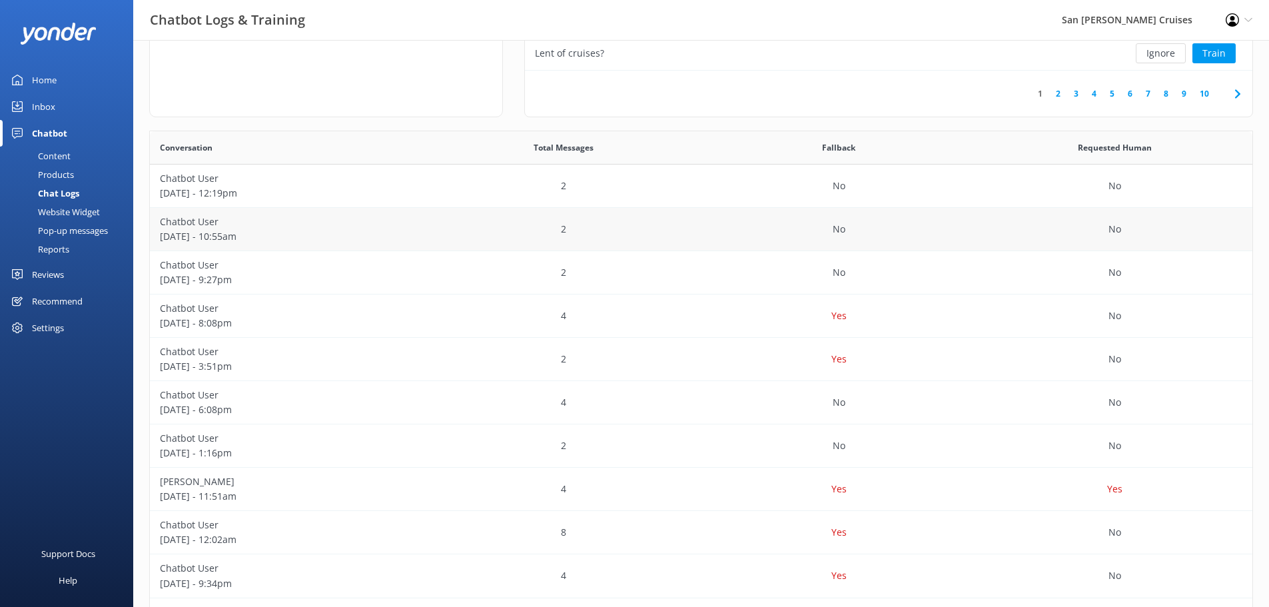
scroll to position [222, 0]
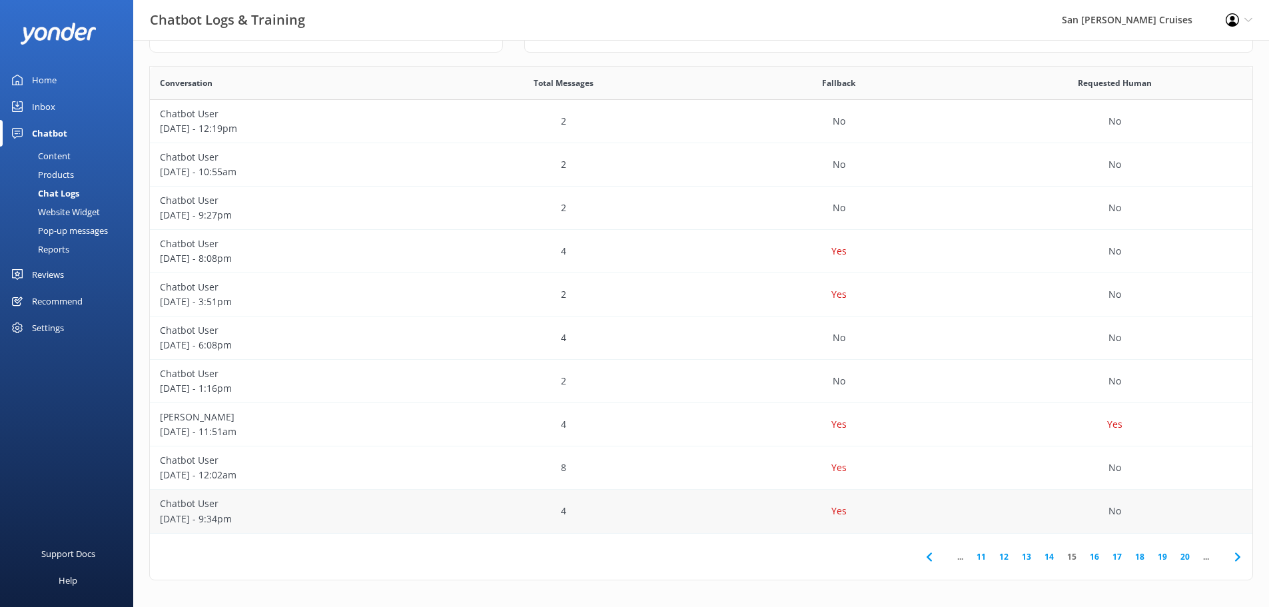
click at [788, 514] on div "Yes" at bounding box center [839, 511] width 276 height 43
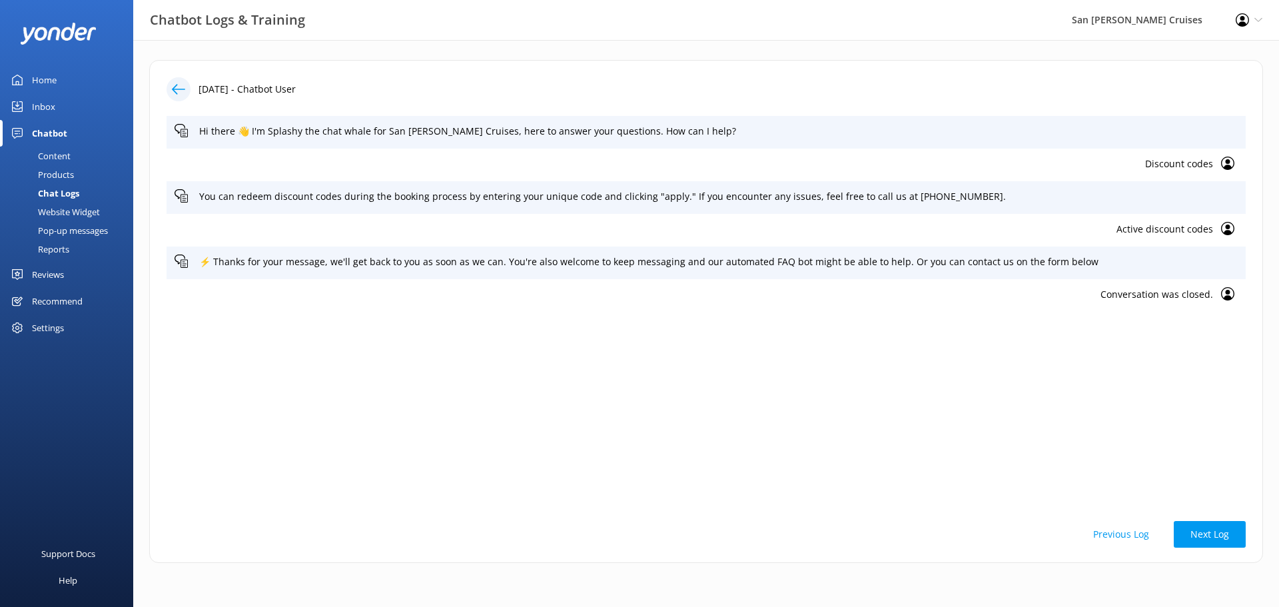
click at [173, 92] on icon at bounding box center [178, 89] width 13 height 13
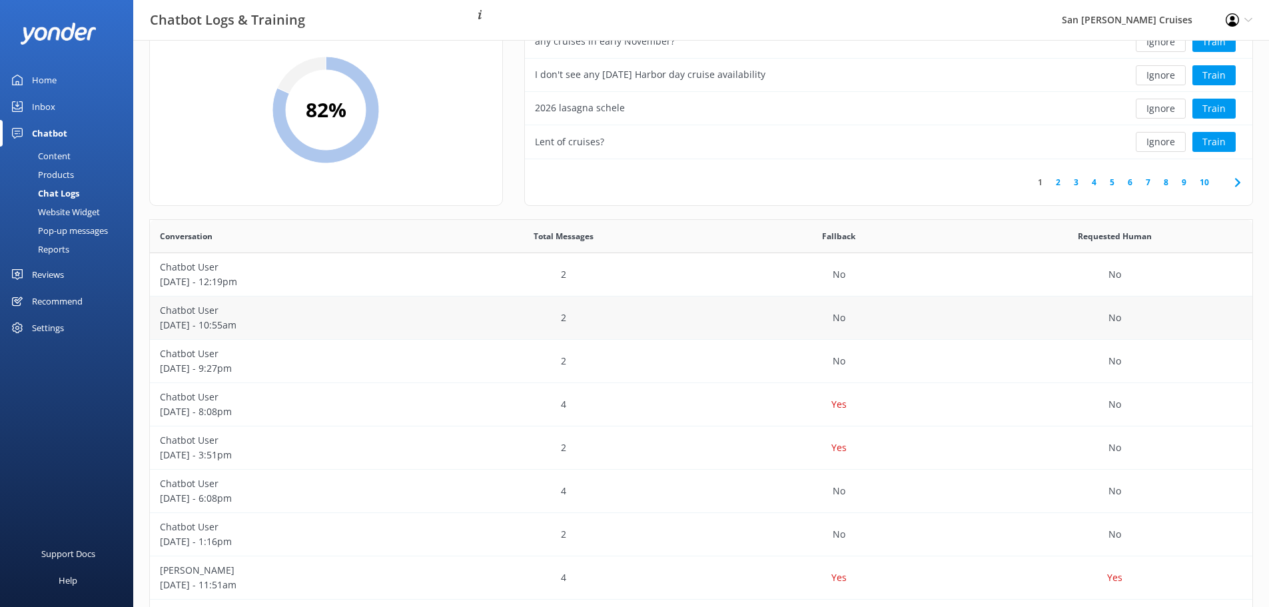
scroll to position [222, 0]
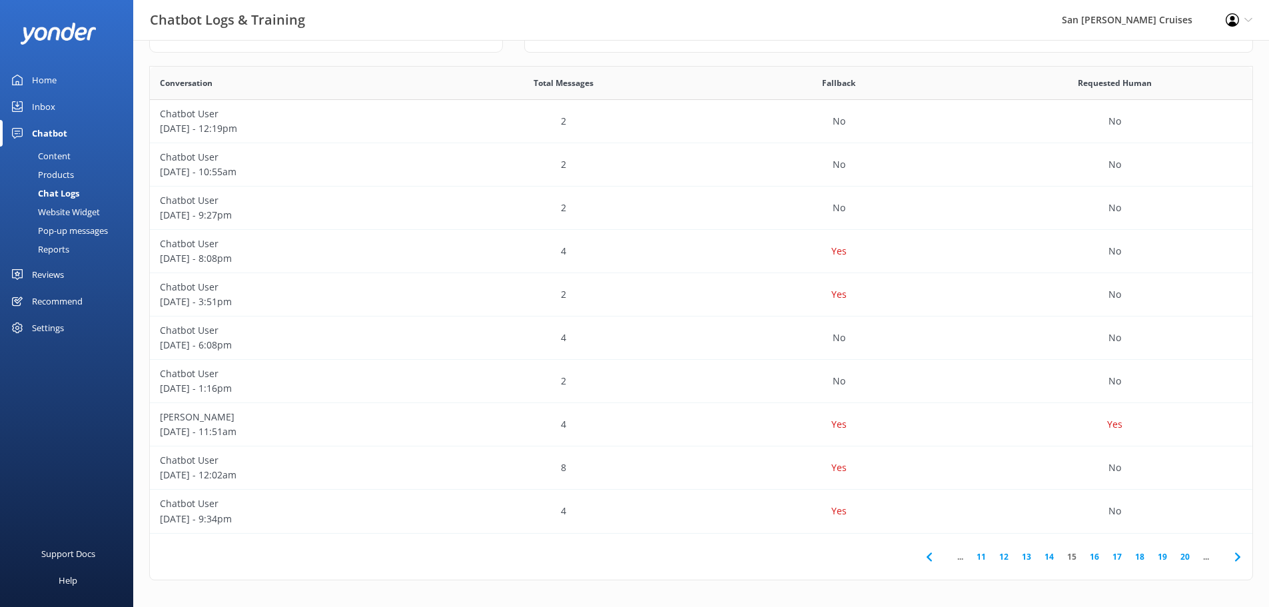
click at [1236, 556] on icon at bounding box center [1238, 557] width 16 height 16
click at [725, 163] on div "Yes" at bounding box center [839, 164] width 276 height 43
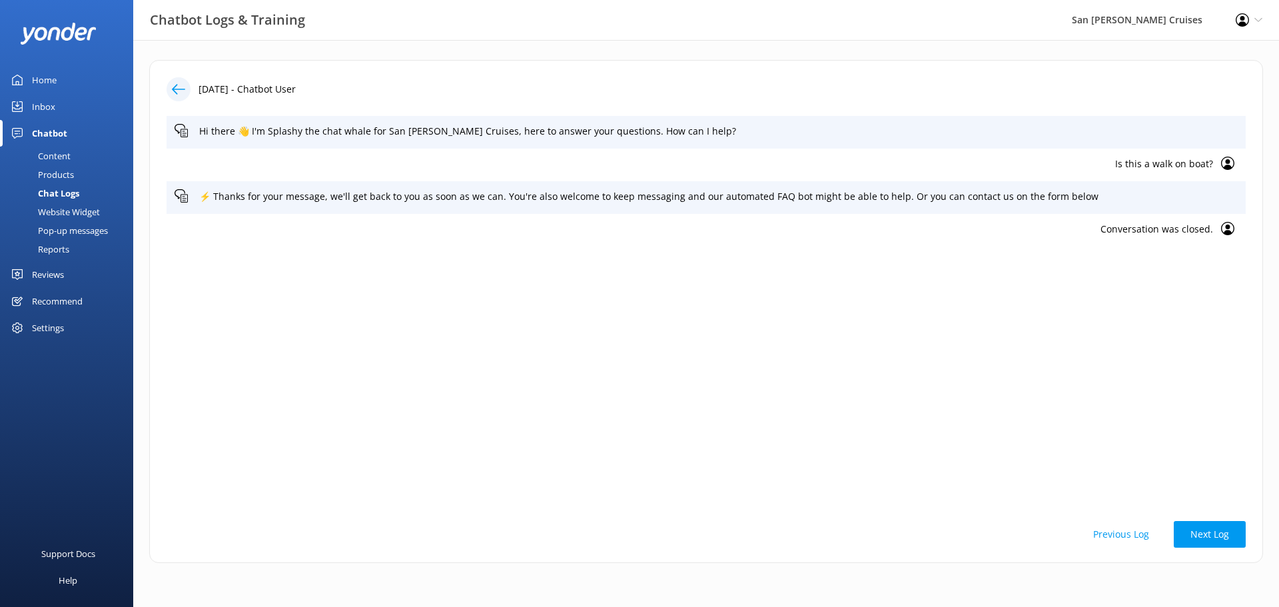
click at [180, 89] on use at bounding box center [178, 89] width 13 height 10
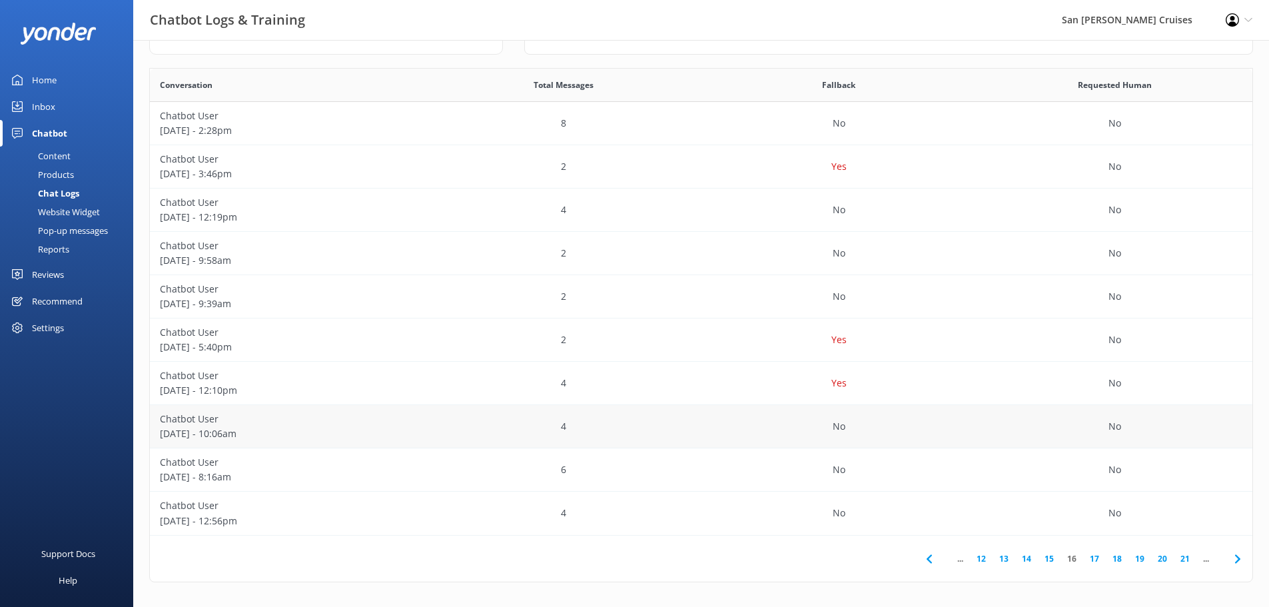
scroll to position [222, 0]
click at [779, 344] on div "Yes" at bounding box center [839, 337] width 276 height 43
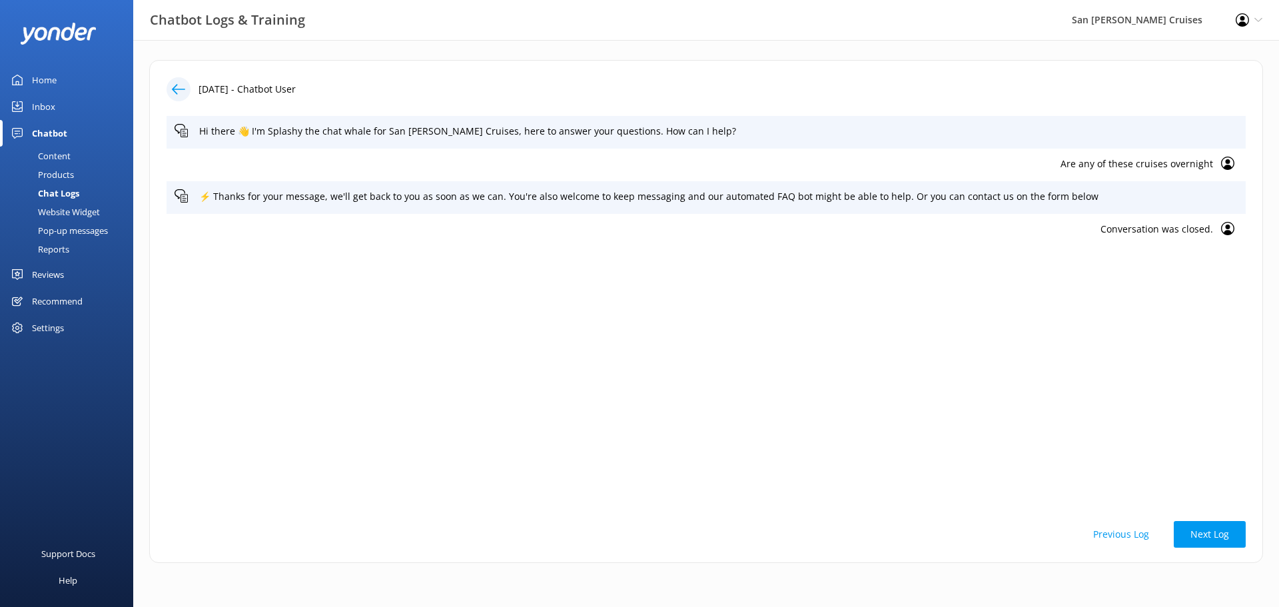
click at [183, 94] on icon at bounding box center [178, 89] width 13 height 13
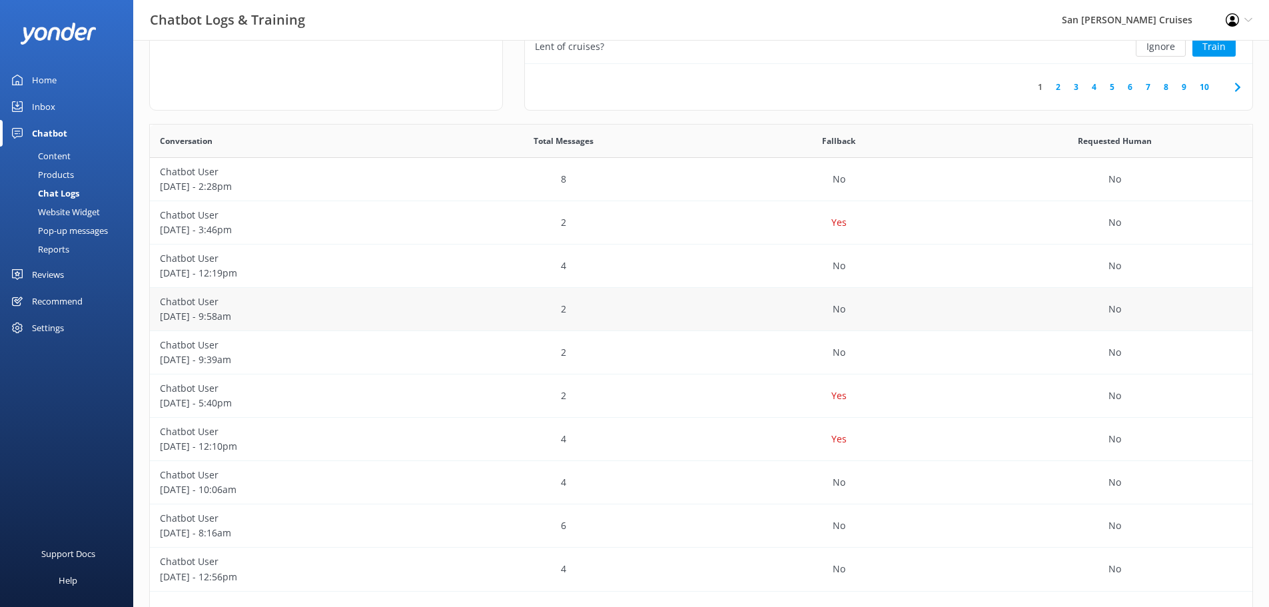
scroll to position [222, 0]
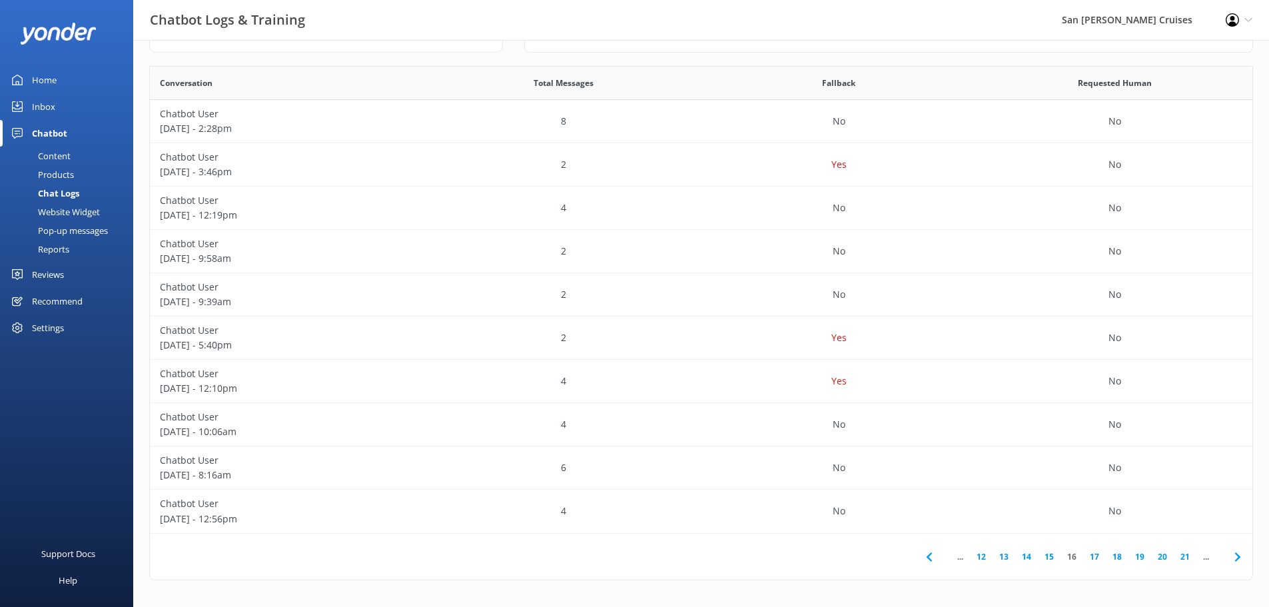
click at [1238, 556] on use at bounding box center [1236, 556] width 5 height 9
click at [733, 122] on div "Yes" at bounding box center [839, 121] width 276 height 43
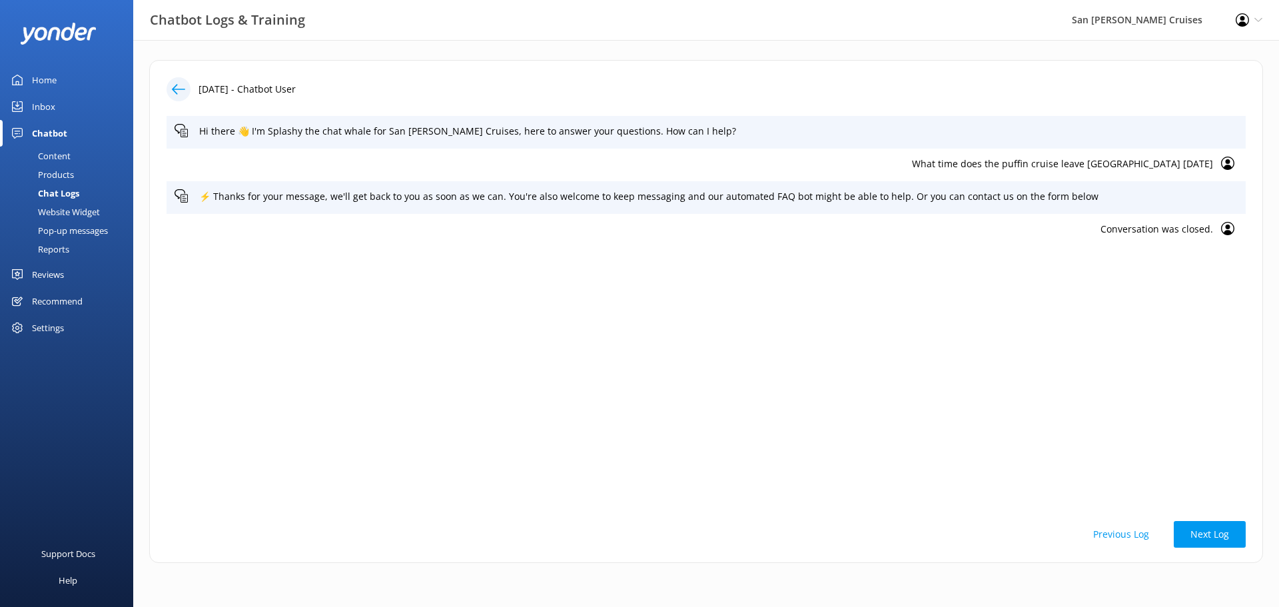
click at [179, 82] on div at bounding box center [179, 89] width 24 height 24
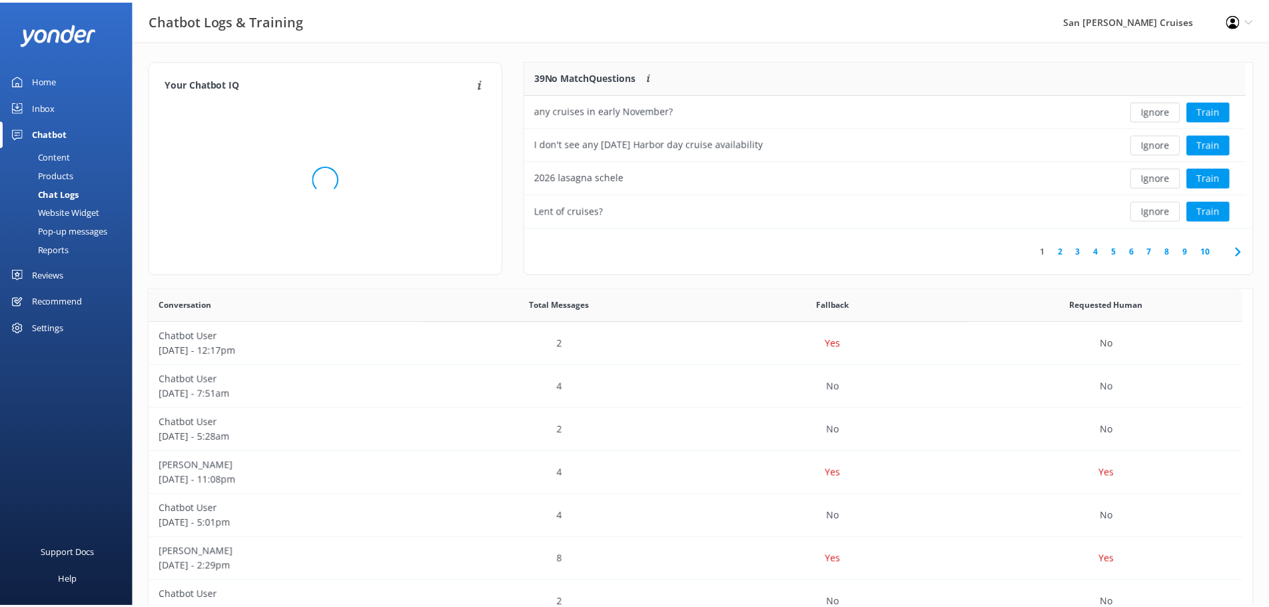
scroll to position [457, 1092]
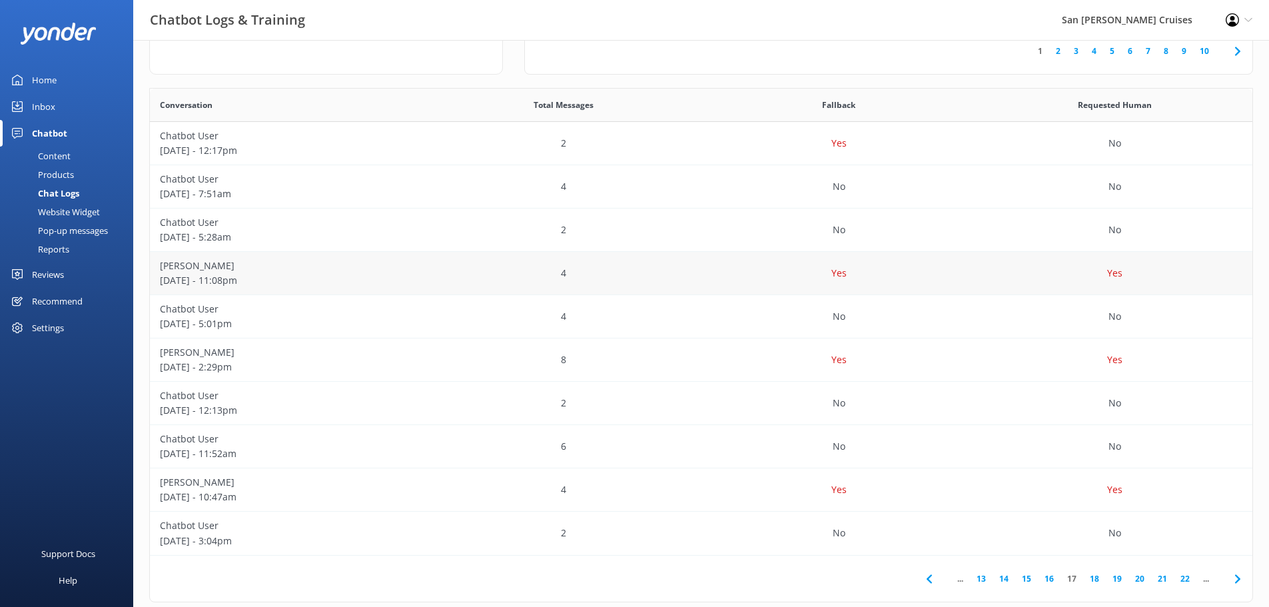
click at [696, 266] on div "4" at bounding box center [564, 273] width 276 height 43
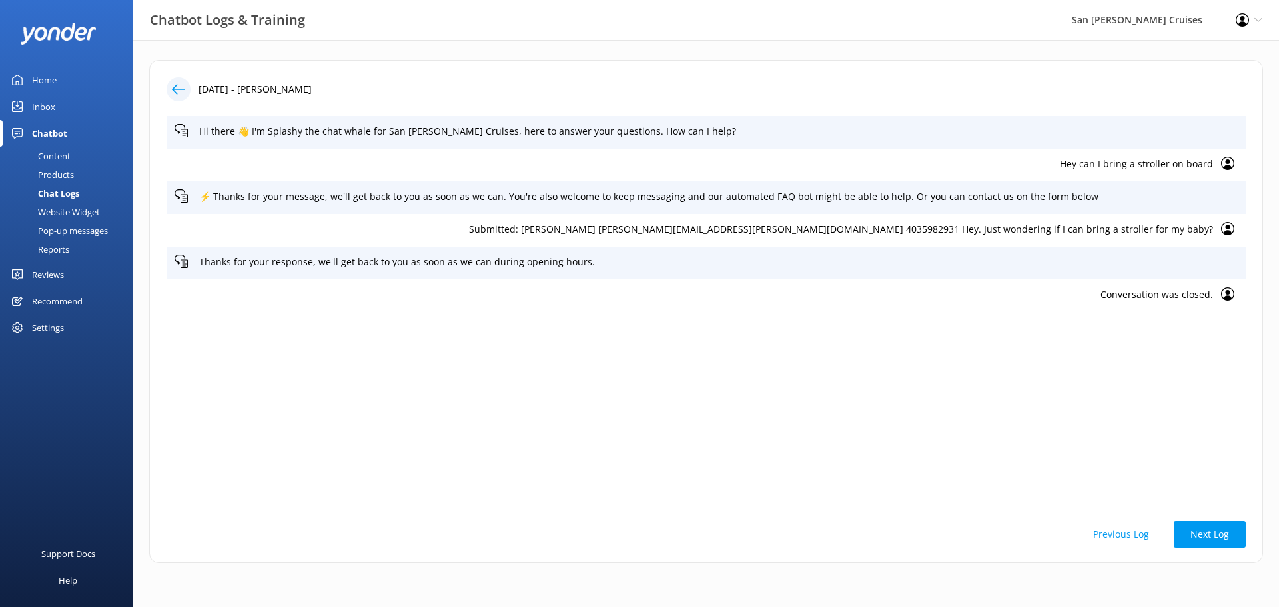
click at [183, 88] on icon at bounding box center [178, 89] width 13 height 13
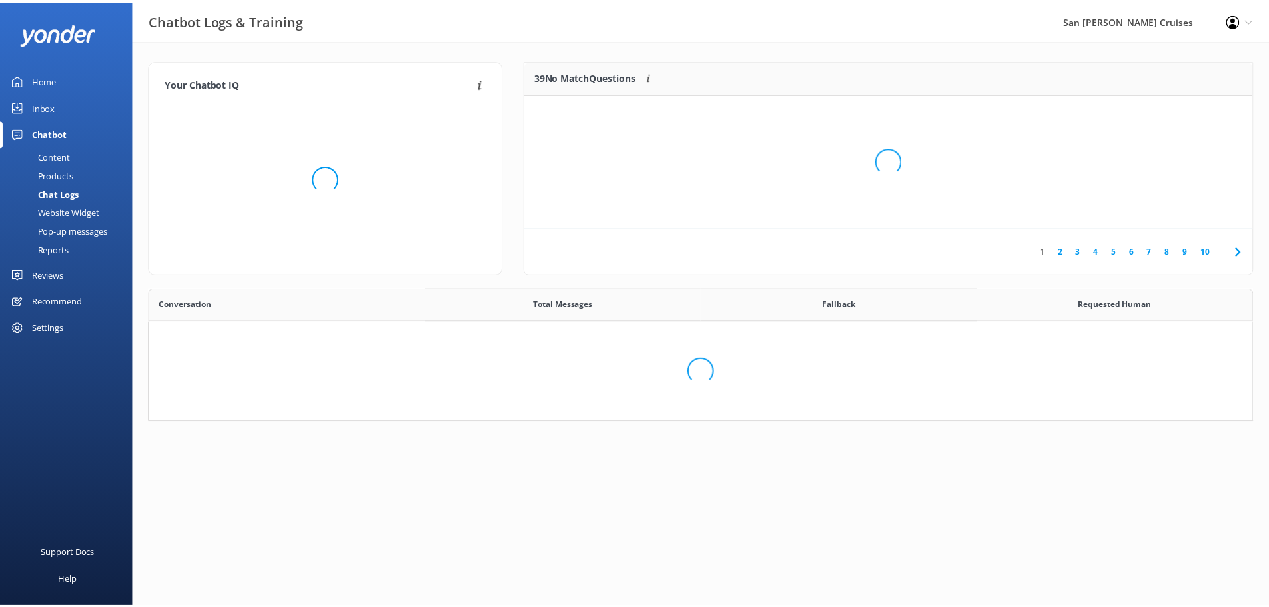
scroll to position [11, 11]
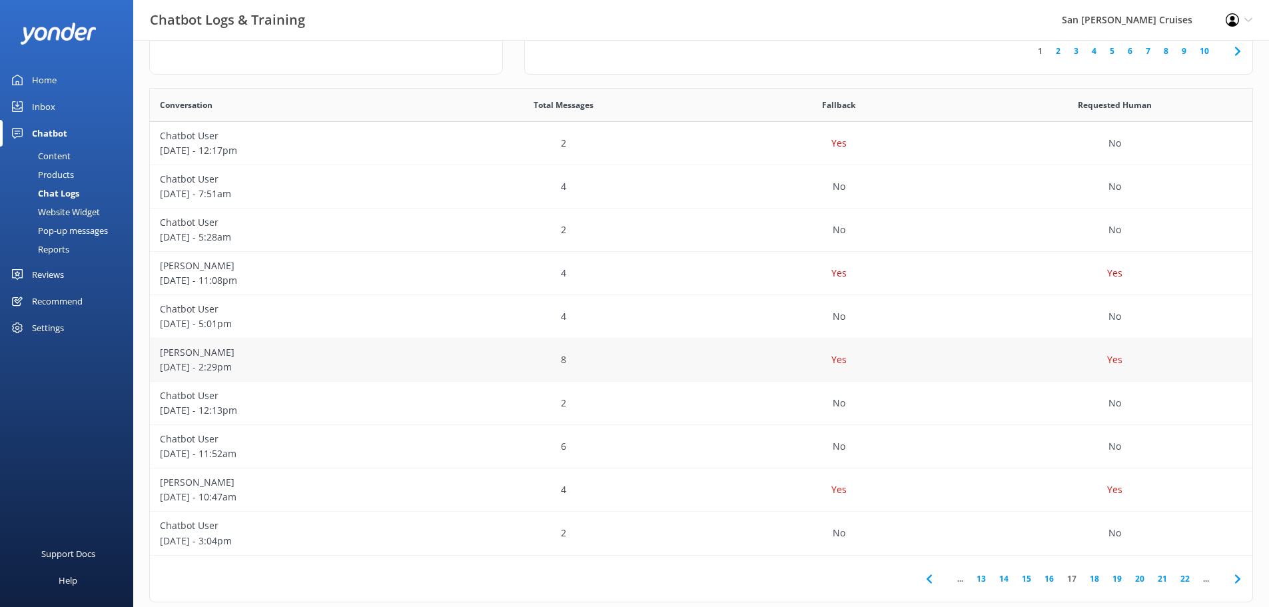
click at [645, 362] on div "8" at bounding box center [564, 359] width 276 height 43
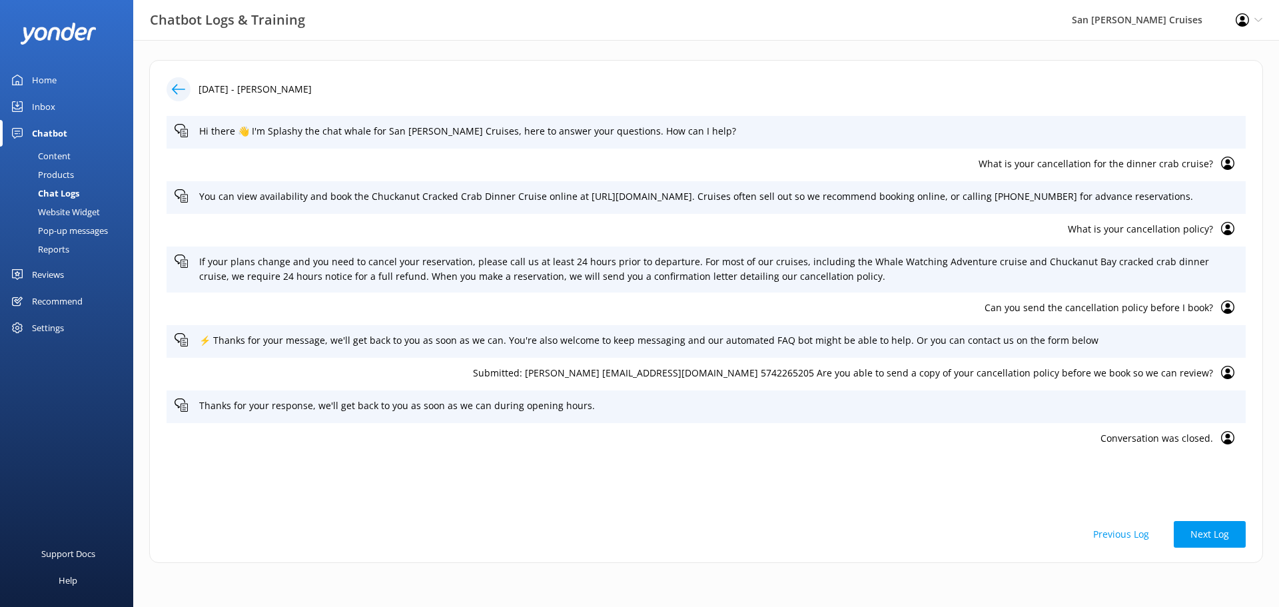
click at [175, 88] on icon at bounding box center [178, 89] width 13 height 13
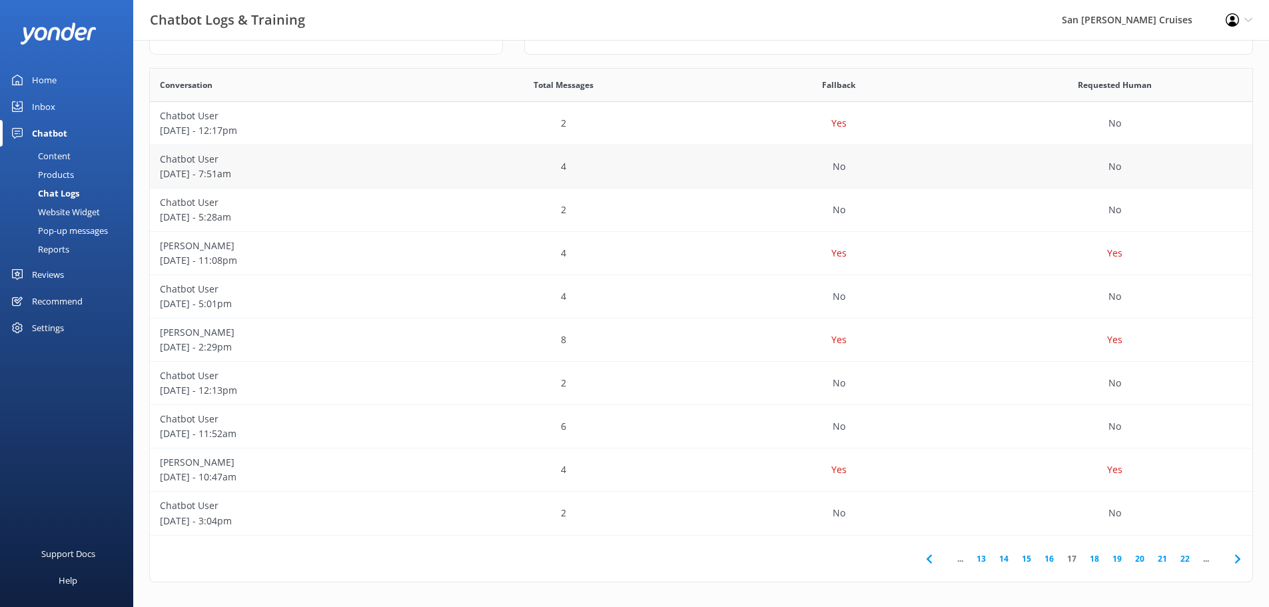
scroll to position [222, 0]
click at [781, 460] on div "Yes" at bounding box center [839, 467] width 276 height 43
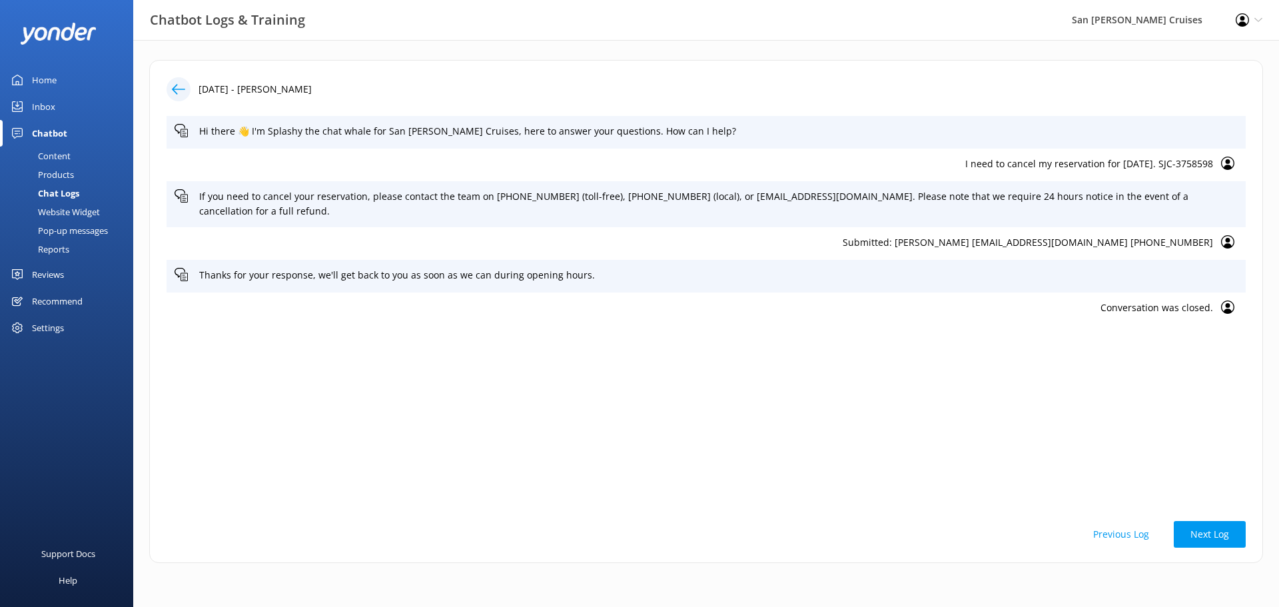
click at [178, 93] on icon at bounding box center [178, 89] width 13 height 13
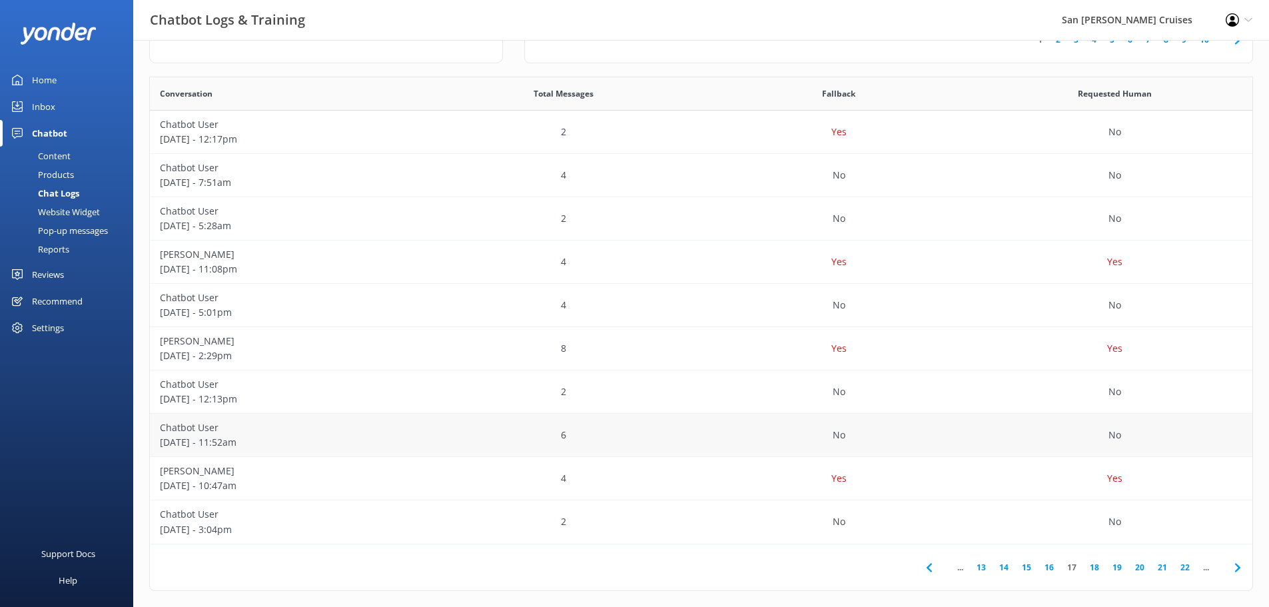
scroll to position [222, 0]
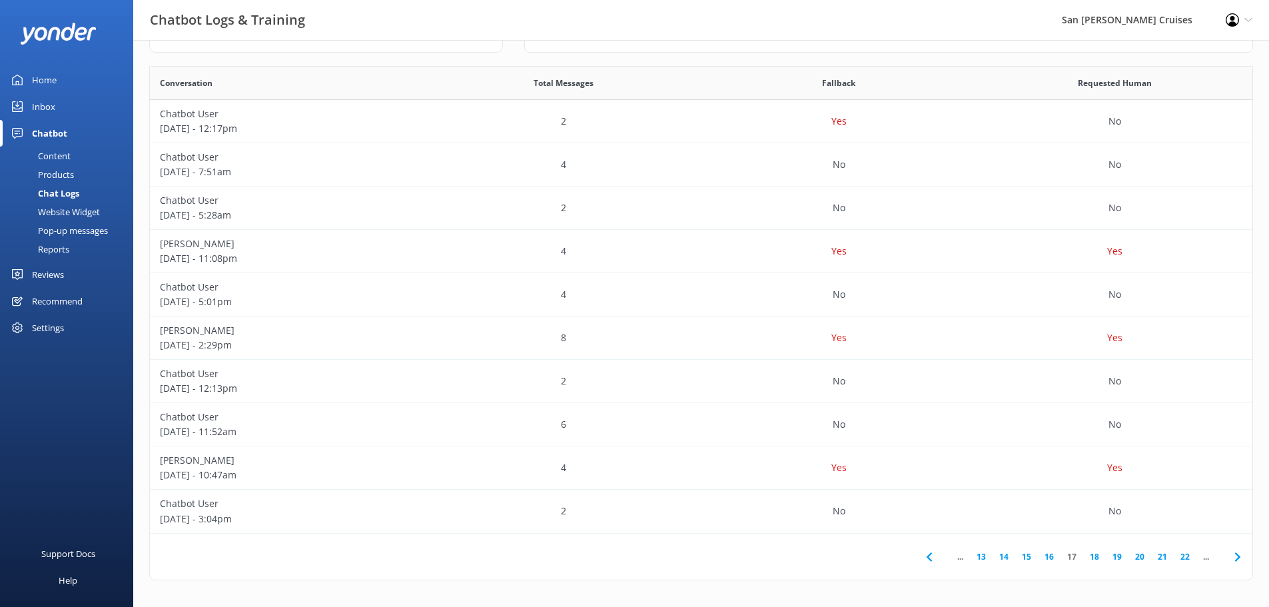
click at [1237, 561] on icon at bounding box center [1238, 557] width 16 height 16
click at [738, 165] on div "Yes" at bounding box center [839, 164] width 276 height 43
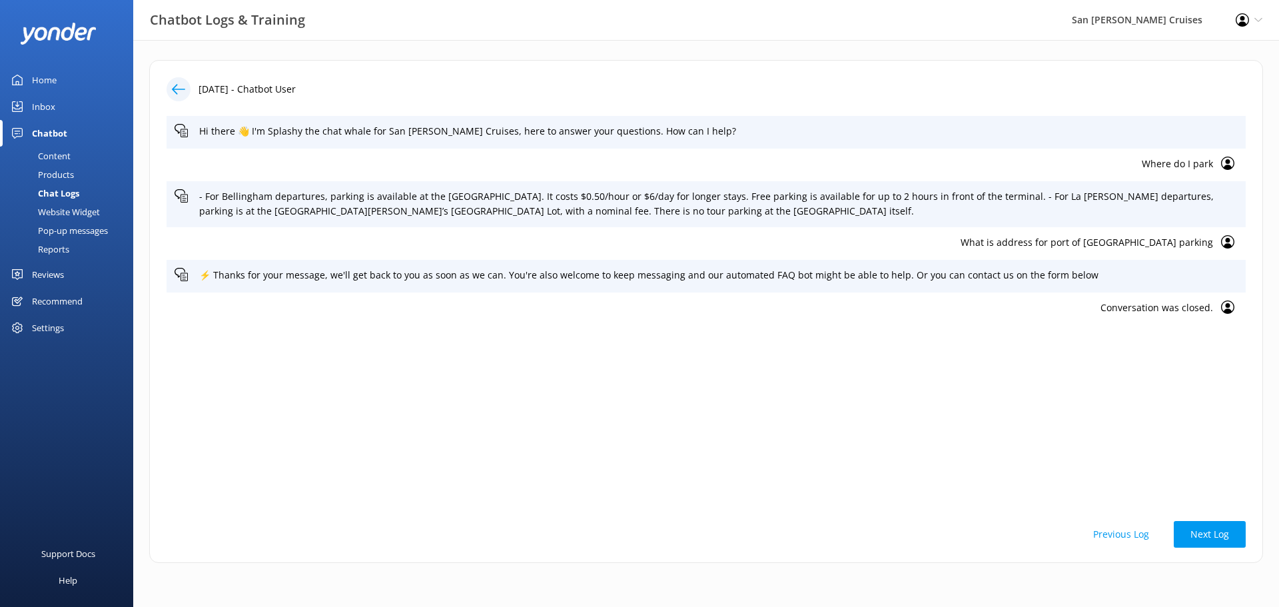
click at [179, 83] on icon at bounding box center [178, 89] width 13 height 13
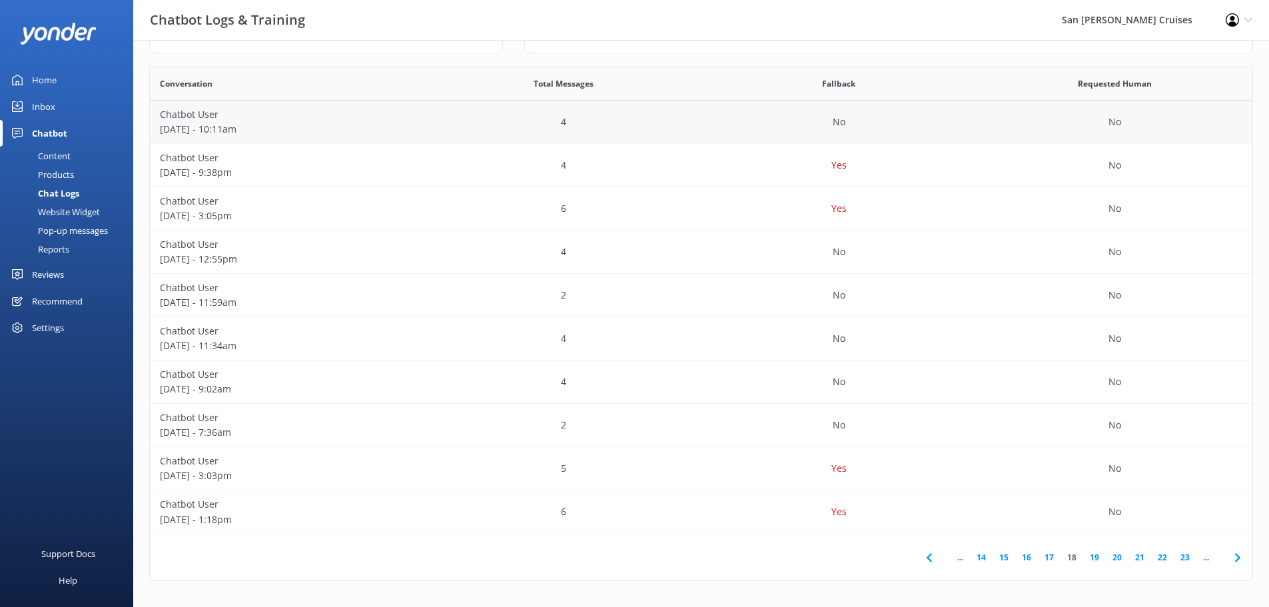
scroll to position [222, 0]
click at [753, 504] on div "Yes" at bounding box center [839, 511] width 276 height 43
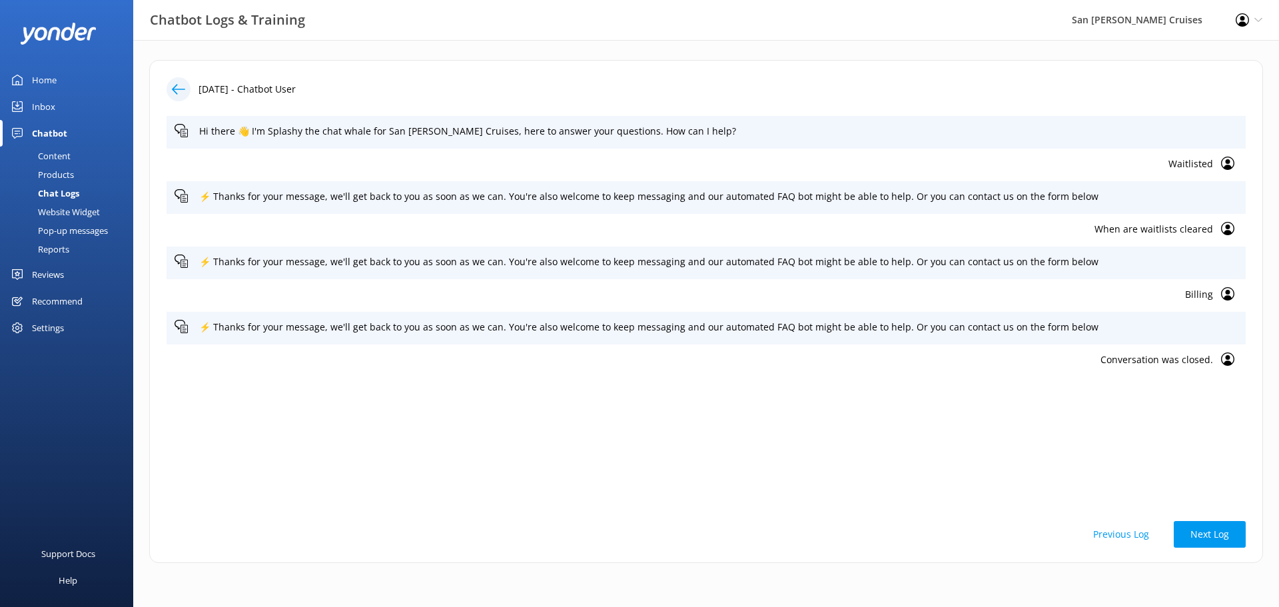
click at [177, 89] on icon at bounding box center [178, 89] width 13 height 13
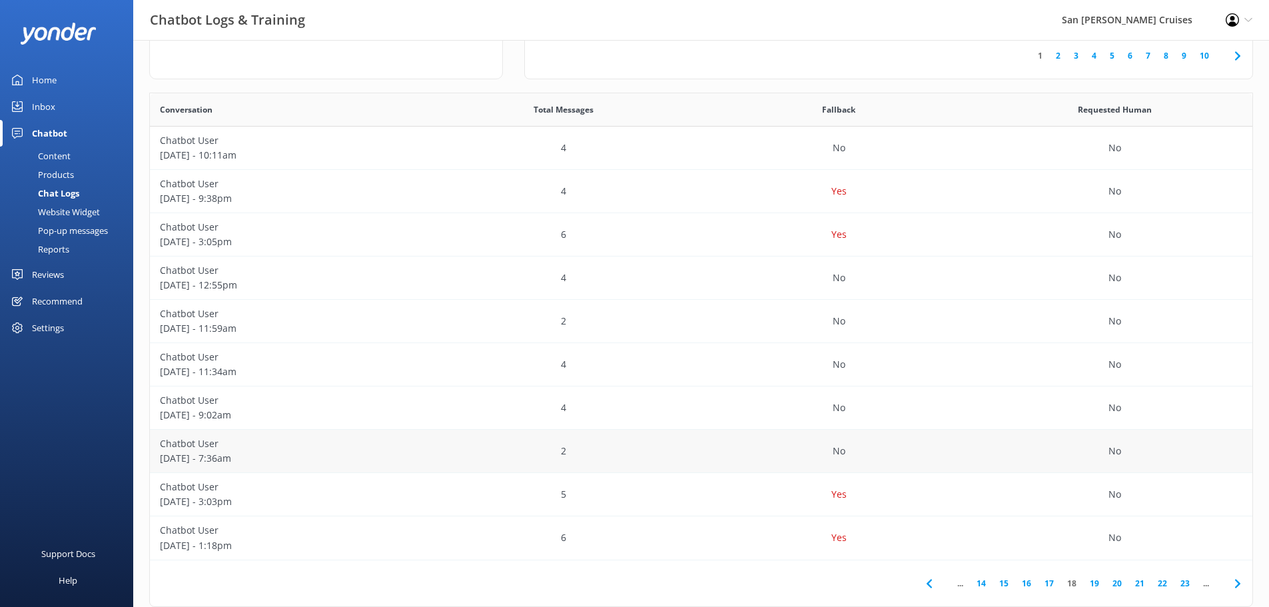
scroll to position [222, 0]
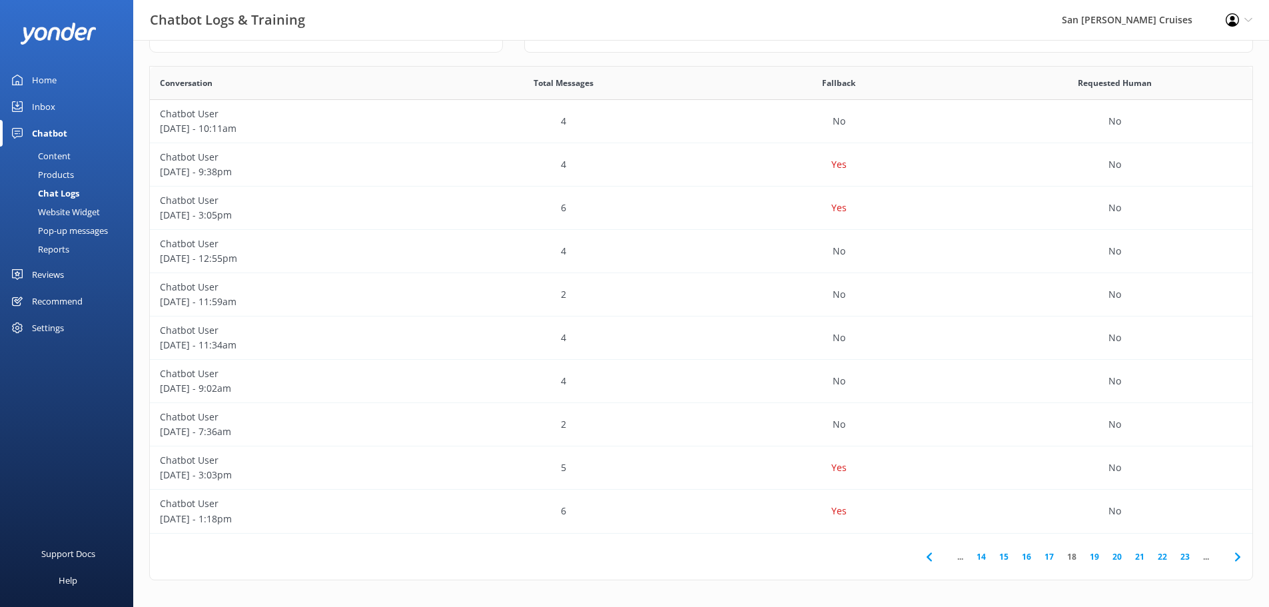
click at [1238, 559] on use at bounding box center [1236, 556] width 5 height 9
click at [479, 472] on div "2" at bounding box center [564, 467] width 276 height 43
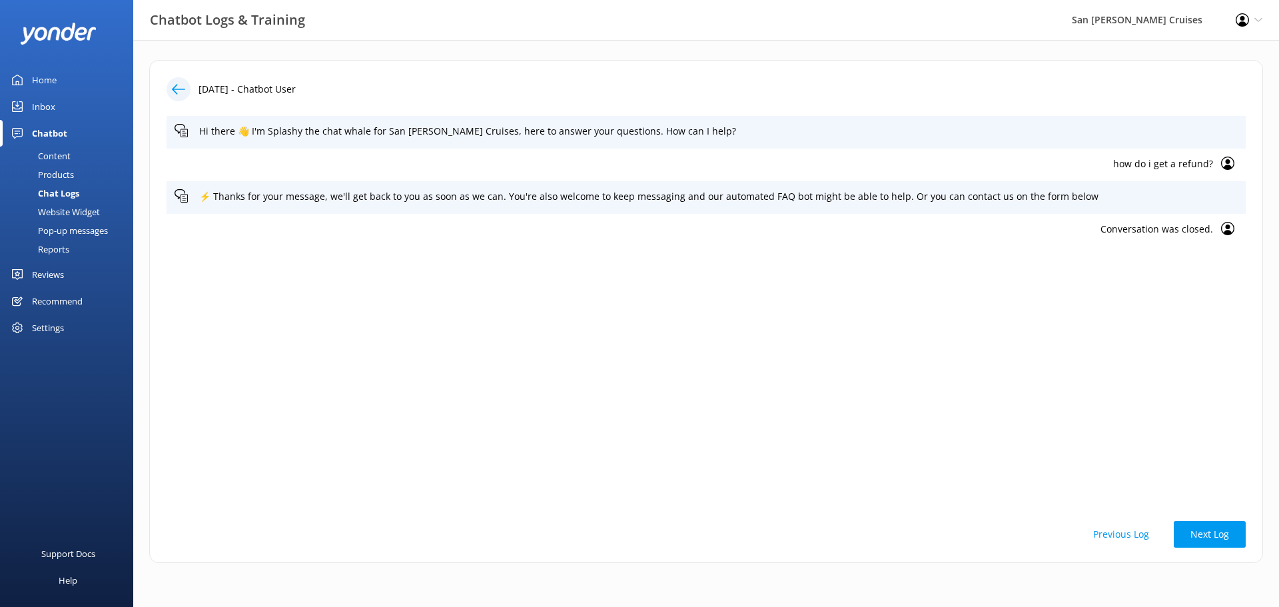
click at [180, 91] on icon at bounding box center [178, 89] width 13 height 13
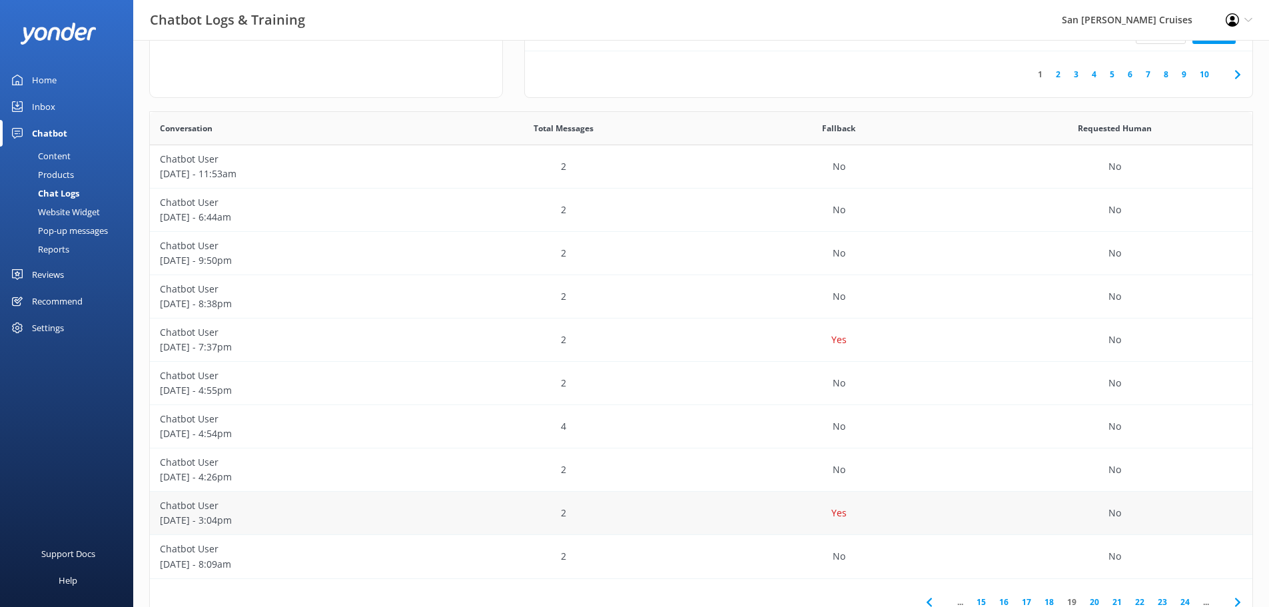
scroll to position [222, 0]
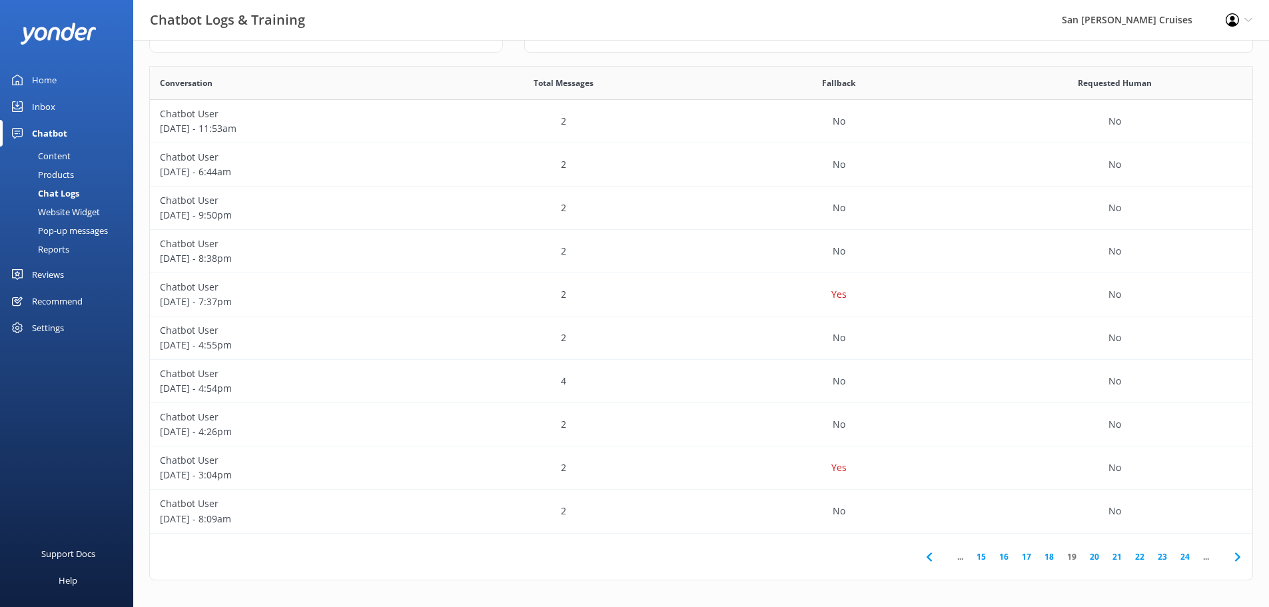
click at [1238, 562] on icon at bounding box center [1238, 557] width 16 height 16
click at [779, 122] on div "Yes" at bounding box center [839, 121] width 276 height 43
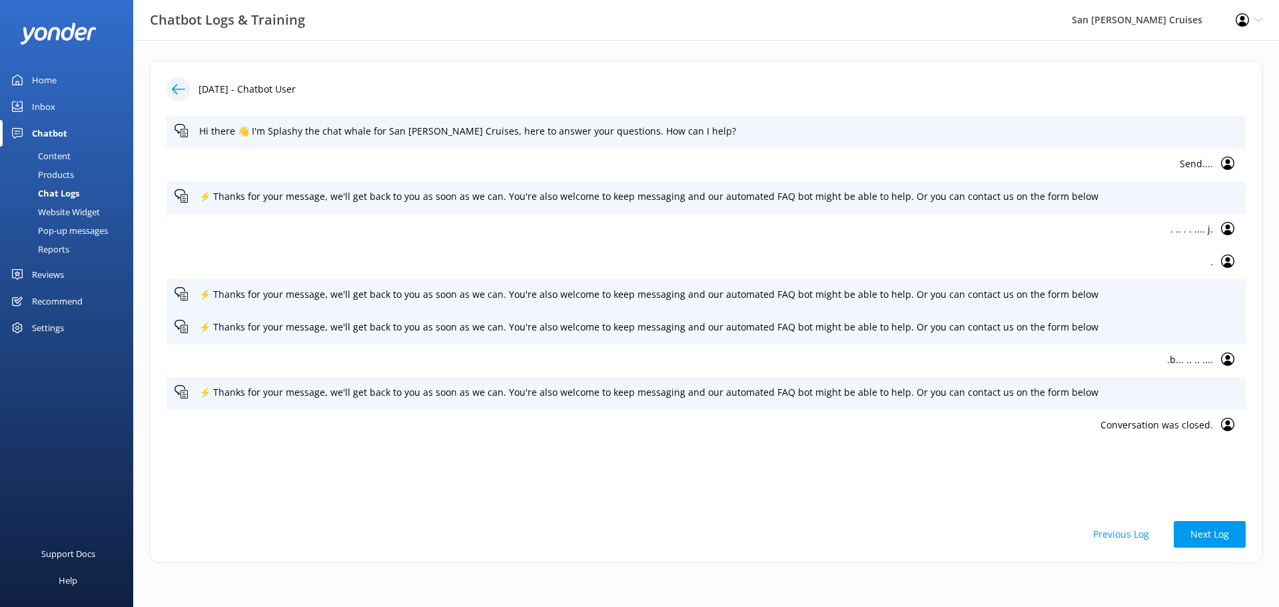
click at [179, 87] on icon at bounding box center [178, 89] width 13 height 13
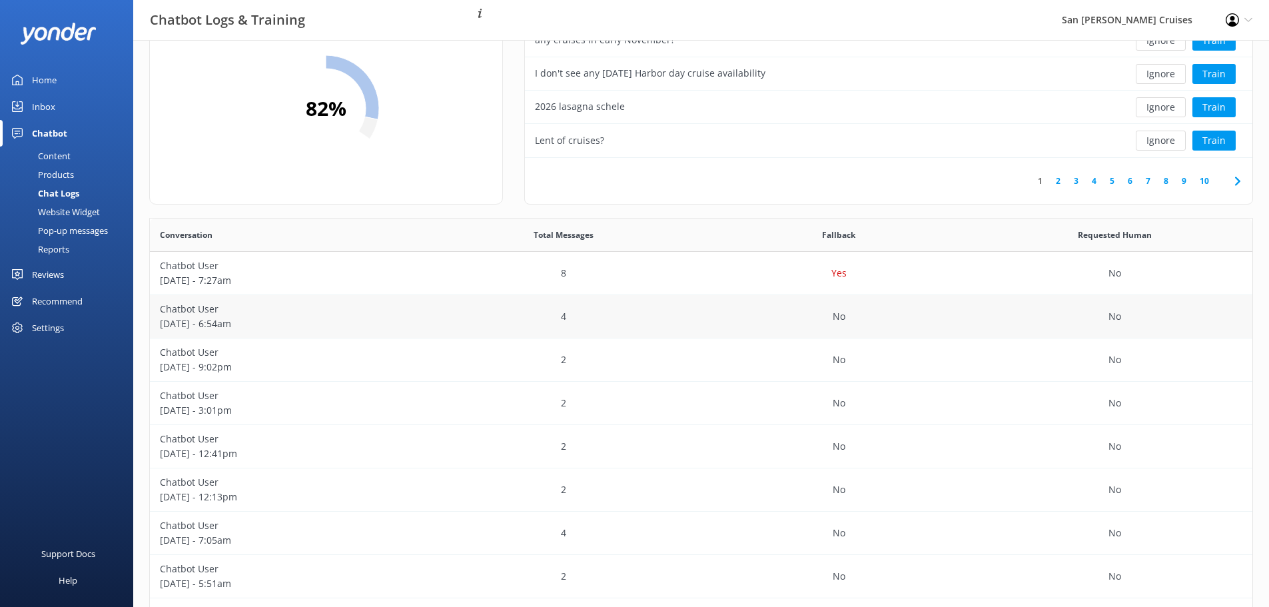
scroll to position [222, 0]
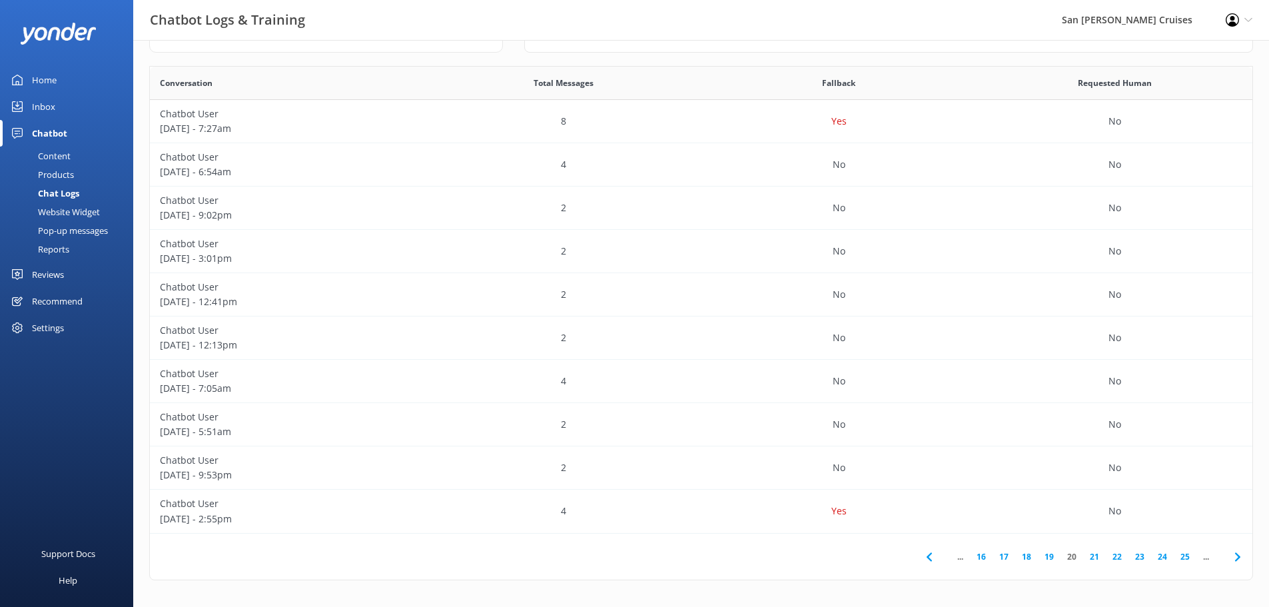
click at [1237, 553] on icon at bounding box center [1238, 557] width 16 height 16
click at [873, 295] on div "Yes" at bounding box center [839, 294] width 276 height 43
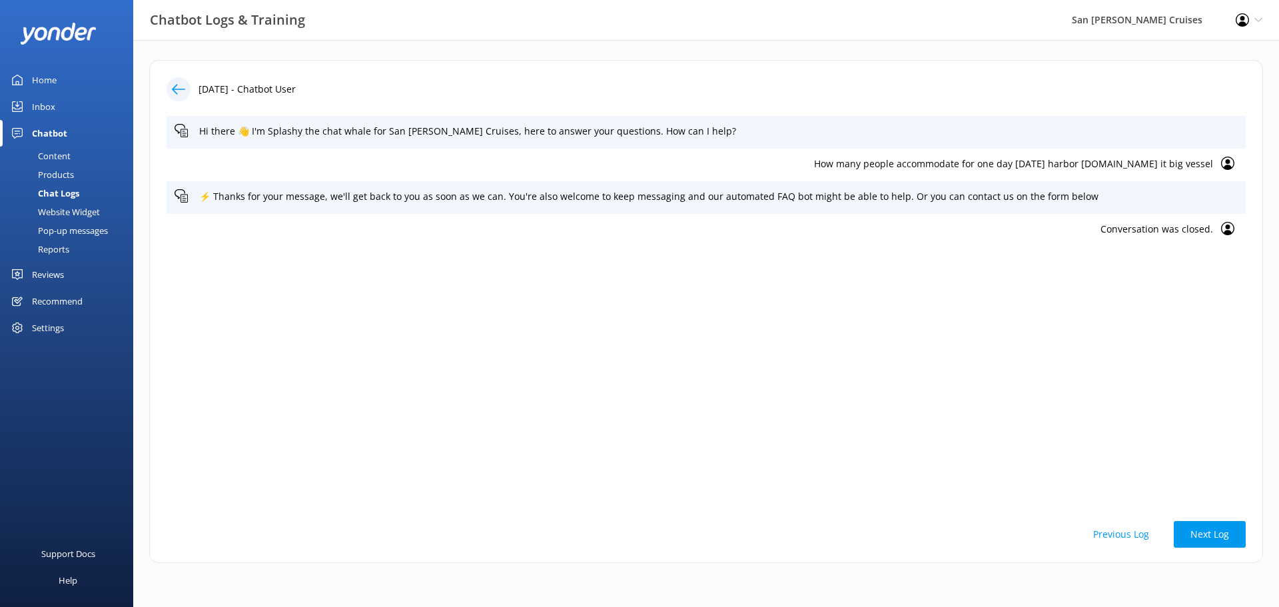
click at [177, 85] on use at bounding box center [178, 89] width 13 height 10
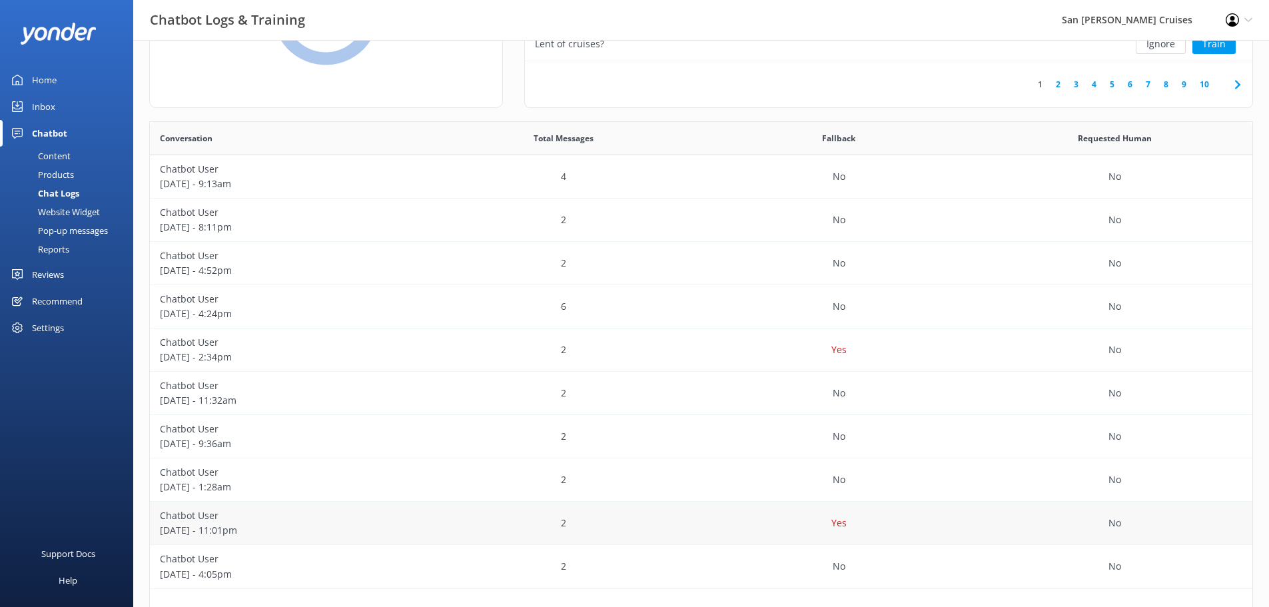
scroll to position [222, 0]
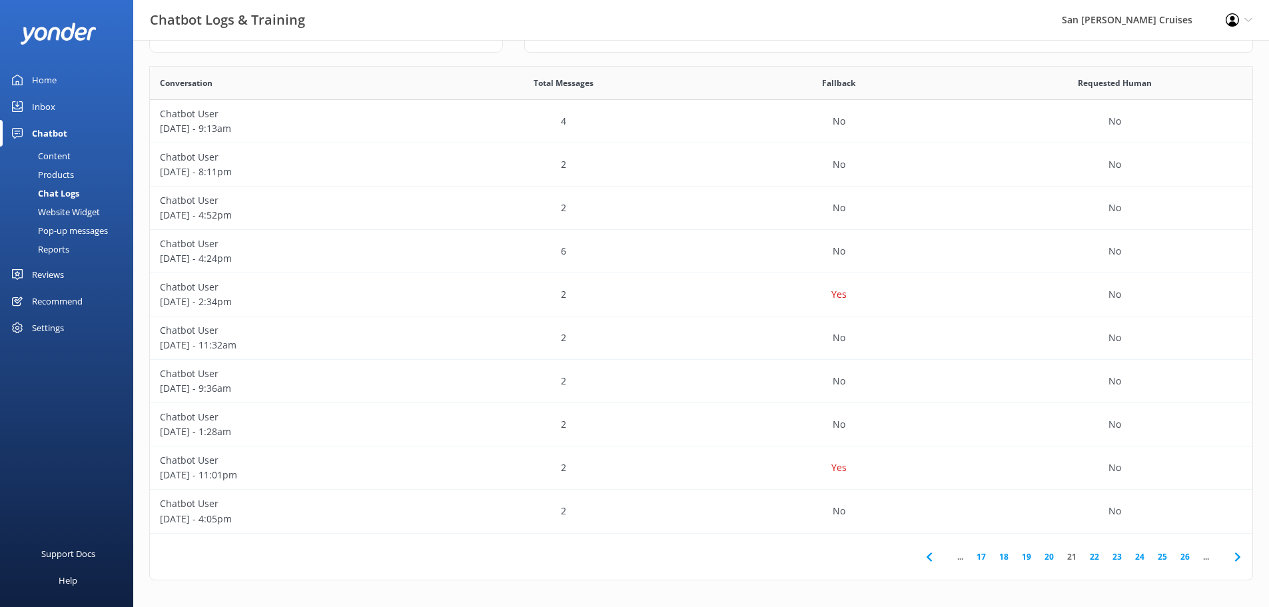
click at [1240, 552] on icon at bounding box center [1238, 557] width 16 height 16
click at [846, 214] on p "Yes" at bounding box center [838, 207] width 15 height 15
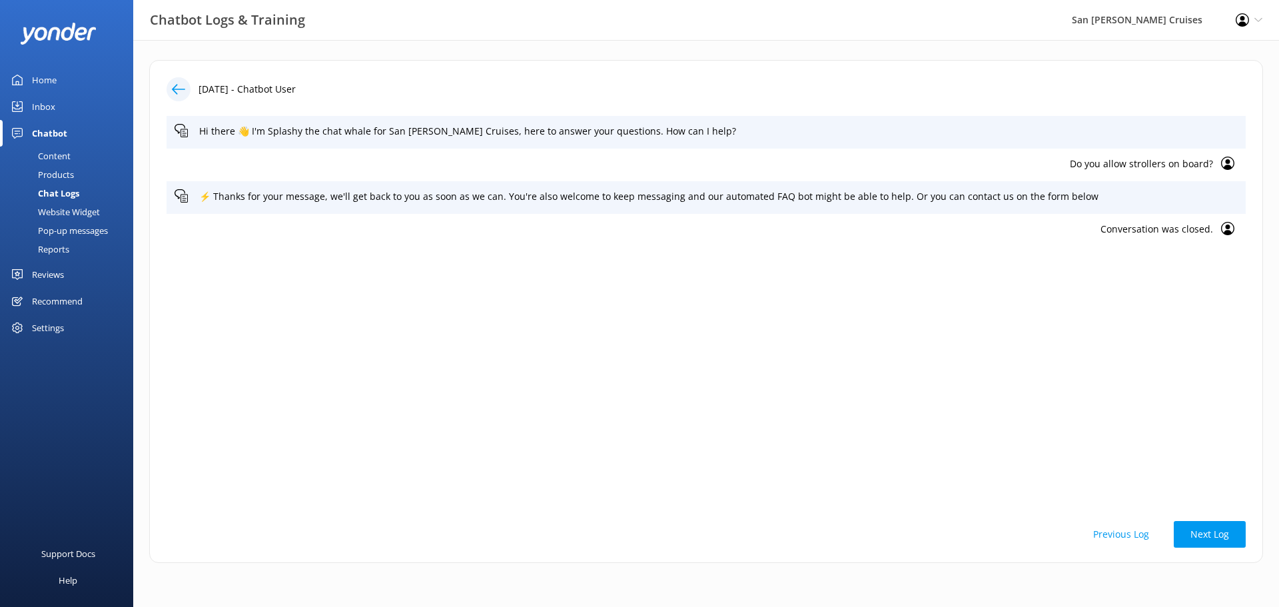
click at [180, 96] on div at bounding box center [179, 89] width 24 height 24
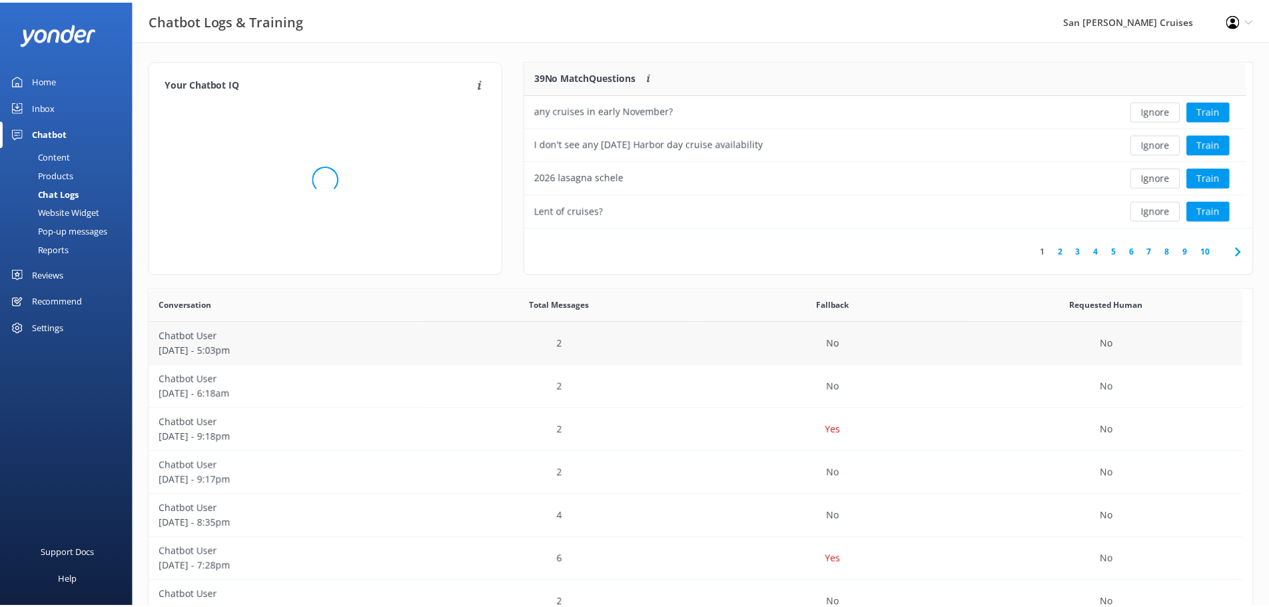
scroll to position [11, 11]
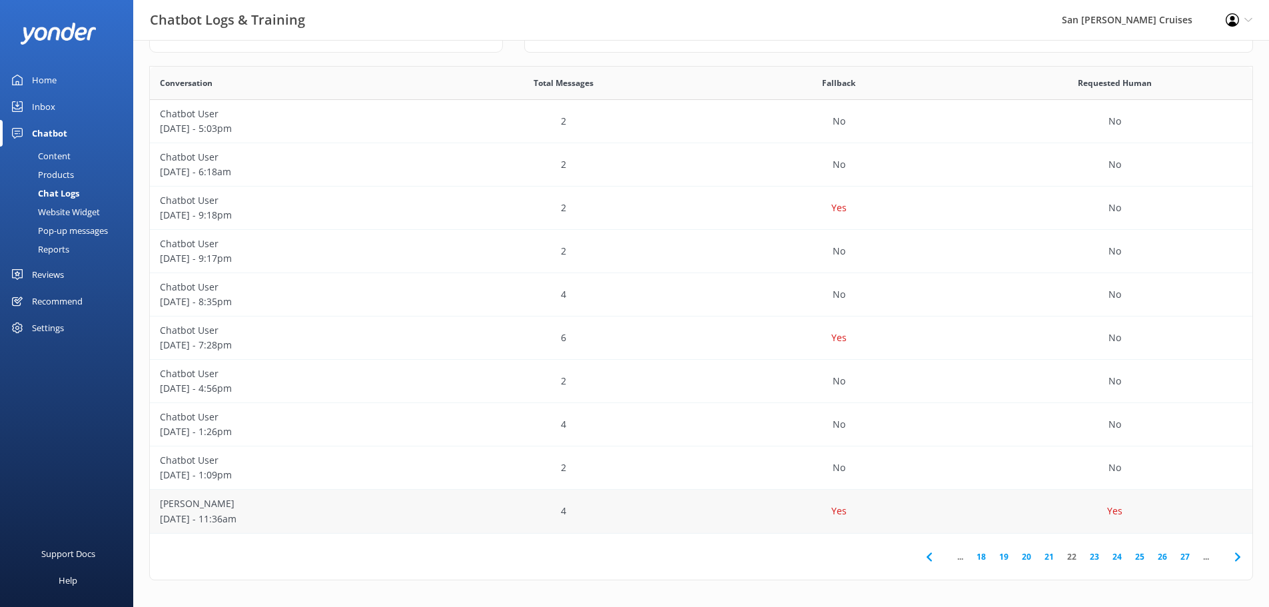
click at [1045, 507] on div "Yes" at bounding box center [1114, 511] width 276 height 43
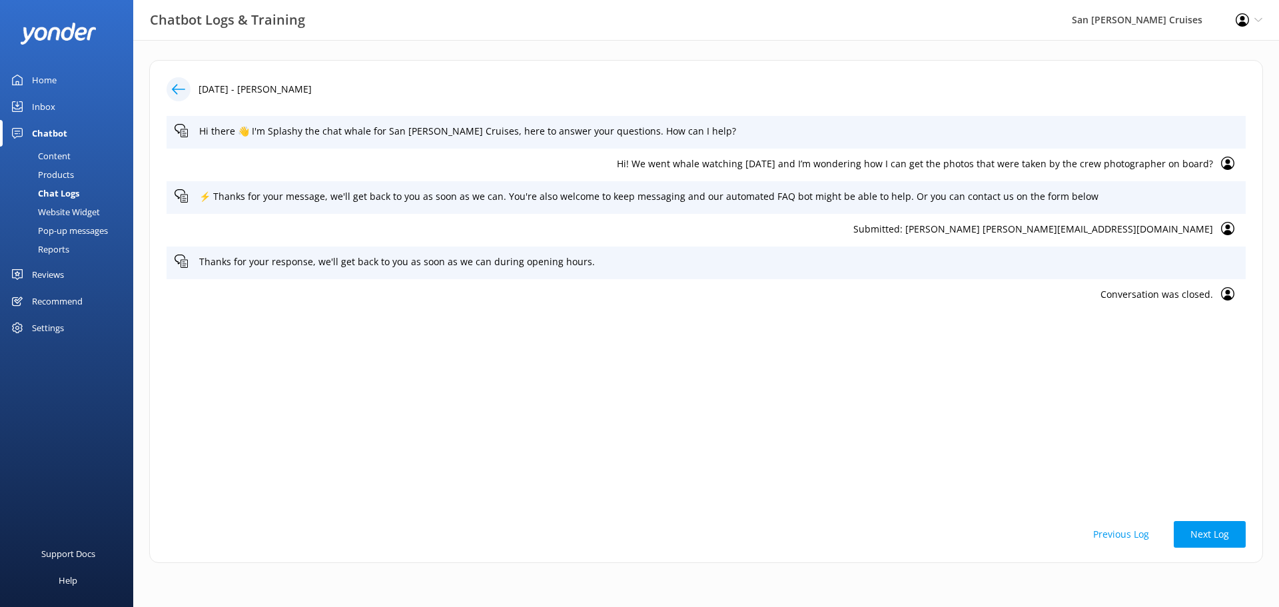
click at [177, 93] on icon at bounding box center [178, 89] width 13 height 13
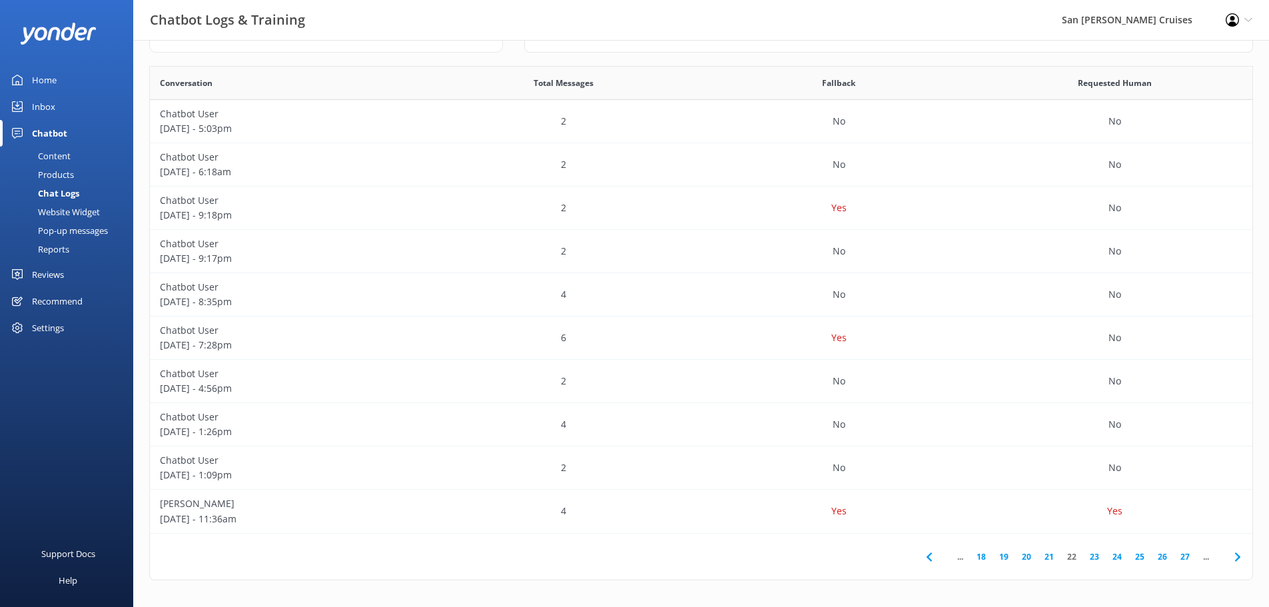
click at [1234, 554] on icon at bounding box center [1238, 557] width 16 height 16
click at [862, 136] on div "Yes" at bounding box center [839, 121] width 276 height 43
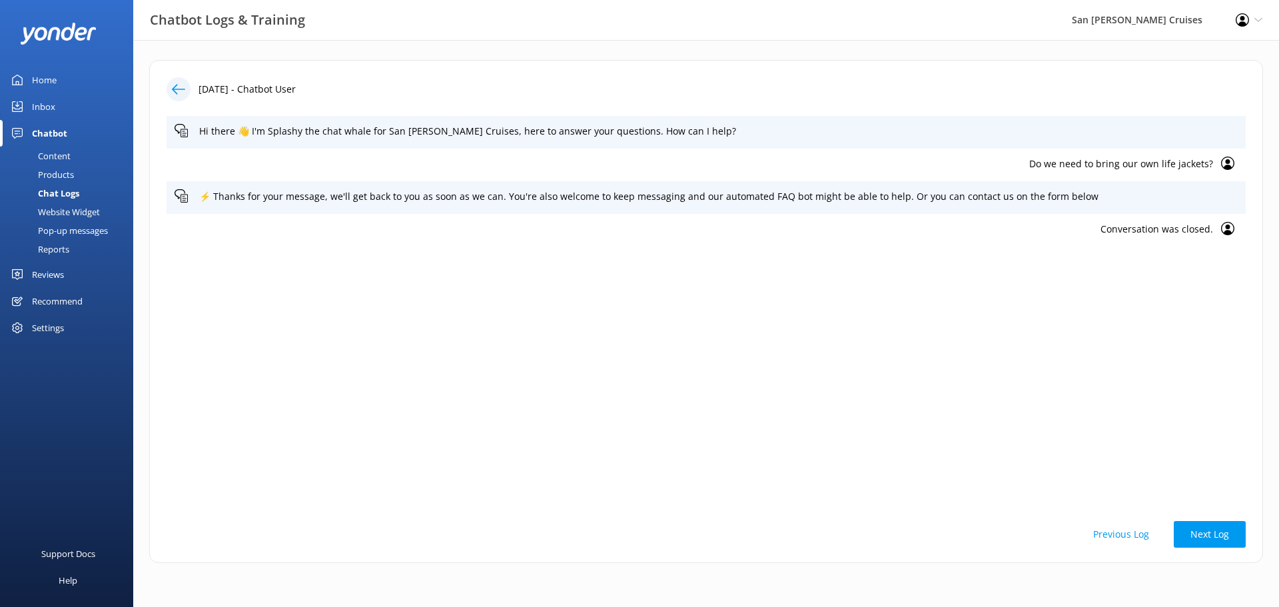
click at [182, 93] on icon at bounding box center [178, 89] width 13 height 13
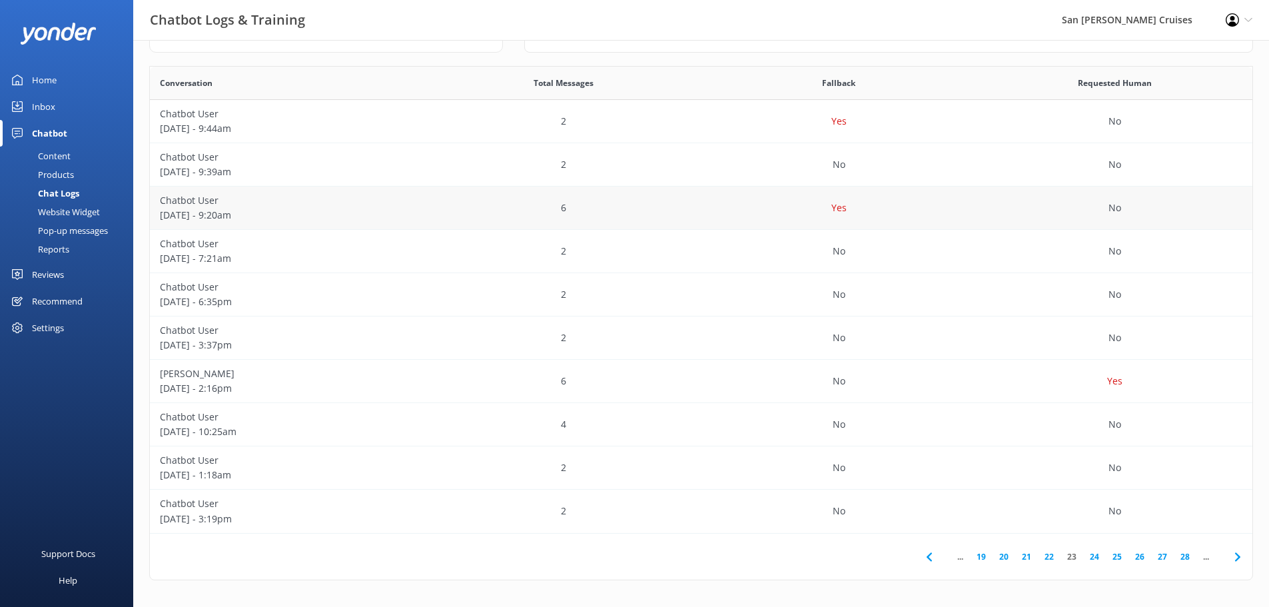
click at [767, 206] on div "Yes" at bounding box center [839, 207] width 276 height 43
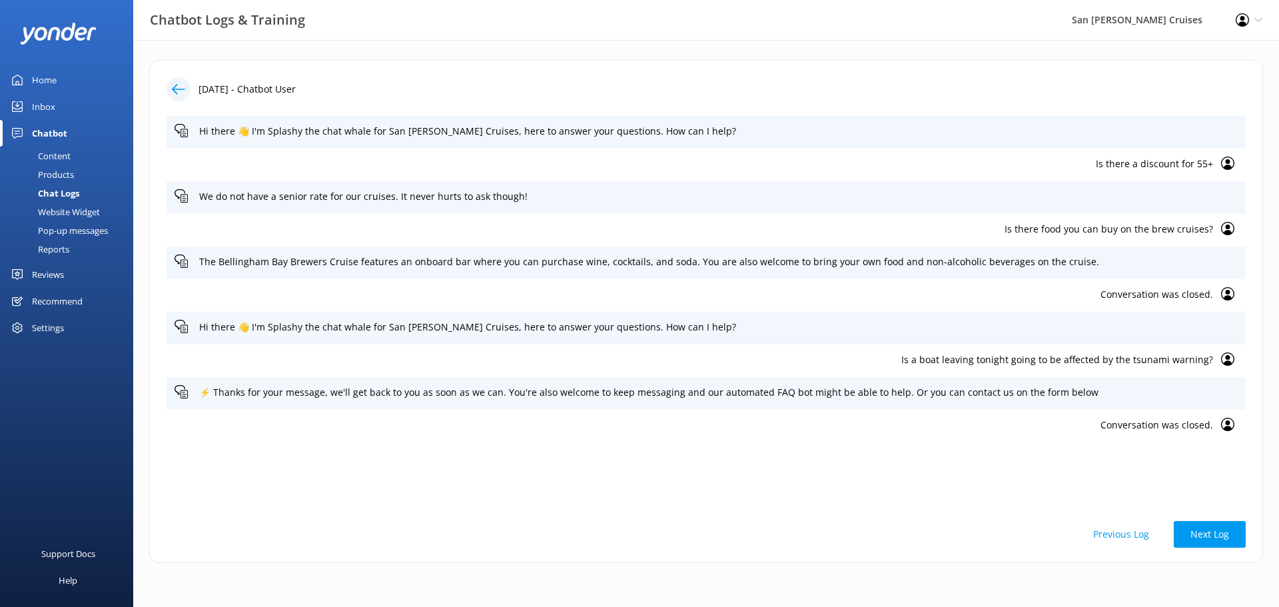
click at [174, 88] on use at bounding box center [178, 89] width 13 height 10
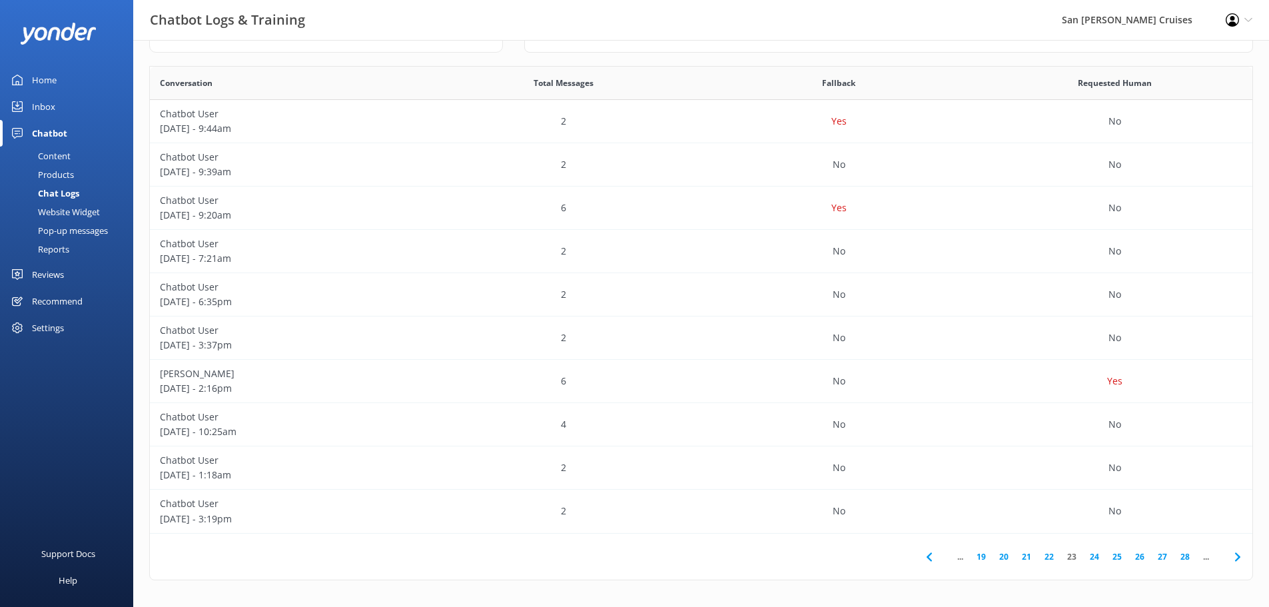
click at [1239, 557] on use at bounding box center [1236, 556] width 5 height 9
click at [814, 254] on div "Yes" at bounding box center [839, 251] width 276 height 43
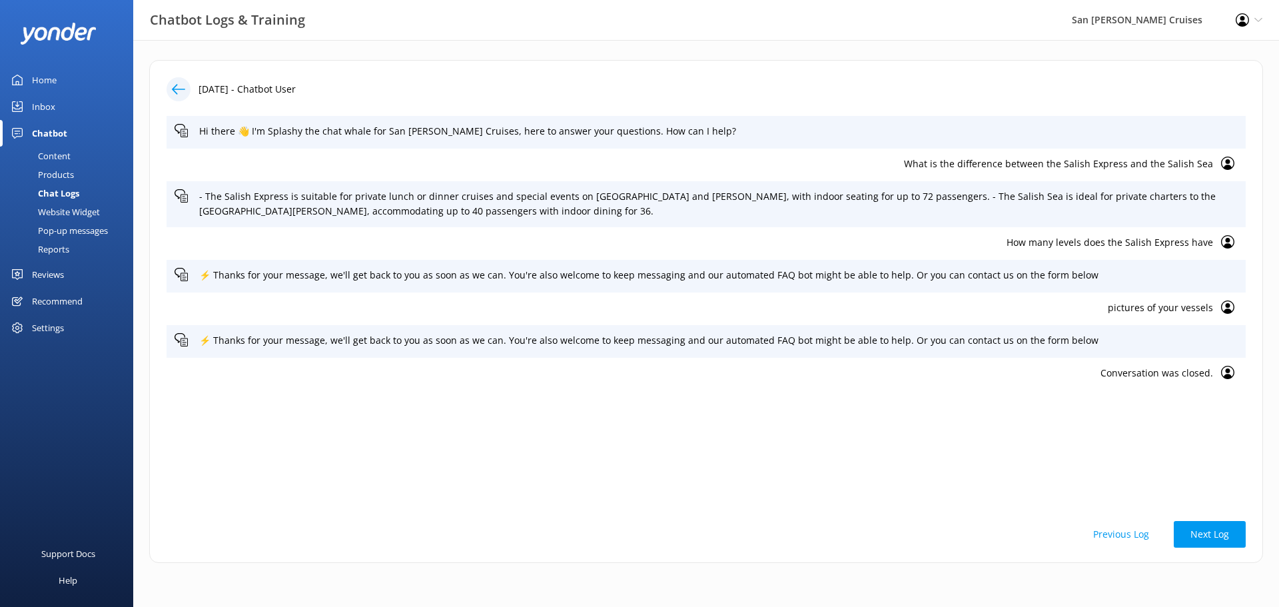
click at [181, 93] on icon at bounding box center [178, 89] width 13 height 13
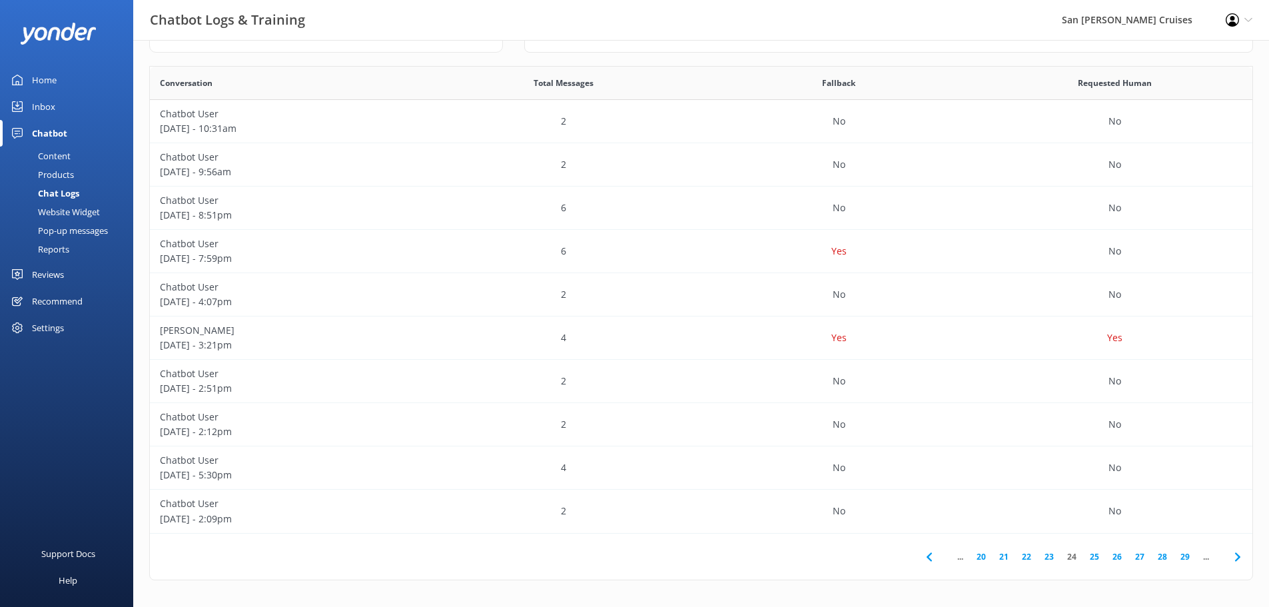
click at [1234, 551] on icon at bounding box center [1238, 557] width 16 height 16
click at [773, 171] on div "Yes" at bounding box center [839, 164] width 276 height 43
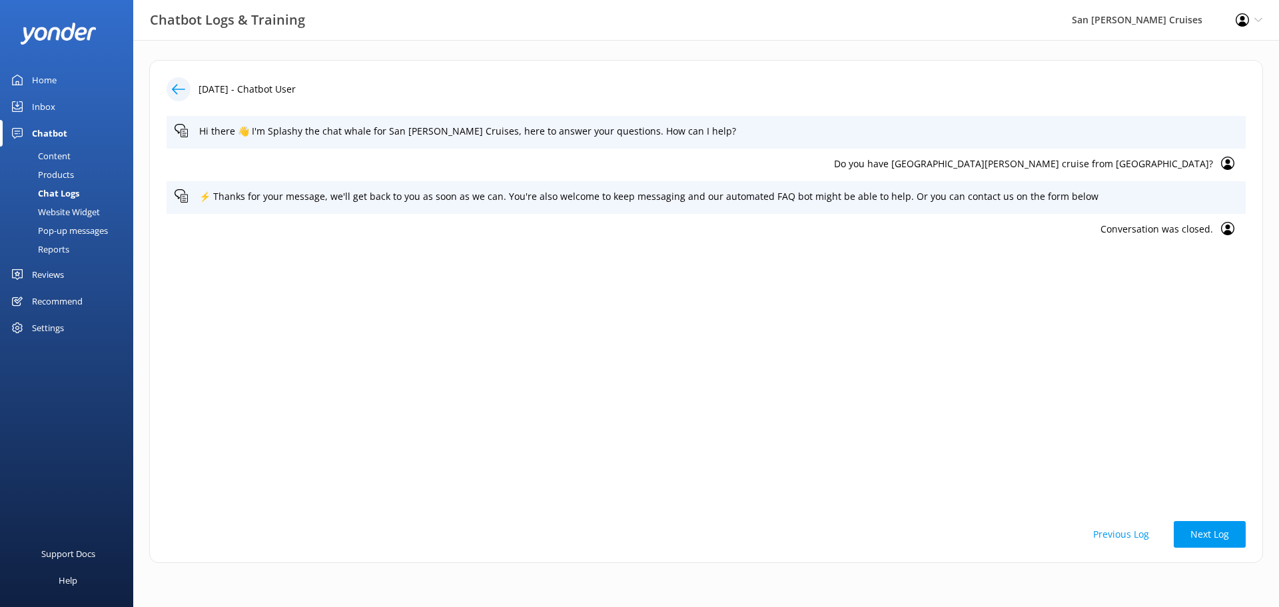
click at [178, 95] on icon at bounding box center [178, 89] width 13 height 13
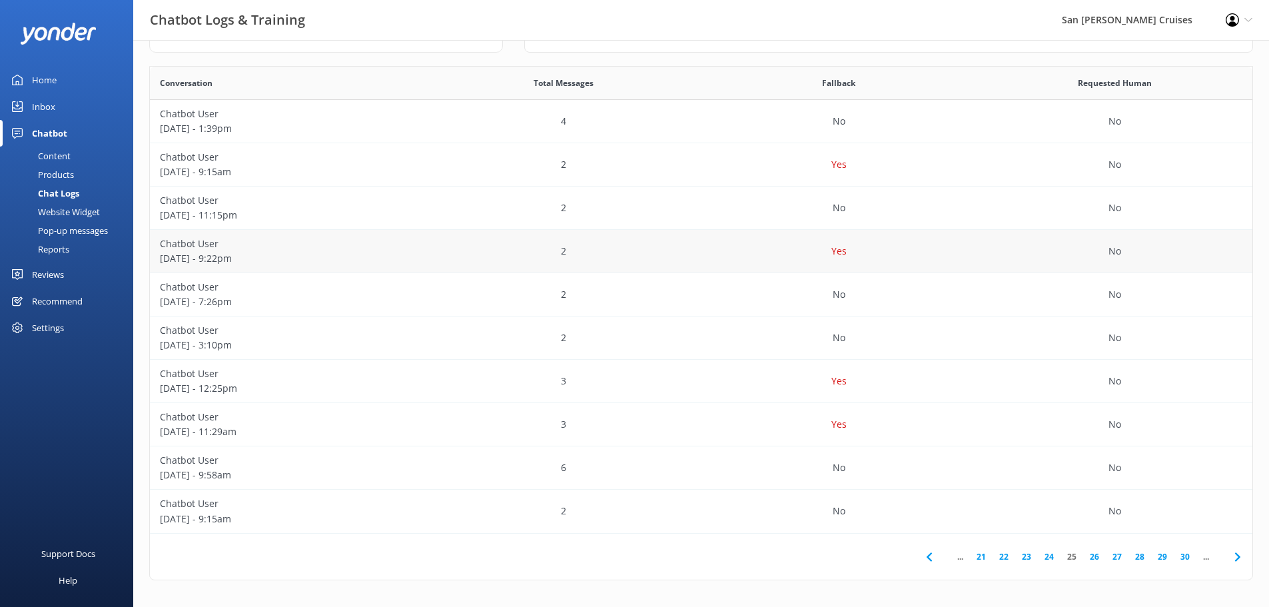
click at [771, 256] on div "Yes" at bounding box center [839, 251] width 276 height 43
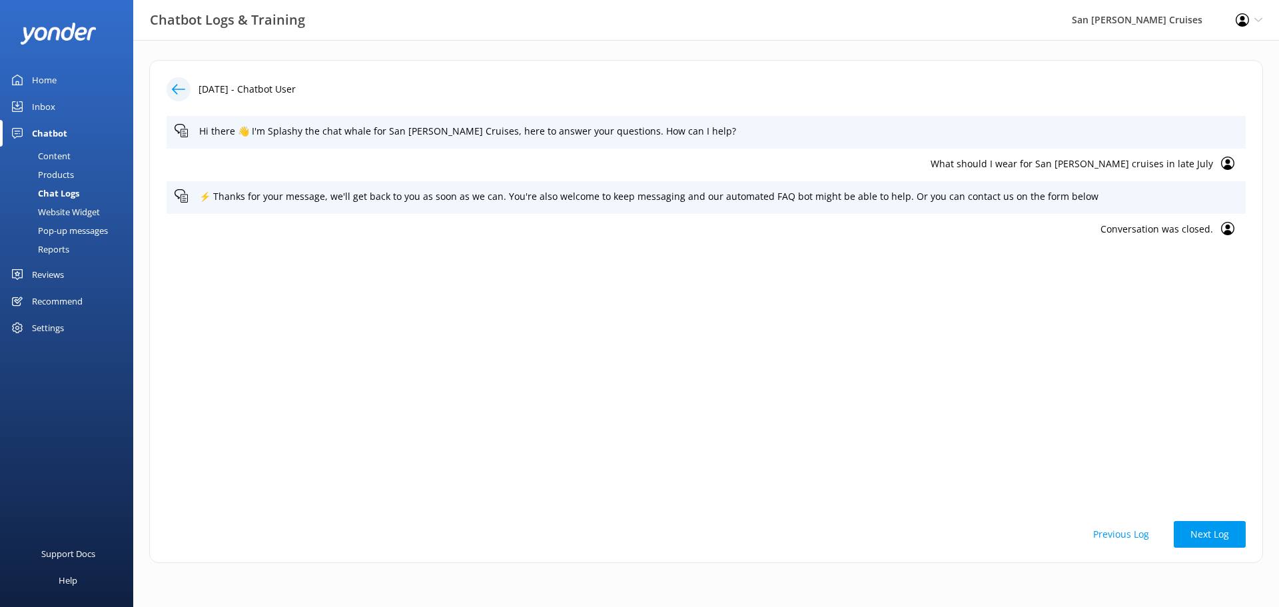
click at [187, 91] on div at bounding box center [179, 89] width 24 height 24
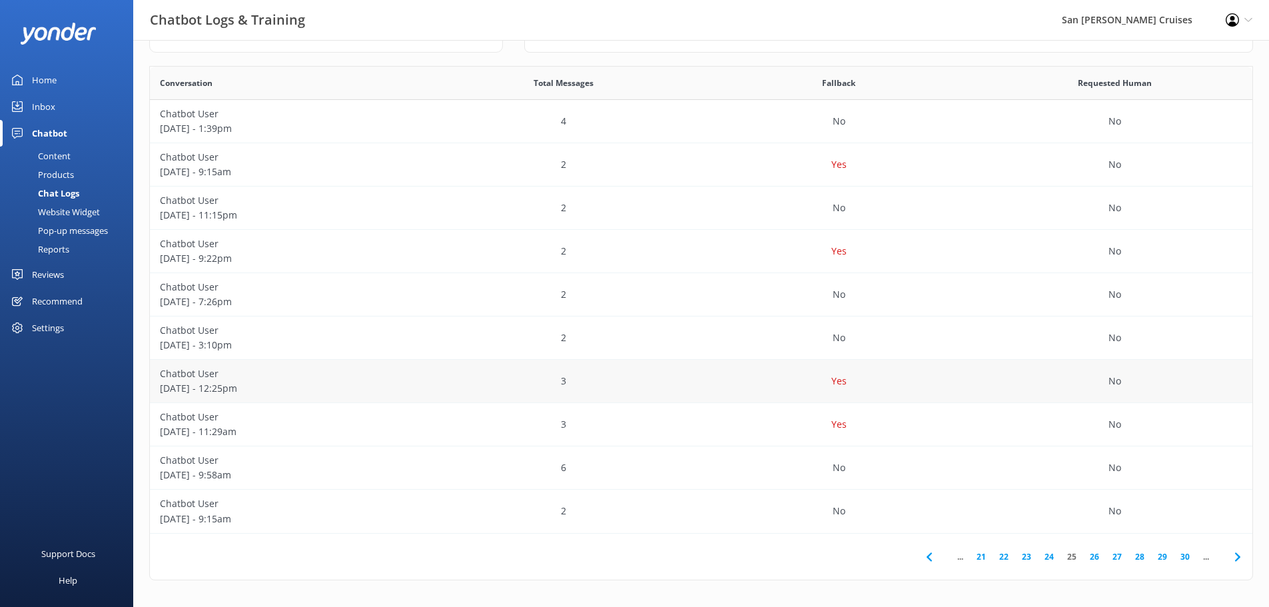
click at [750, 378] on div "Yes" at bounding box center [839, 381] width 276 height 43
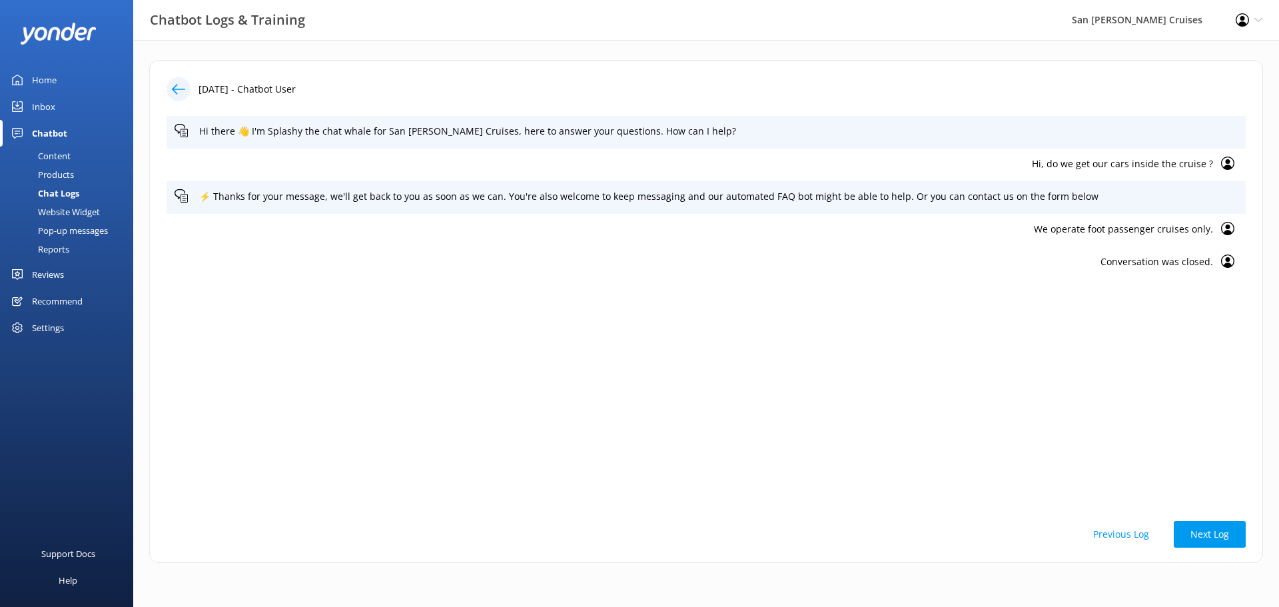
click at [181, 95] on icon at bounding box center [178, 89] width 13 height 13
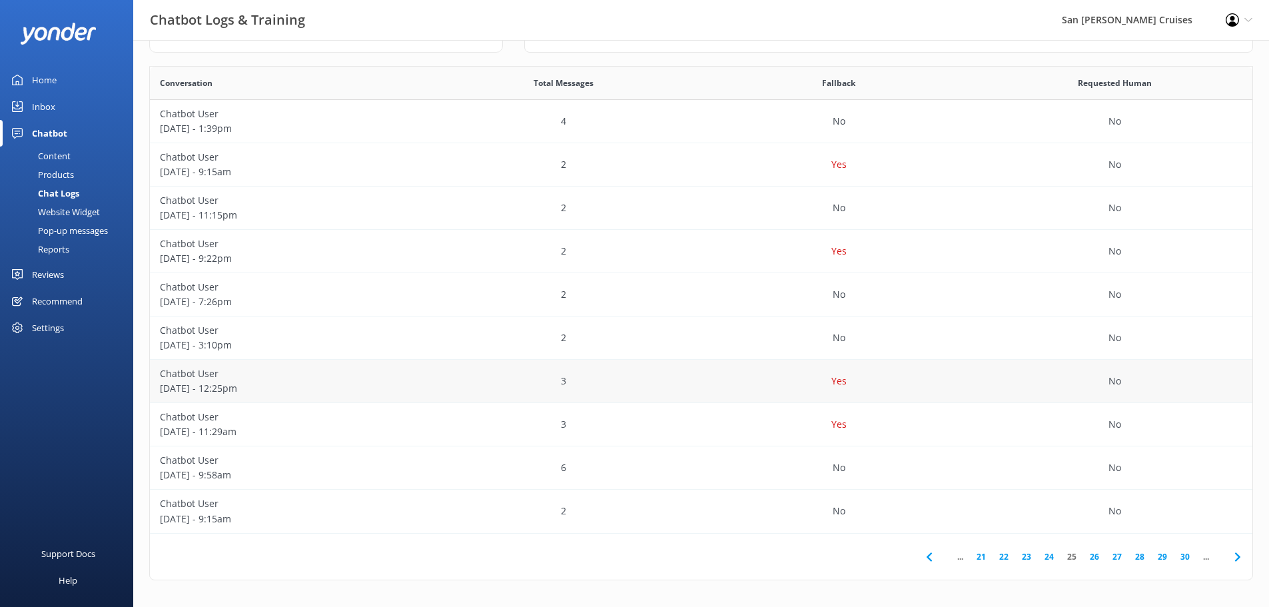
click at [862, 381] on div "Yes" at bounding box center [839, 381] width 276 height 43
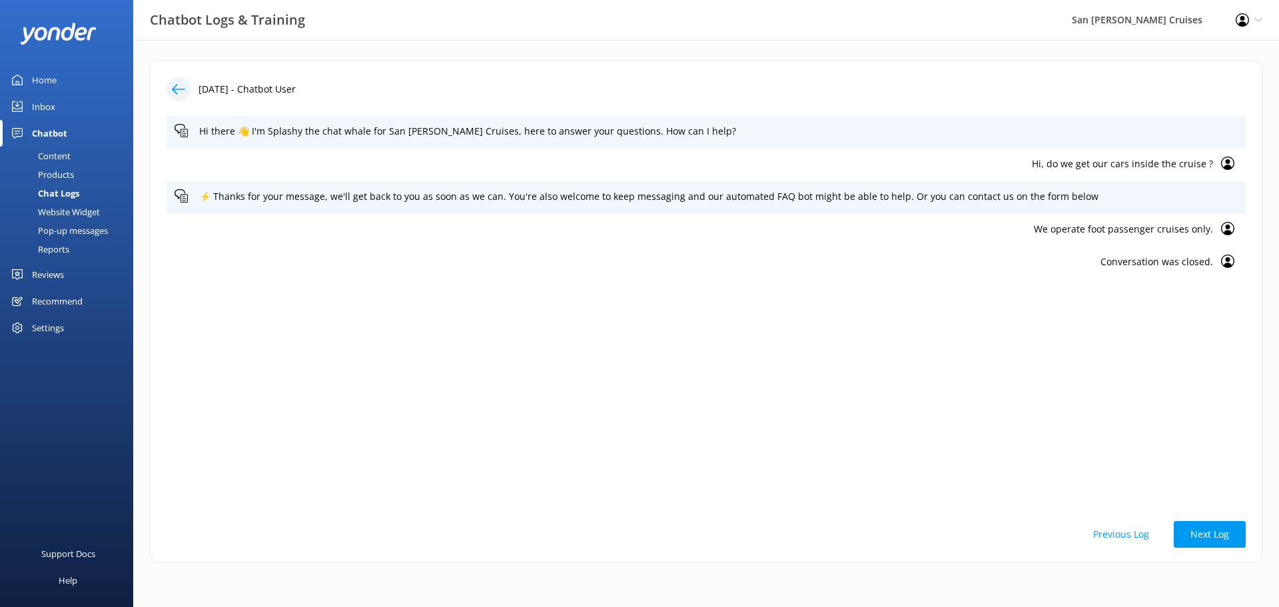
click at [194, 91] on div at bounding box center [183, 89] width 32 height 24
click at [186, 91] on div at bounding box center [179, 89] width 24 height 24
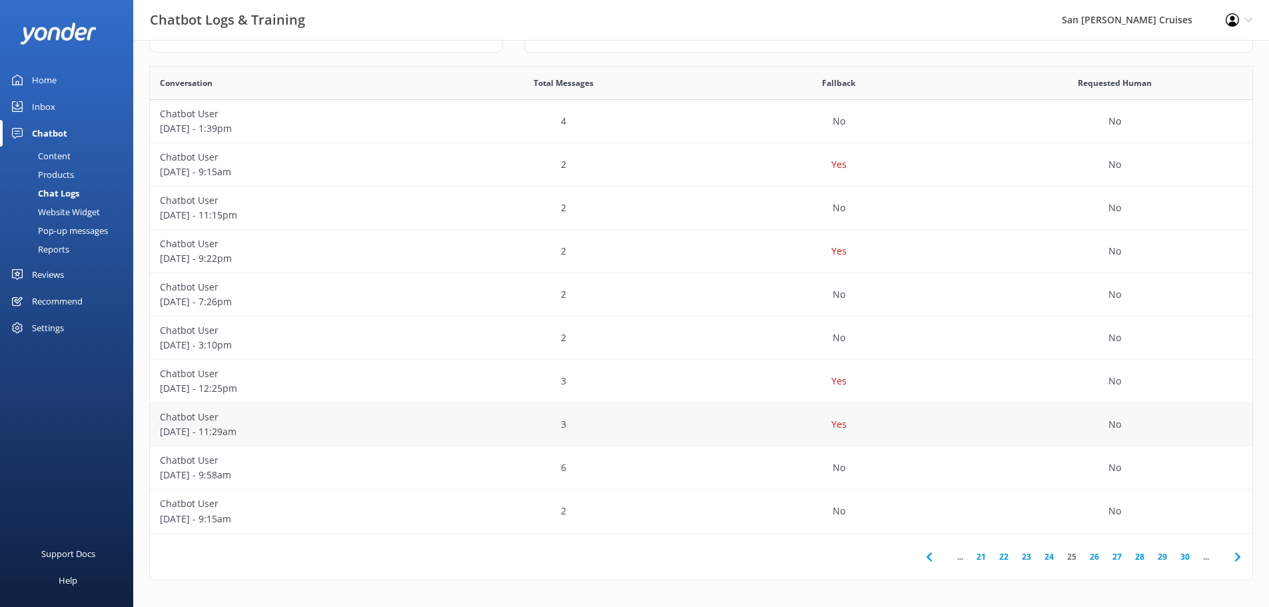
click at [847, 427] on div "Yes" at bounding box center [839, 424] width 276 height 43
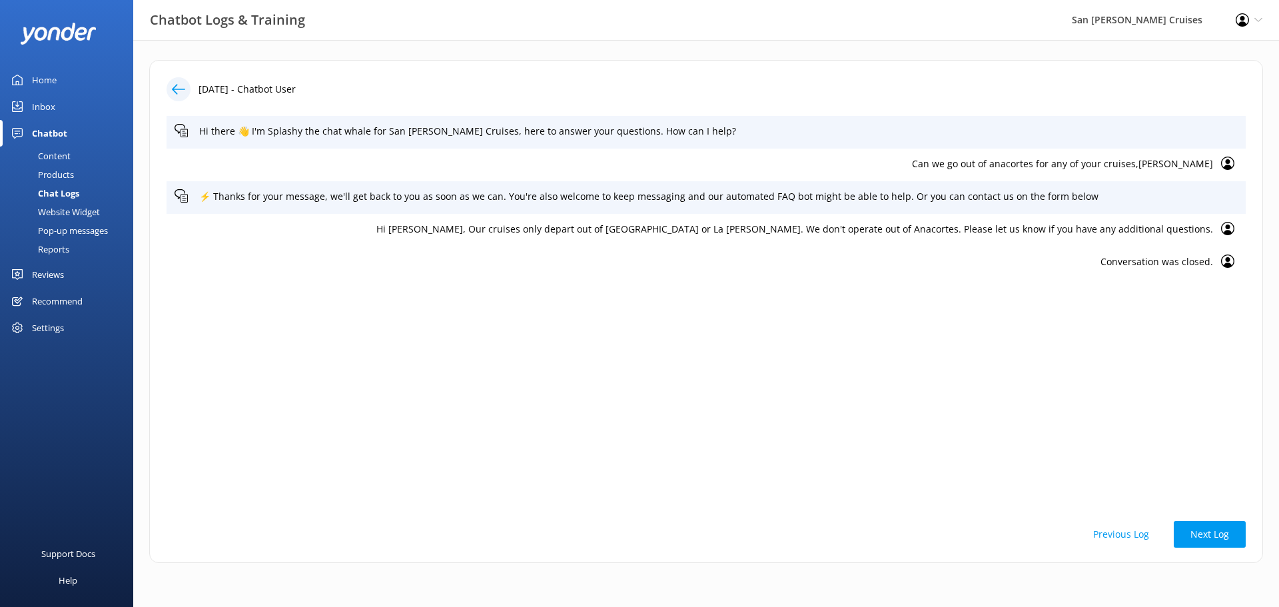
click at [186, 95] on div at bounding box center [179, 89] width 24 height 24
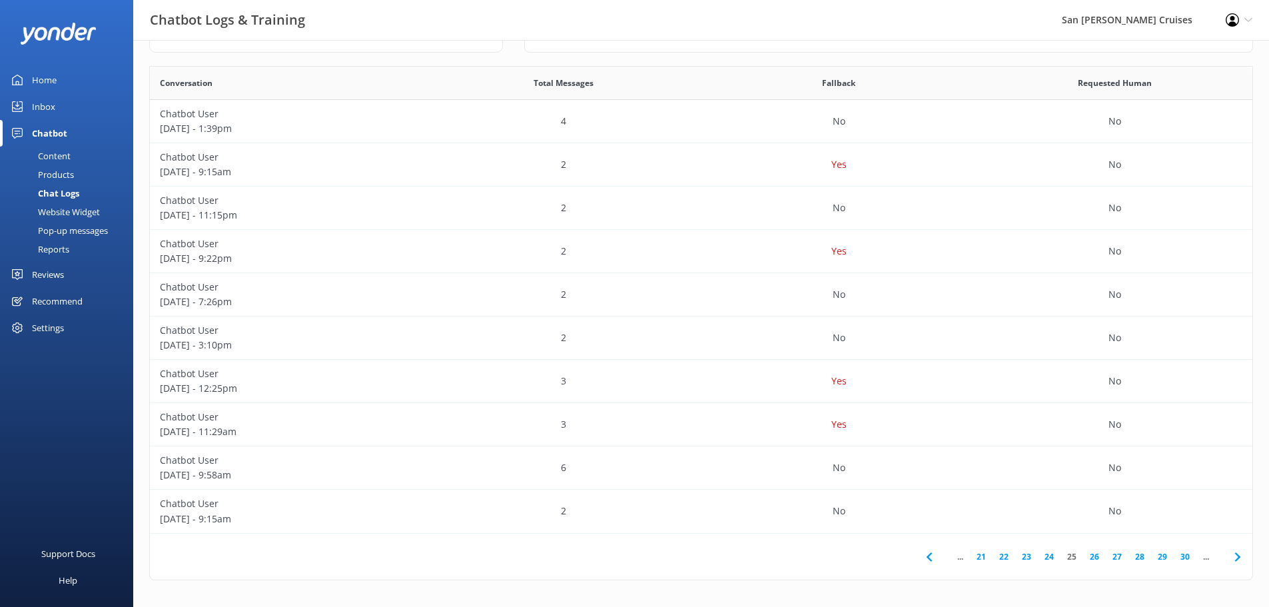
click at [1232, 557] on icon at bounding box center [1238, 557] width 16 height 16
click at [706, 371] on div "Yes" at bounding box center [839, 381] width 276 height 43
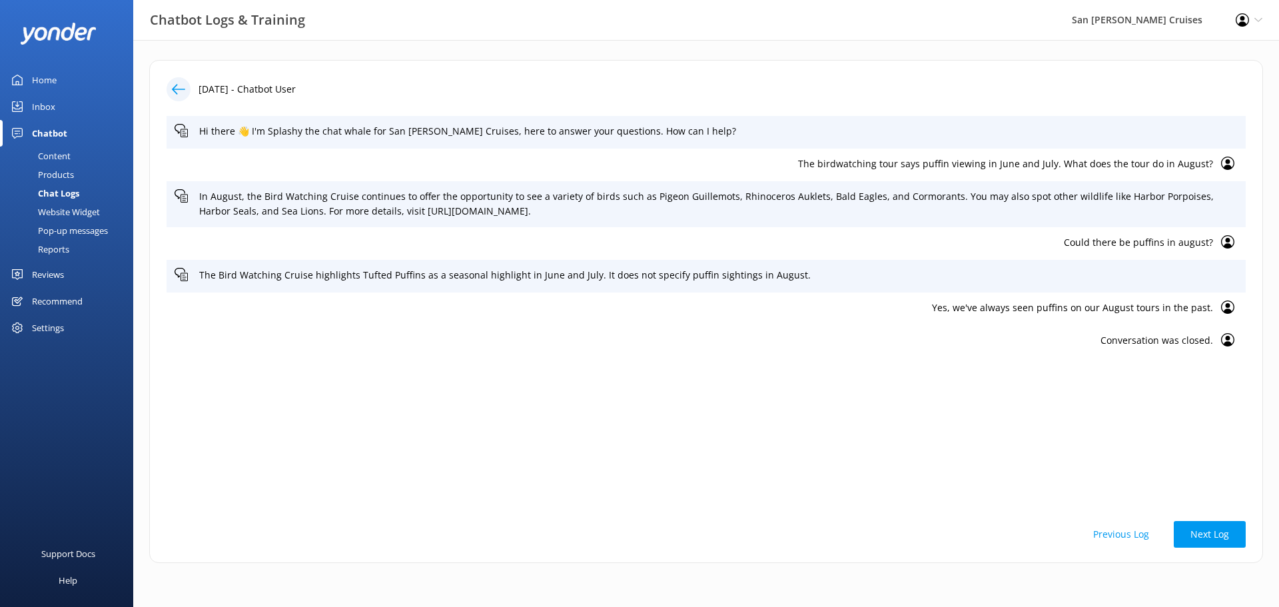
click at [178, 91] on icon at bounding box center [178, 89] width 13 height 13
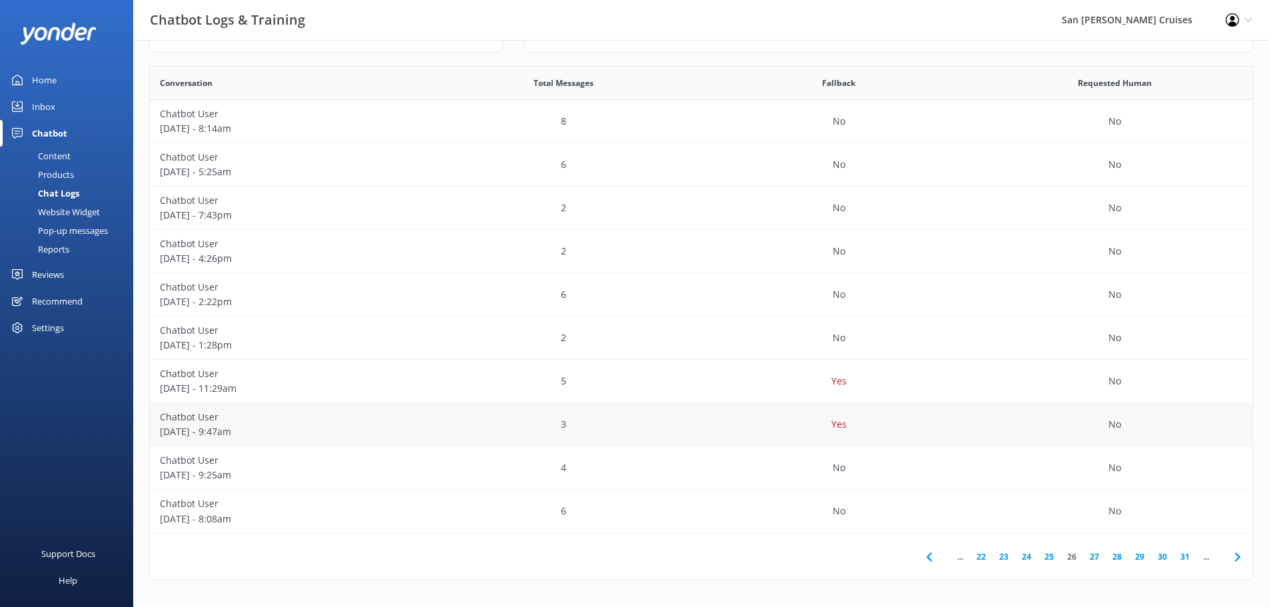
click at [802, 430] on div "Yes" at bounding box center [839, 424] width 276 height 43
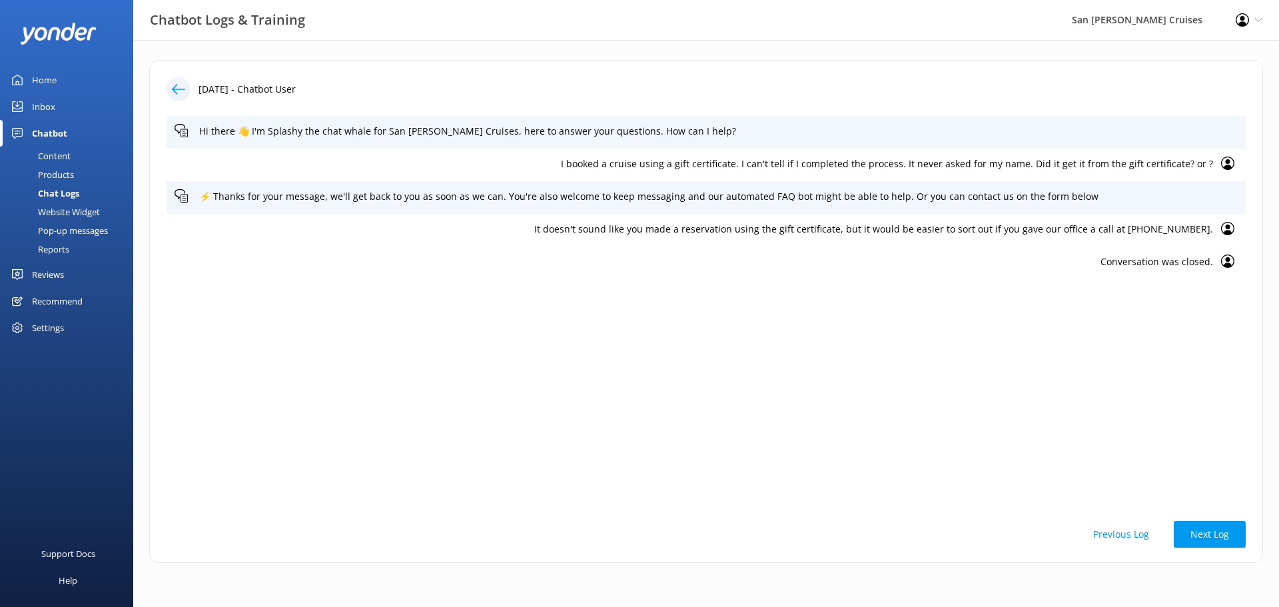
click at [181, 93] on icon at bounding box center [178, 89] width 13 height 13
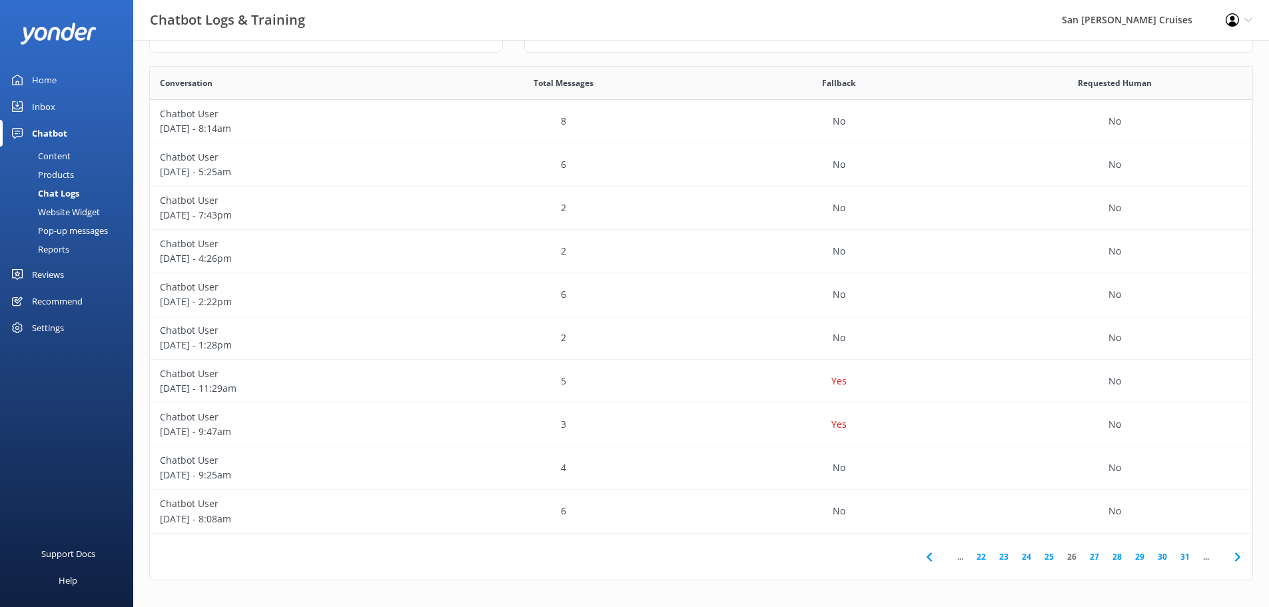
click at [1237, 555] on use at bounding box center [1236, 556] width 5 height 9
click at [1240, 559] on icon at bounding box center [1238, 557] width 16 height 16
click at [745, 212] on div "Yes" at bounding box center [839, 207] width 276 height 43
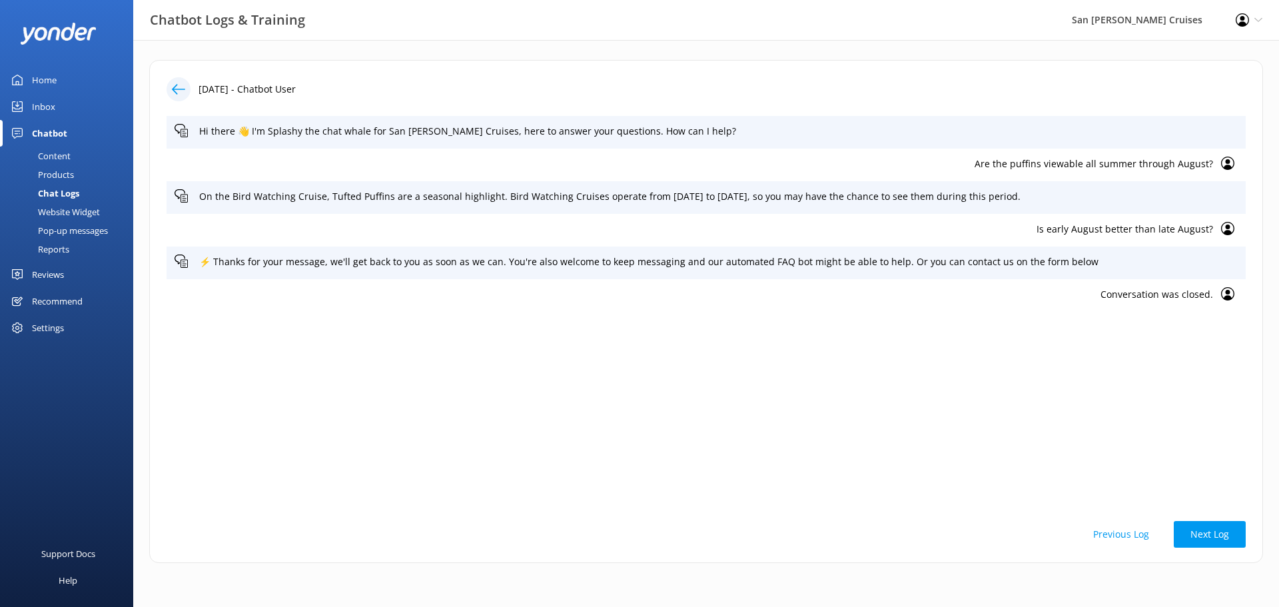
click at [176, 89] on use at bounding box center [178, 89] width 13 height 10
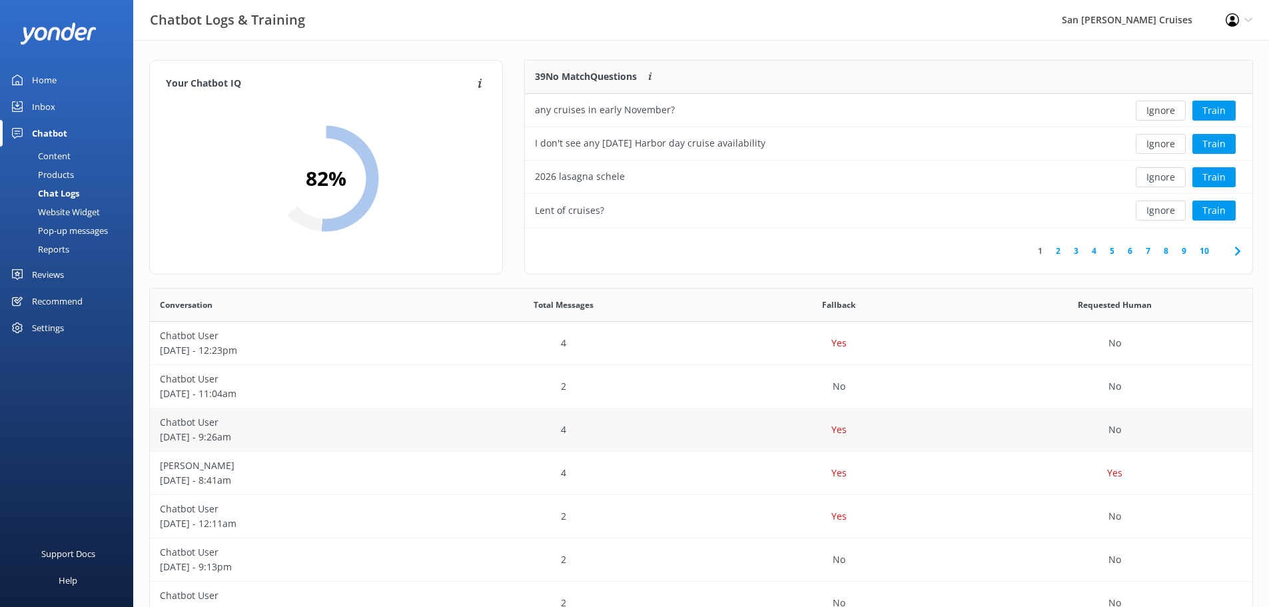
click at [751, 432] on div "Yes" at bounding box center [839, 429] width 276 height 43
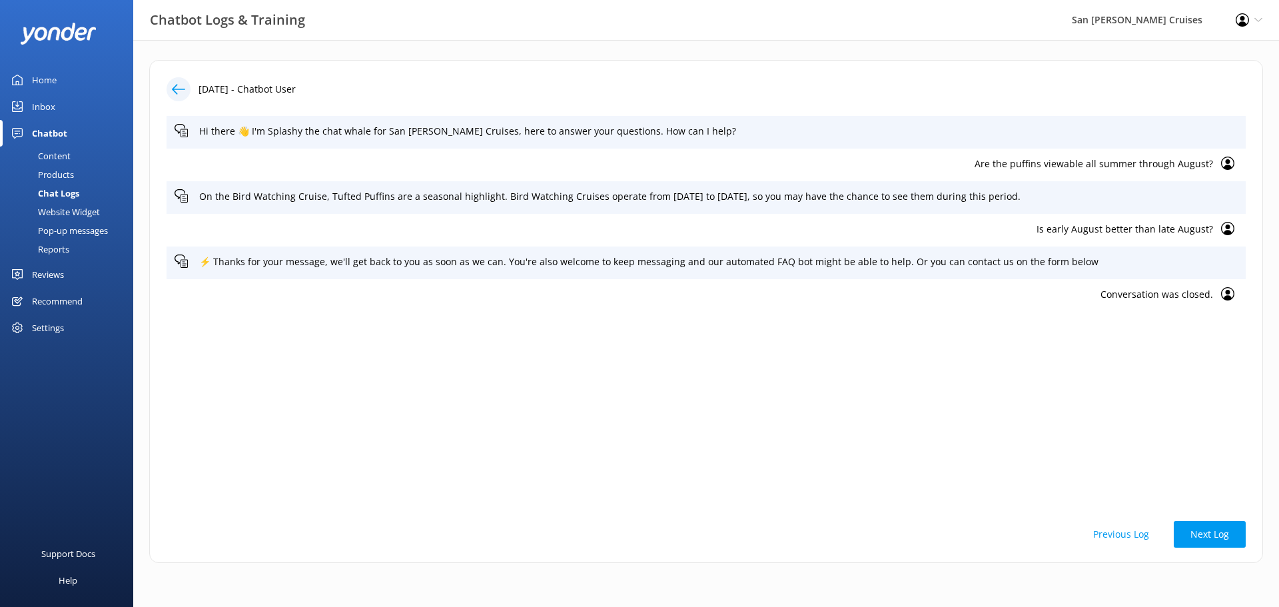
click at [177, 89] on use at bounding box center [178, 89] width 13 height 10
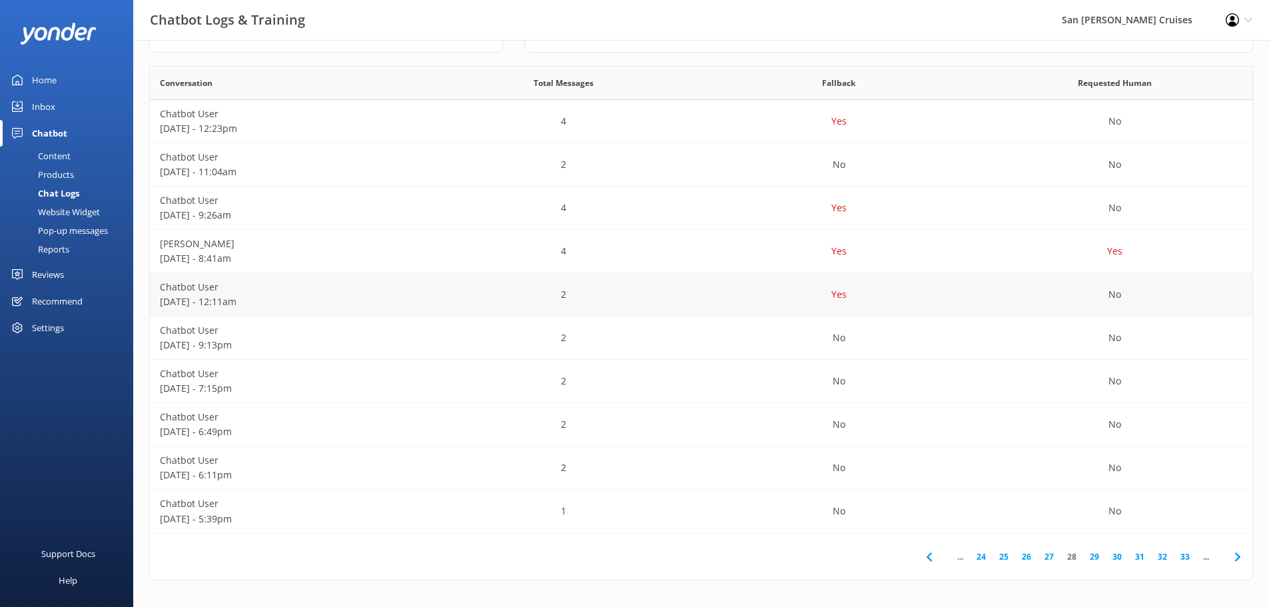
click at [660, 309] on div "2" at bounding box center [564, 294] width 276 height 43
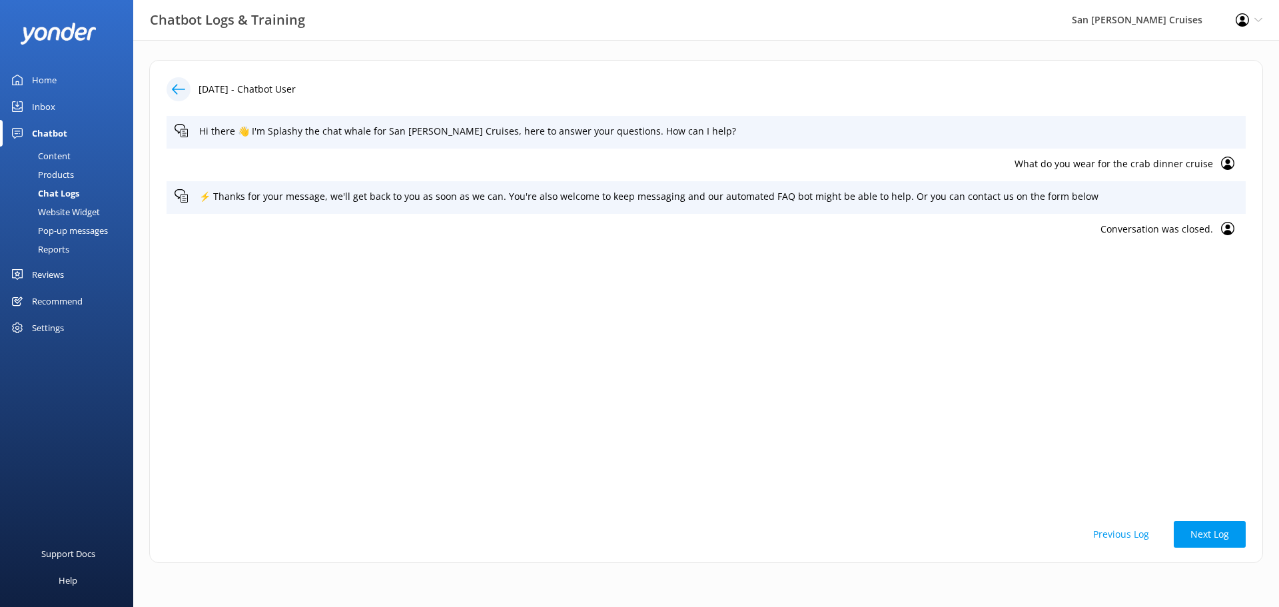
click at [181, 97] on div at bounding box center [179, 89] width 24 height 24
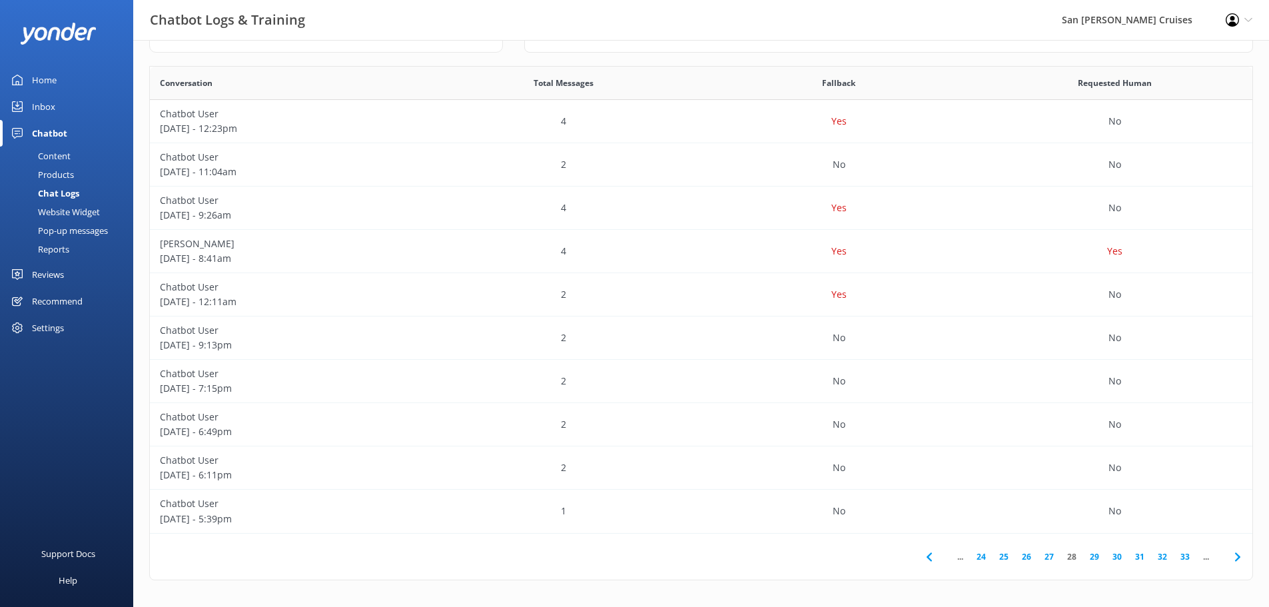
click at [1237, 556] on use at bounding box center [1236, 556] width 5 height 9
click at [664, 388] on div "4" at bounding box center [564, 381] width 276 height 43
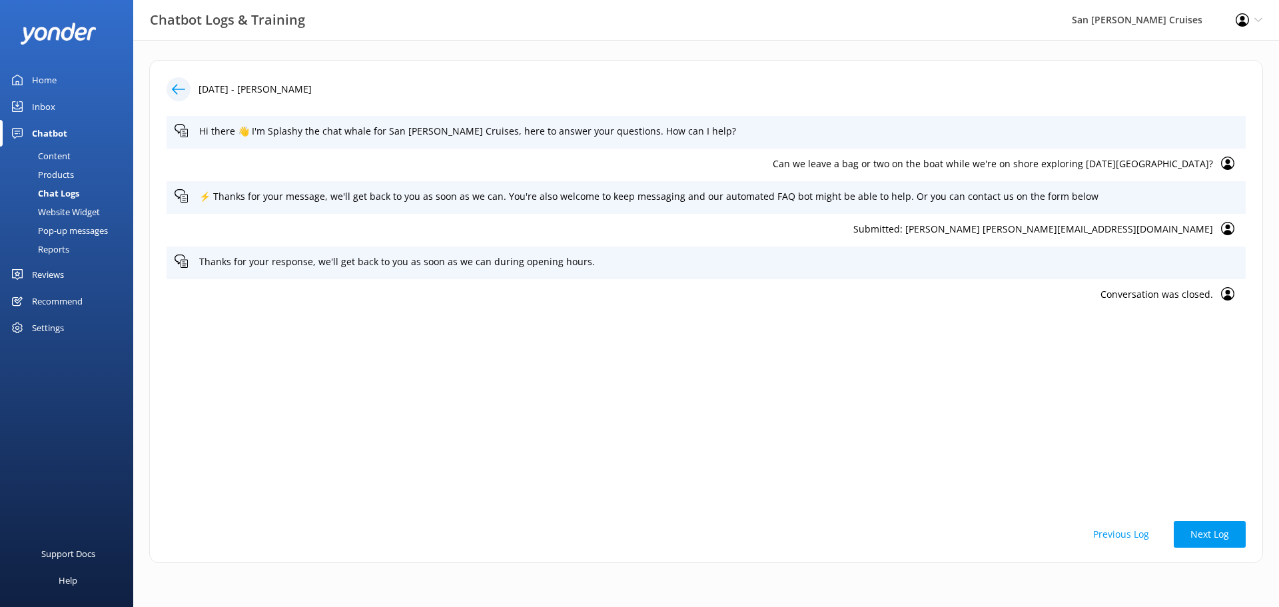
click at [180, 90] on icon at bounding box center [178, 89] width 13 height 13
